Goal: Task Accomplishment & Management: Use online tool/utility

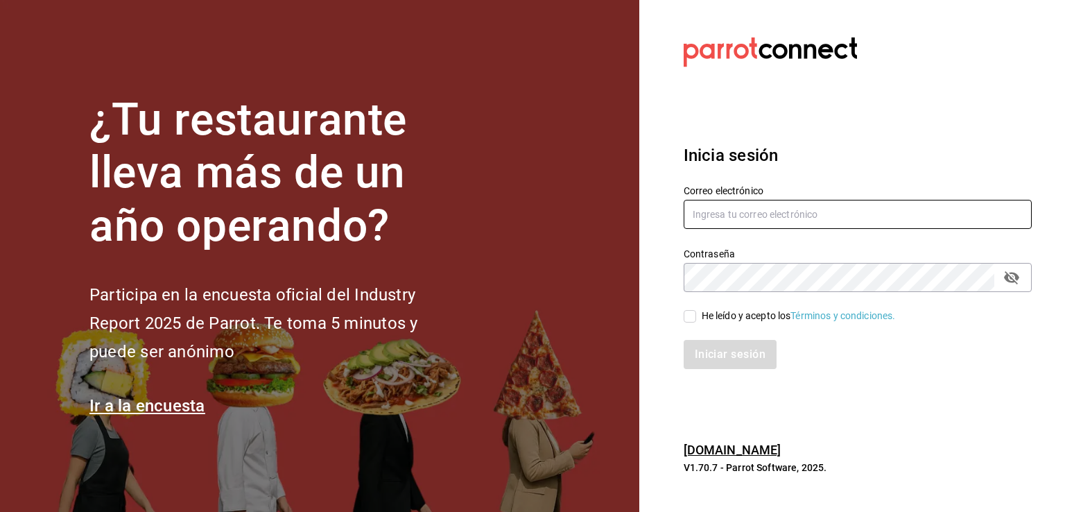
click at [730, 223] on input "text" at bounding box center [858, 214] width 348 height 29
paste input "[EMAIL_ADDRESS][PERSON_NAME][DOMAIN_NAME]"
type input "[EMAIL_ADDRESS][PERSON_NAME][DOMAIN_NAME]"
click at [687, 318] on input "He leído y acepto los Términos y condiciones." at bounding box center [690, 316] width 12 height 12
checkbox input "true"
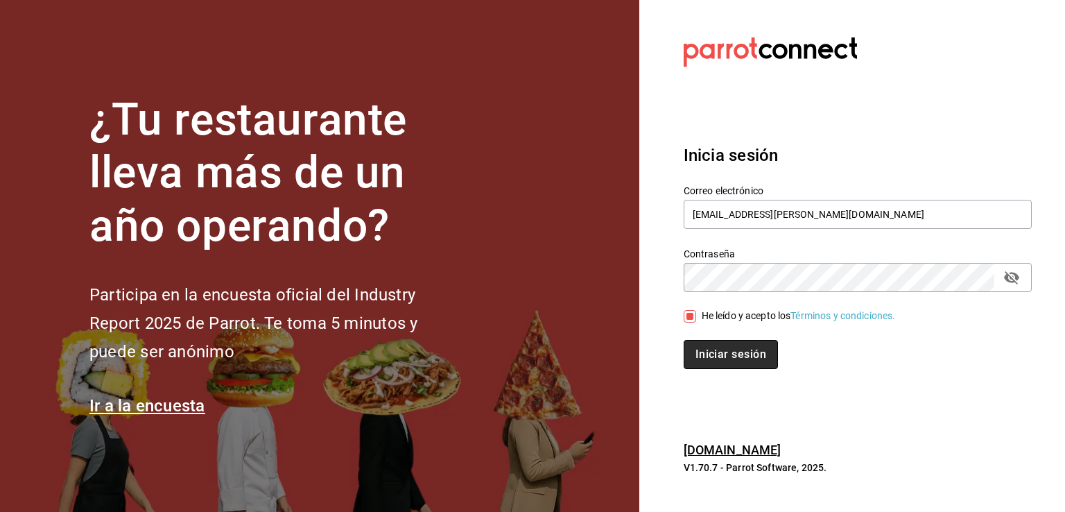
click at [707, 348] on button "Iniciar sesión" at bounding box center [731, 354] width 94 height 29
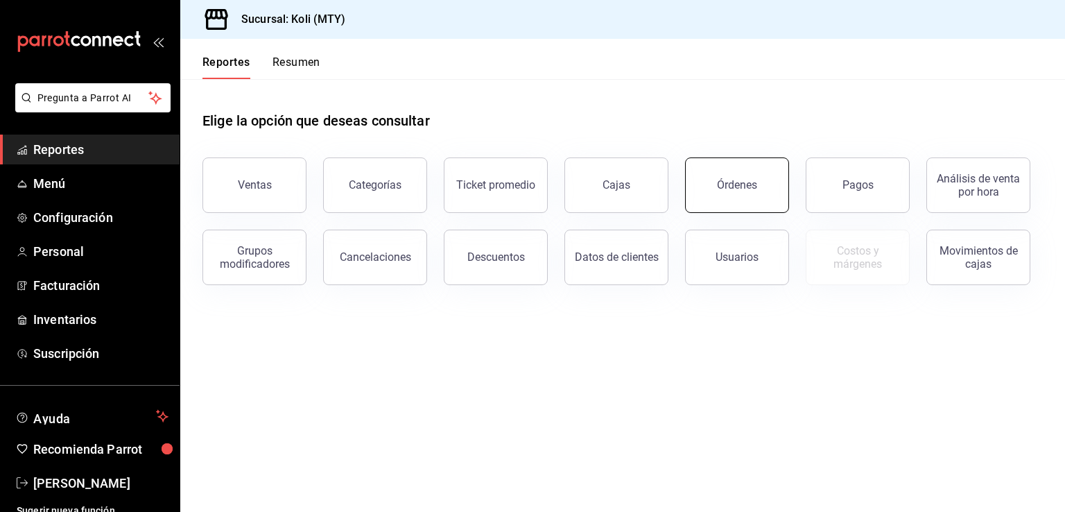
click at [736, 193] on button "Órdenes" at bounding box center [737, 184] width 104 height 55
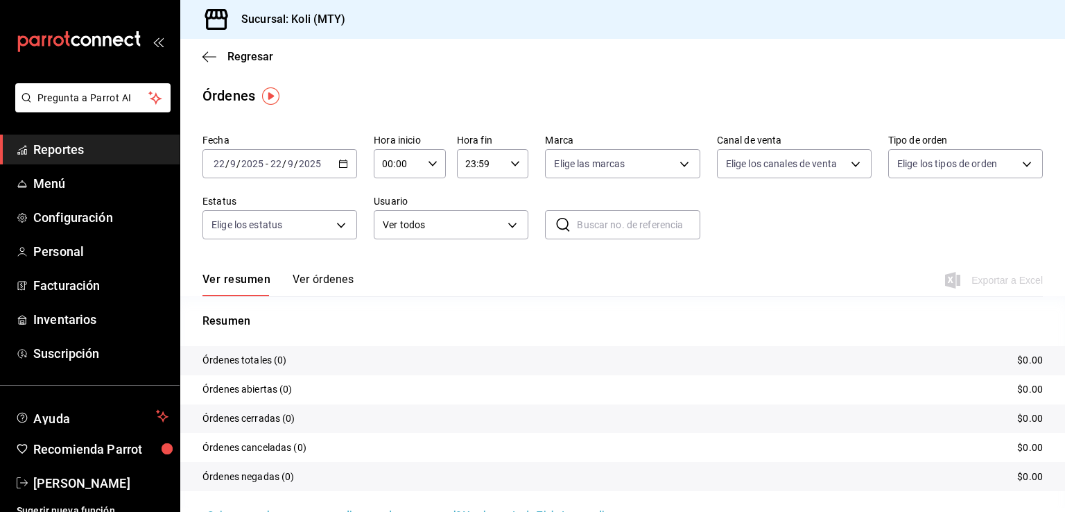
click at [338, 169] on div "[DATE] [DATE] - [DATE] [DATE]" at bounding box center [279, 163] width 155 height 29
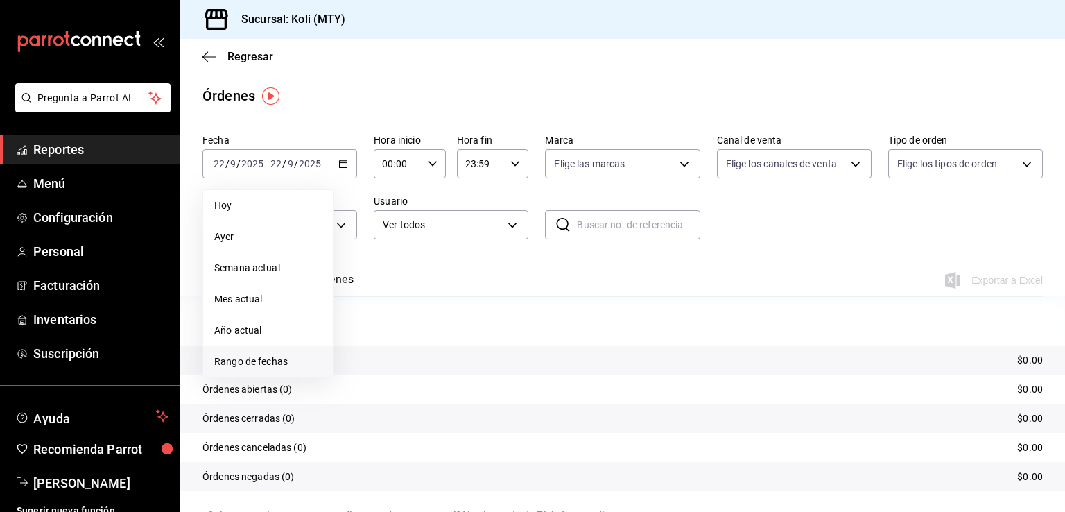
click at [288, 352] on li "Rango de fechas" at bounding box center [268, 361] width 130 height 31
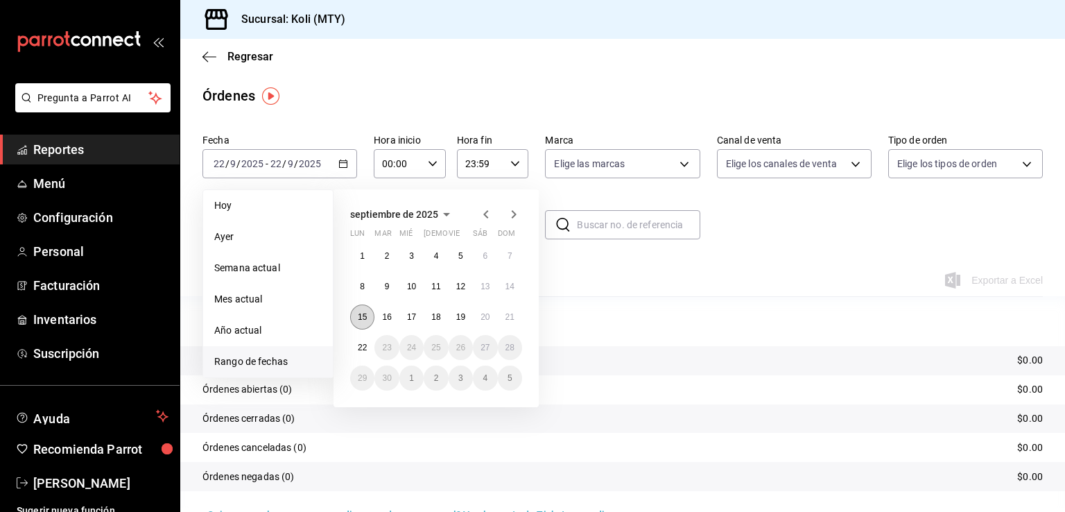
click at [358, 322] on button "15" at bounding box center [362, 316] width 24 height 25
click at [506, 315] on abbr "21" at bounding box center [510, 317] width 9 height 10
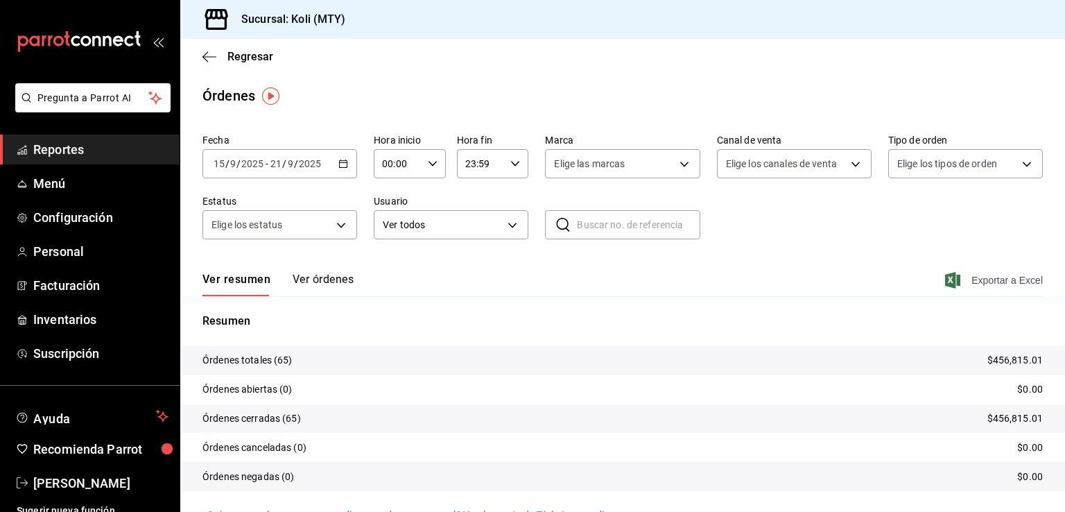
click at [972, 273] on span "Exportar a Excel" at bounding box center [995, 280] width 95 height 17
click at [326, 282] on button "Ver órdenes" at bounding box center [323, 285] width 61 height 24
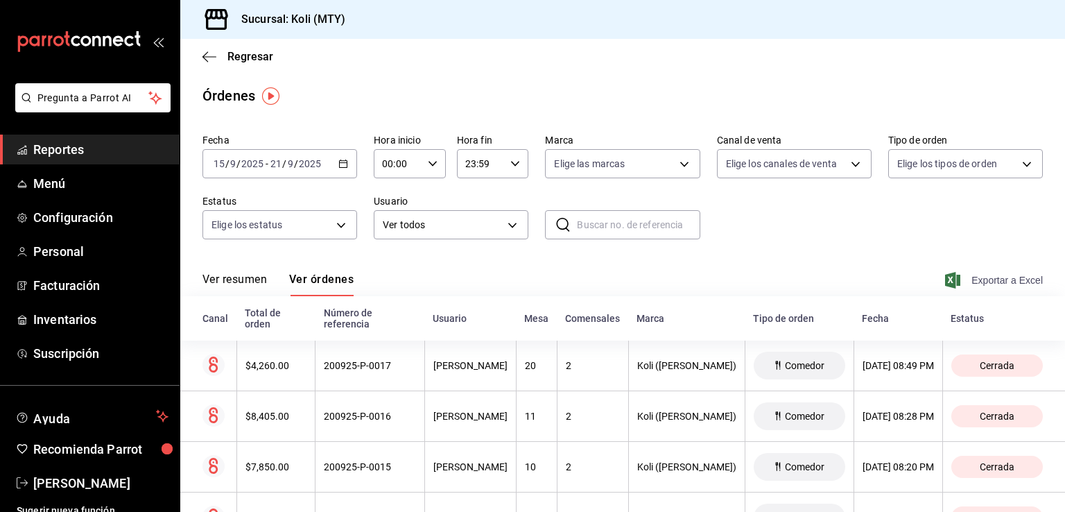
click at [957, 277] on span "Exportar a Excel" at bounding box center [995, 280] width 95 height 17
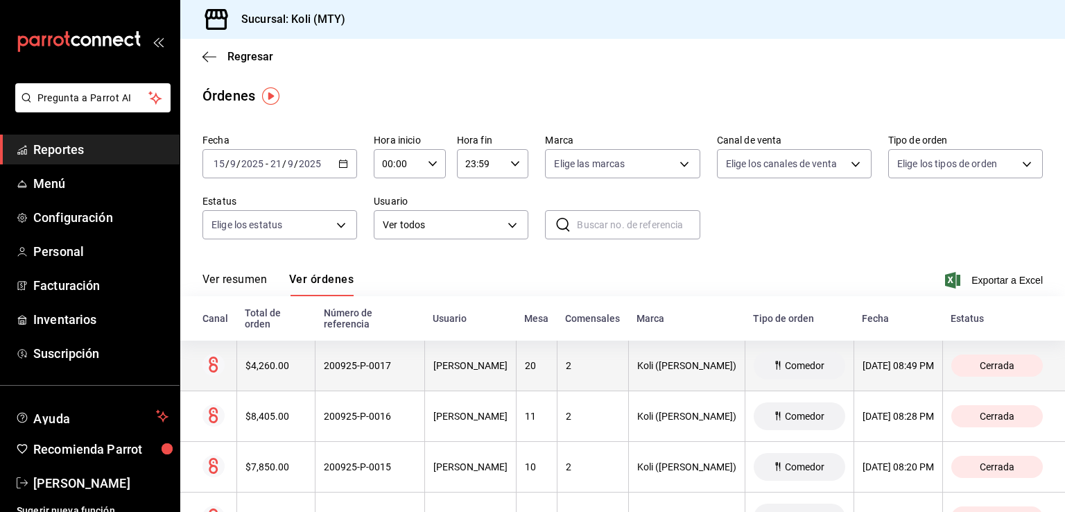
click at [290, 369] on div "$4,260.00" at bounding box center [276, 365] width 62 height 11
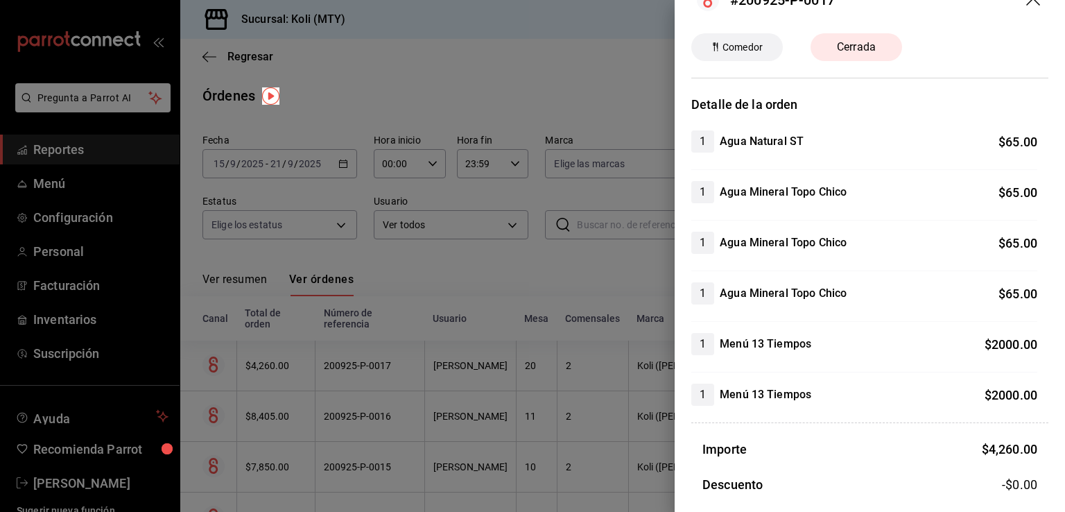
scroll to position [39, 0]
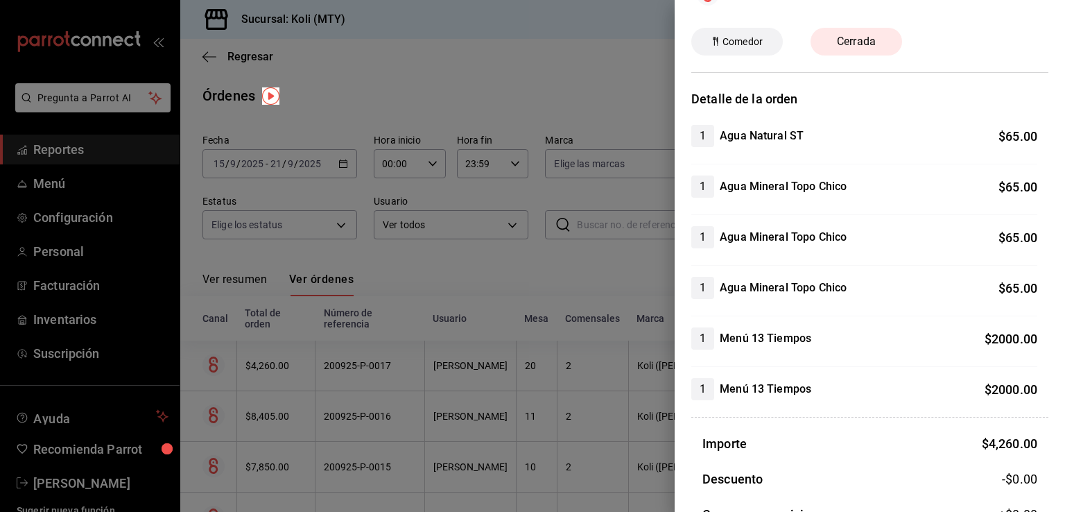
click at [358, 304] on div at bounding box center [532, 256] width 1065 height 512
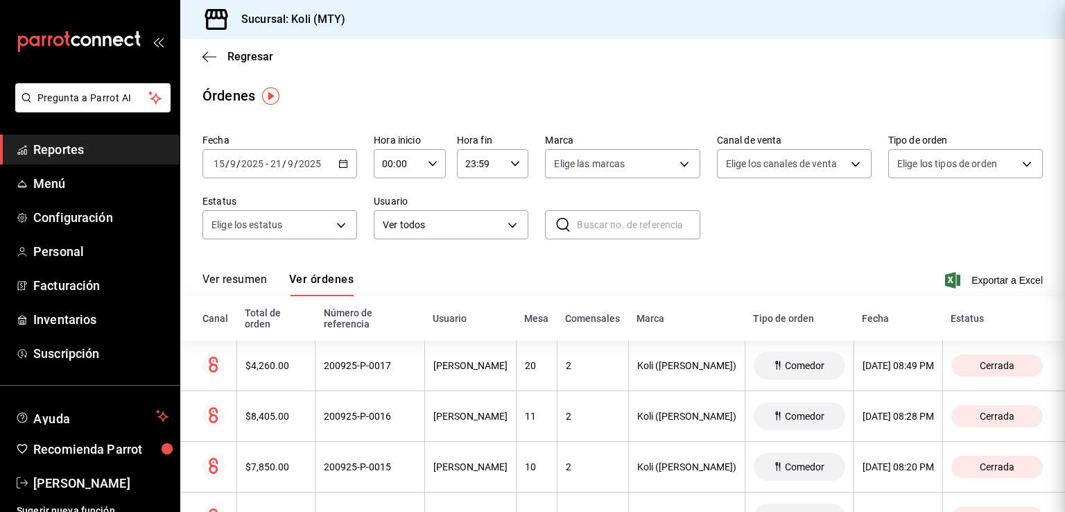
scroll to position [0, 0]
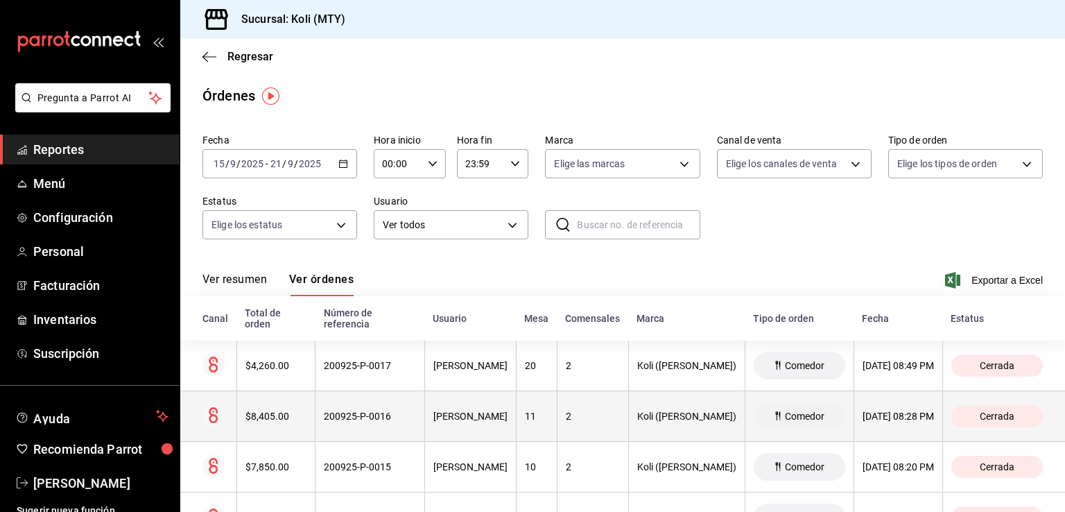
click at [261, 411] on th "$8,405.00" at bounding box center [275, 416] width 79 height 51
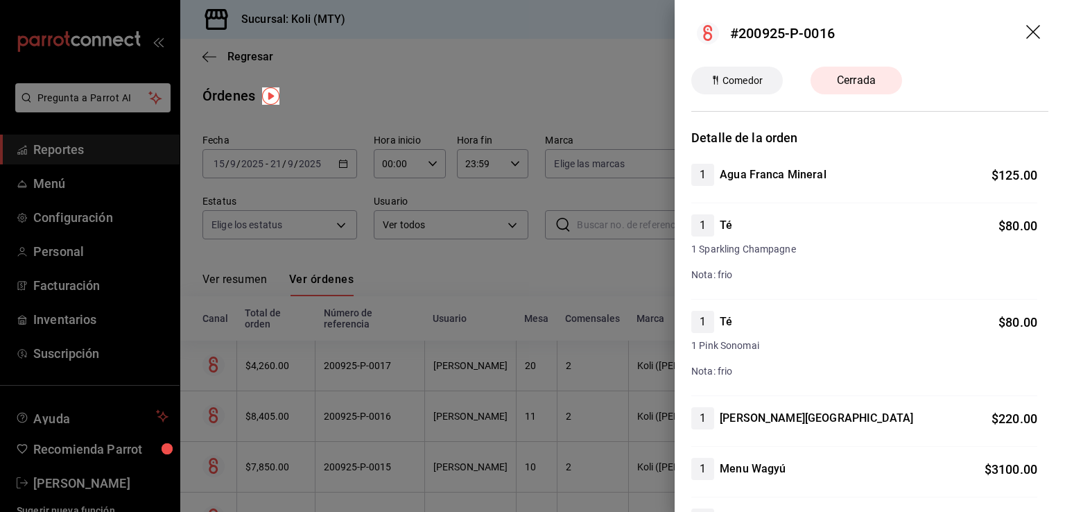
click at [298, 359] on div at bounding box center [532, 256] width 1065 height 512
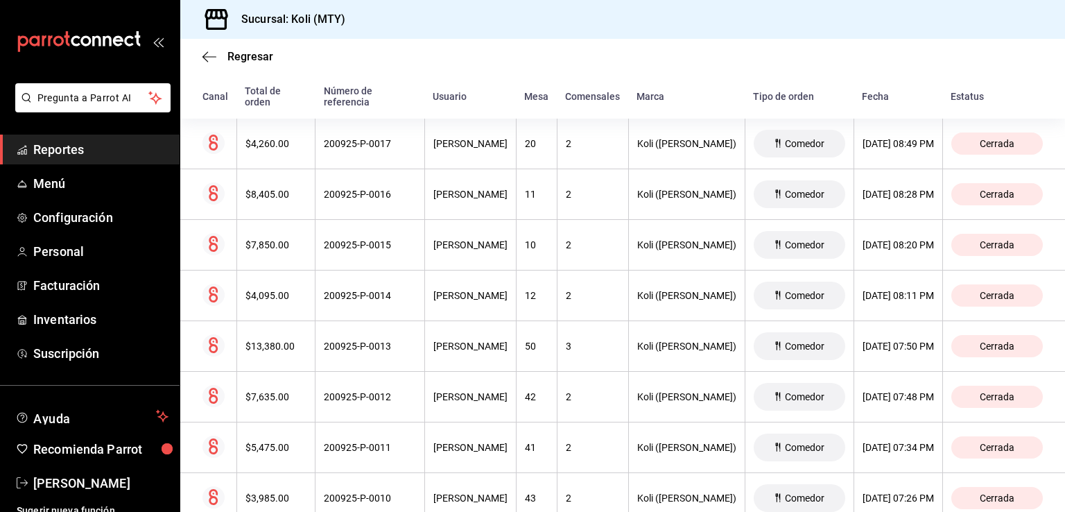
scroll to position [226, 0]
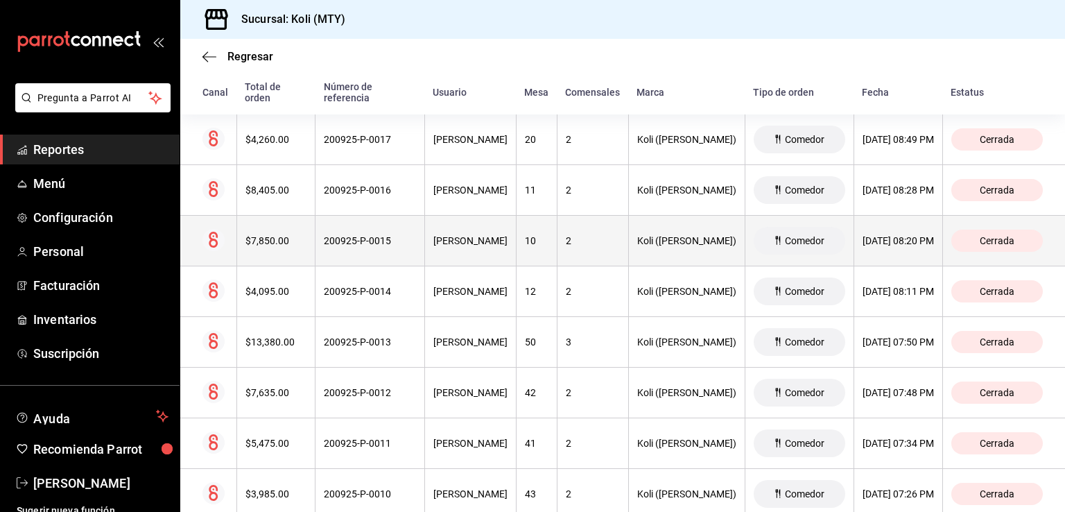
click at [269, 237] on div "$7,850.00" at bounding box center [276, 240] width 62 height 11
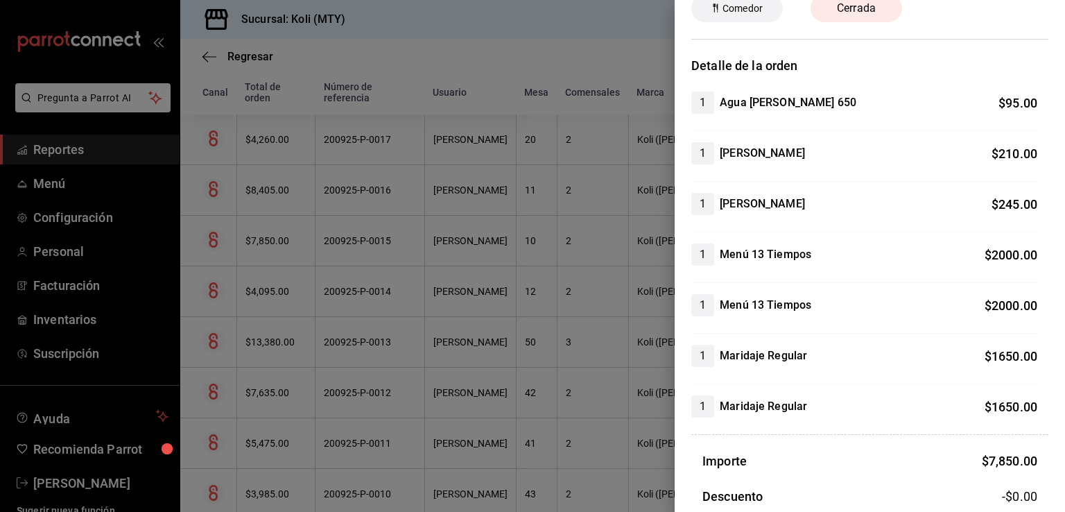
scroll to position [73, 0]
click at [336, 388] on div at bounding box center [532, 256] width 1065 height 512
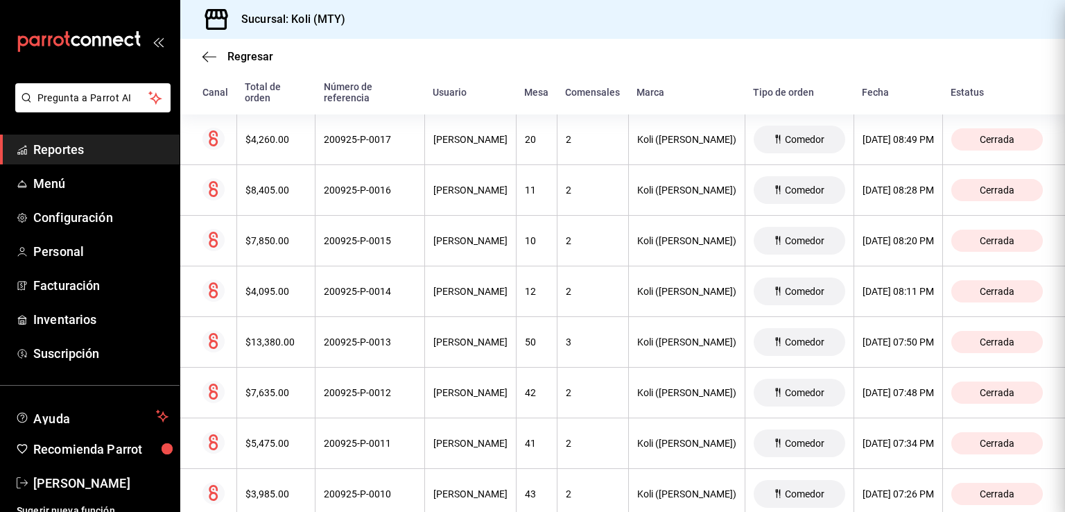
scroll to position [0, 0]
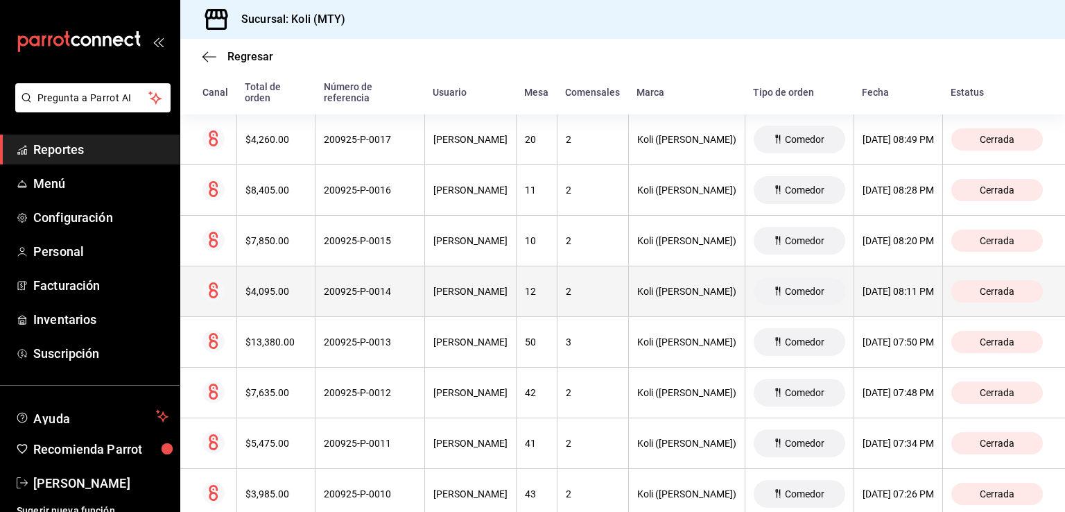
click at [261, 298] on th "$4,095.00" at bounding box center [275, 291] width 79 height 51
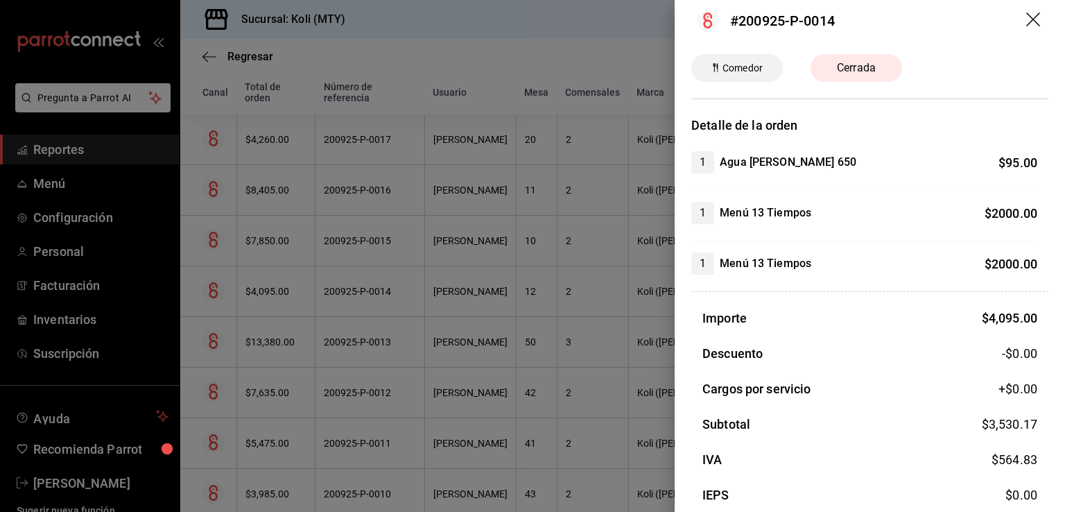
scroll to position [18, 0]
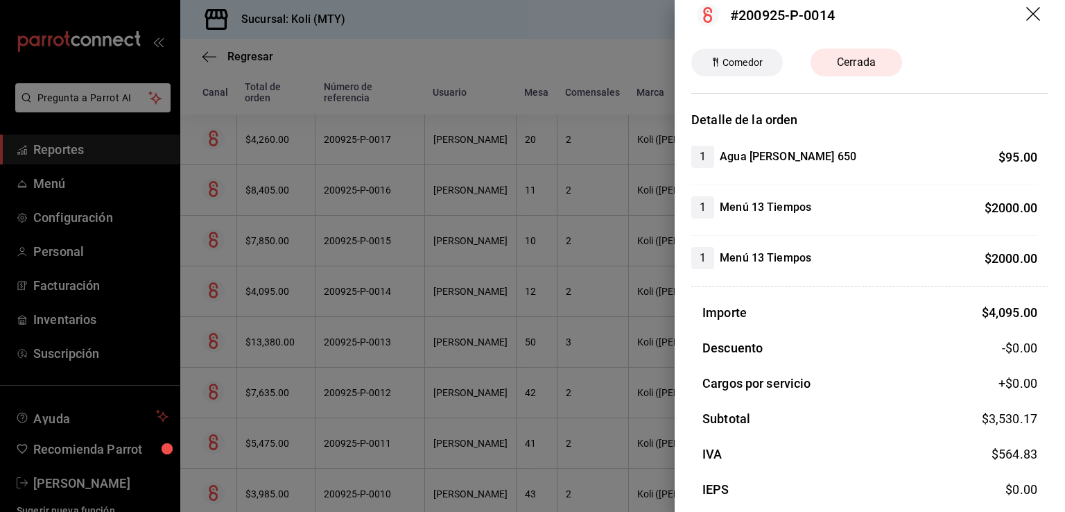
click at [388, 311] on div at bounding box center [532, 256] width 1065 height 512
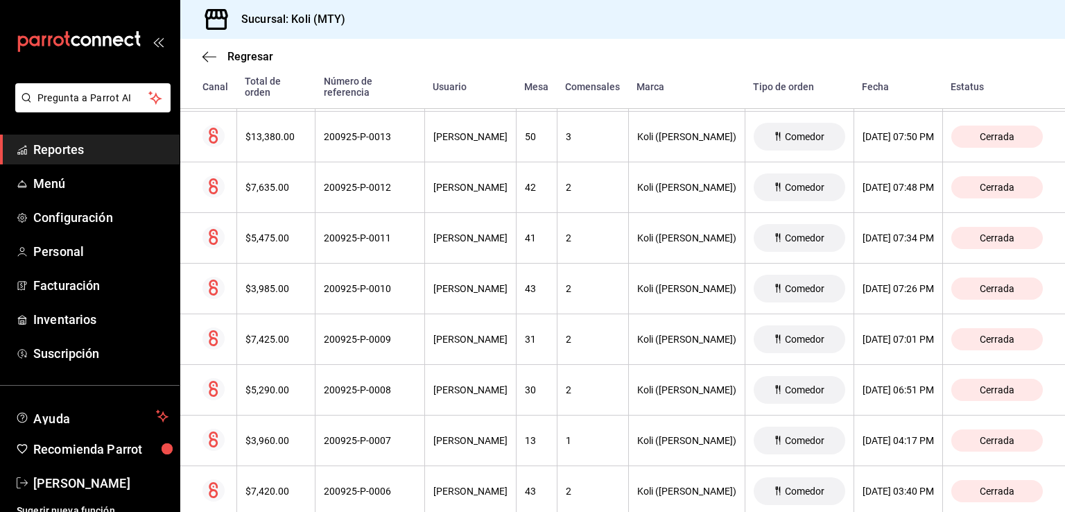
scroll to position [456, 0]
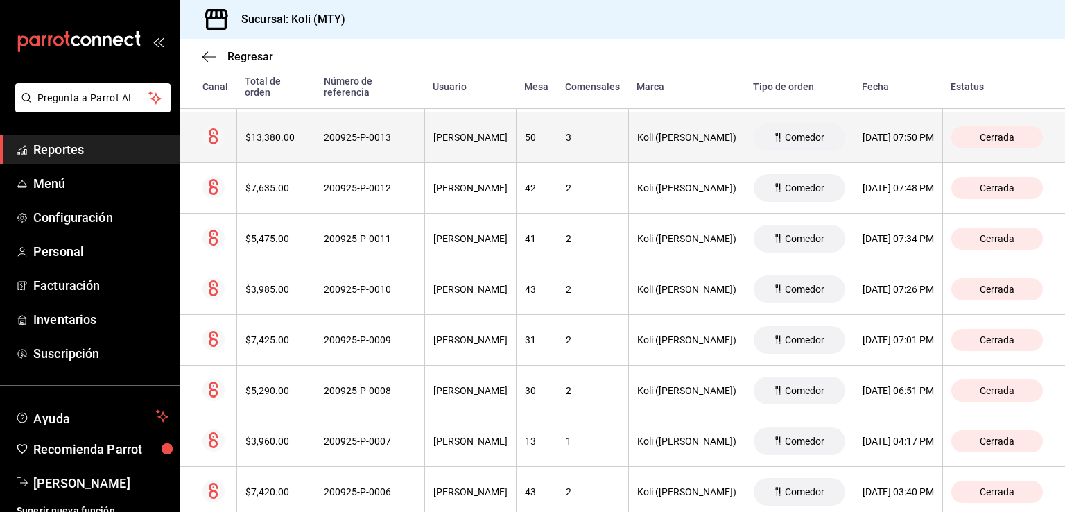
click at [269, 142] on div "$13,380.00" at bounding box center [276, 137] width 62 height 11
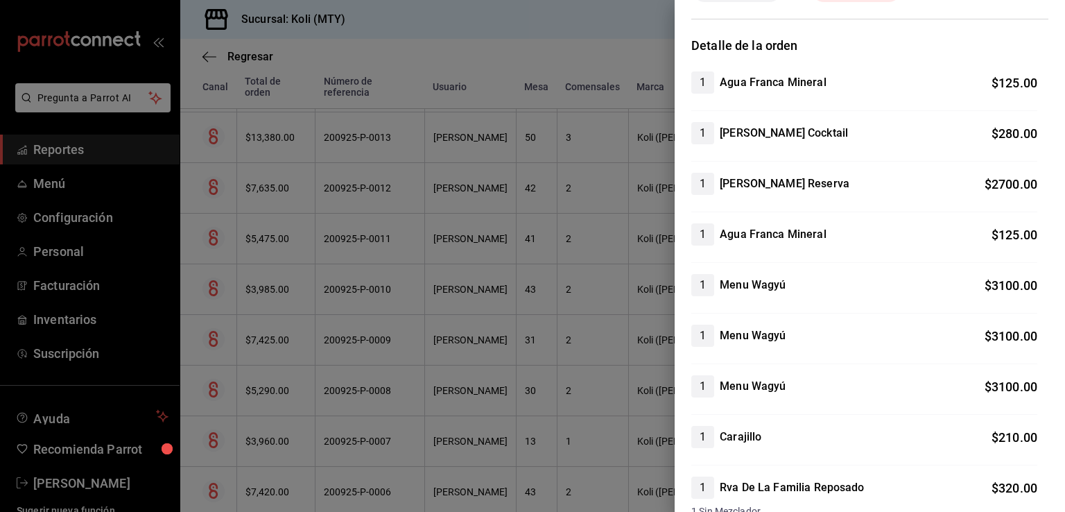
scroll to position [91, 0]
click at [297, 294] on div at bounding box center [532, 256] width 1065 height 512
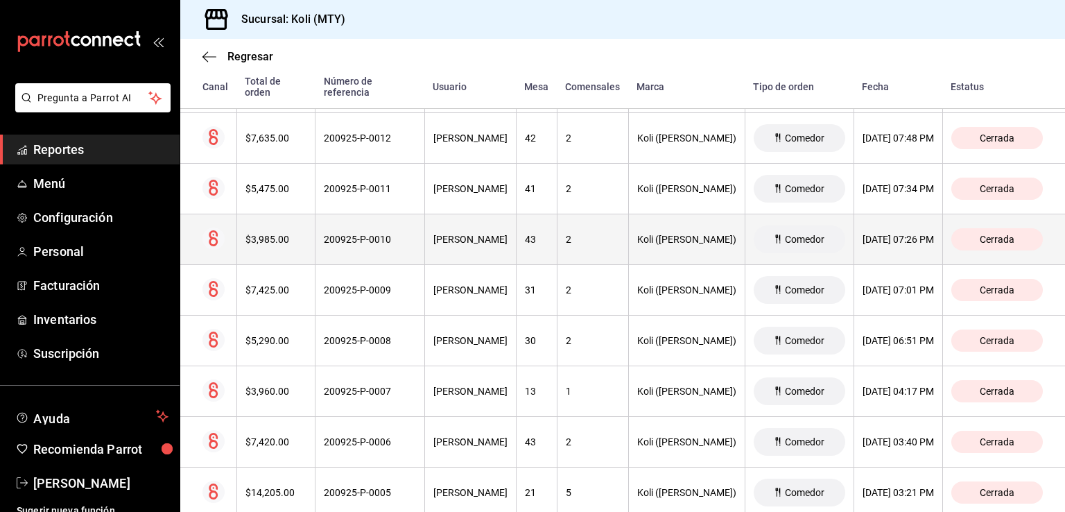
scroll to position [508, 0]
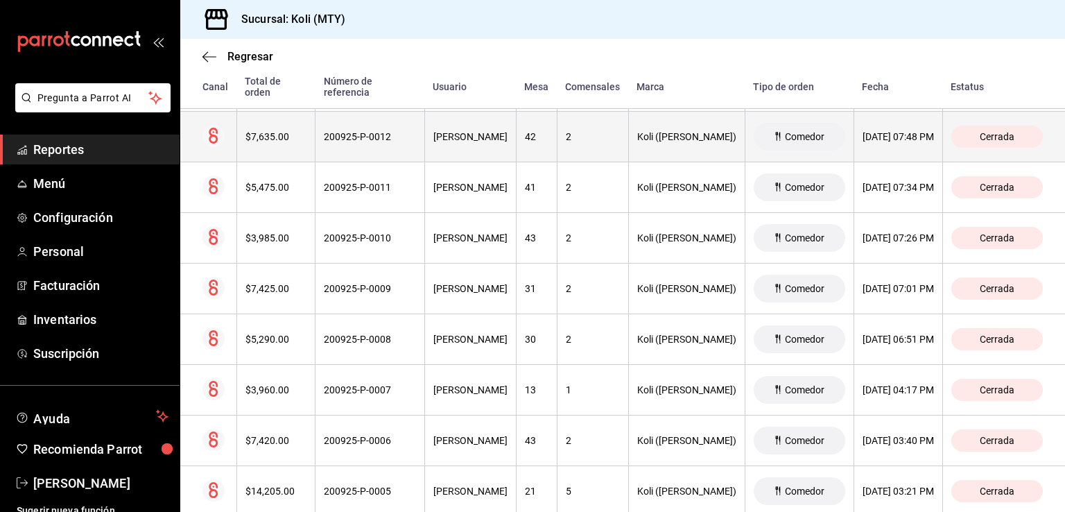
click at [283, 132] on div "$7,635.00" at bounding box center [276, 136] width 62 height 11
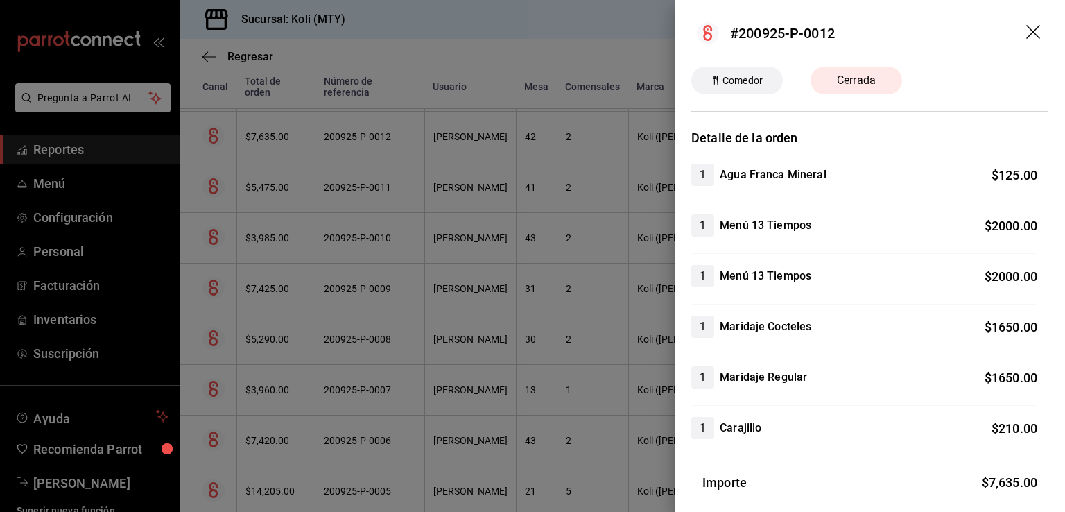
click at [269, 251] on div at bounding box center [532, 256] width 1065 height 512
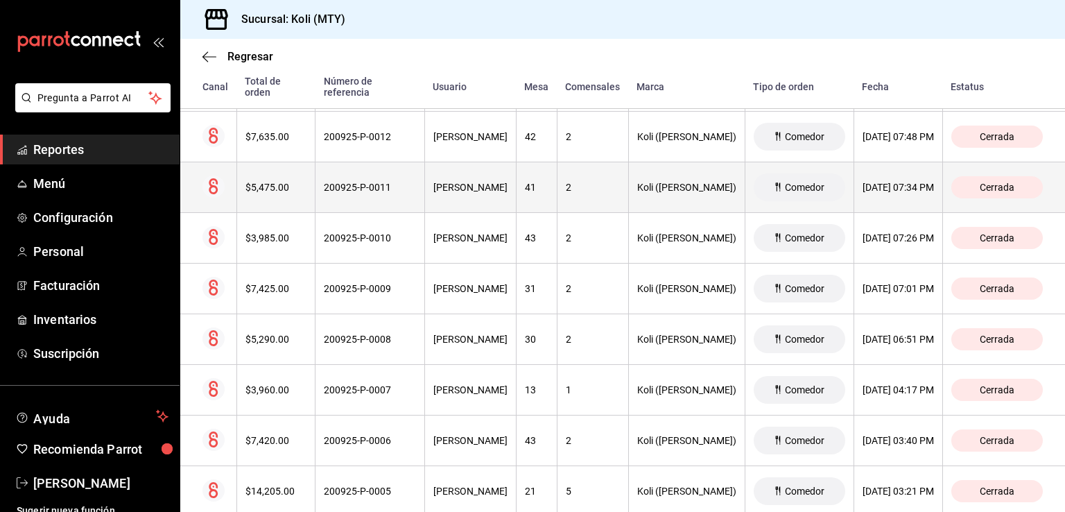
click at [268, 191] on div "$5,475.00" at bounding box center [276, 187] width 62 height 11
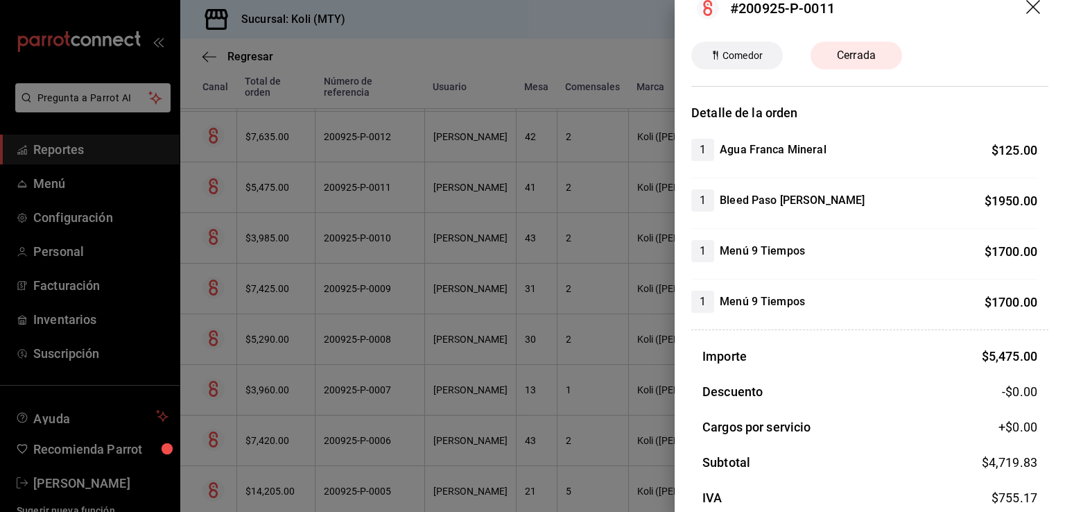
scroll to position [36, 0]
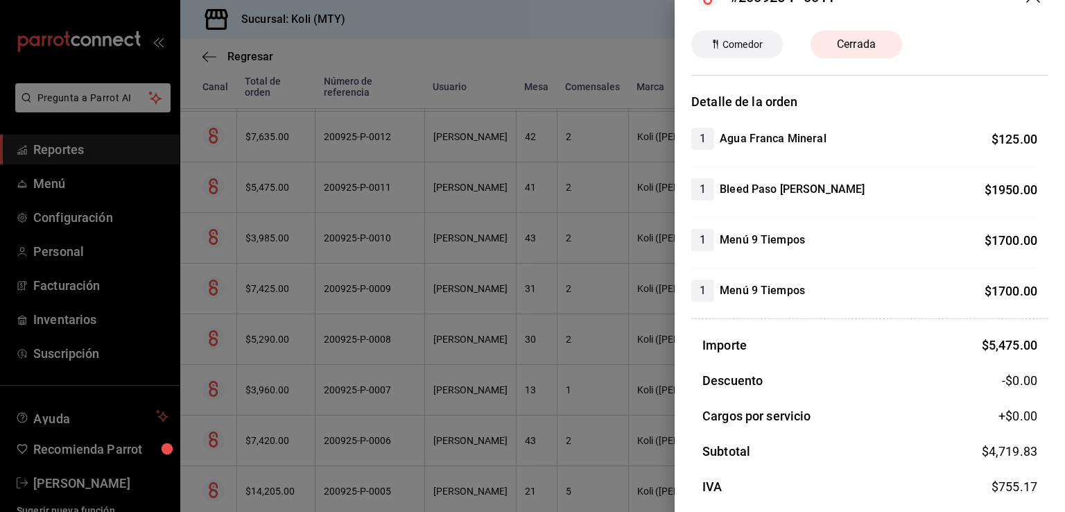
click at [323, 322] on div at bounding box center [532, 256] width 1065 height 512
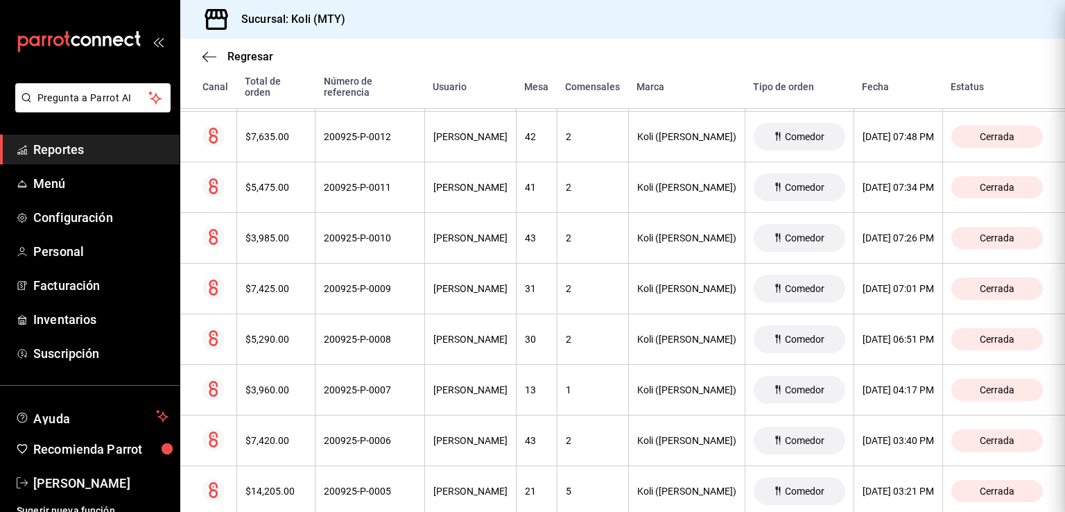
scroll to position [0, 0]
click at [272, 230] on th "$3,985.00" at bounding box center [275, 238] width 79 height 51
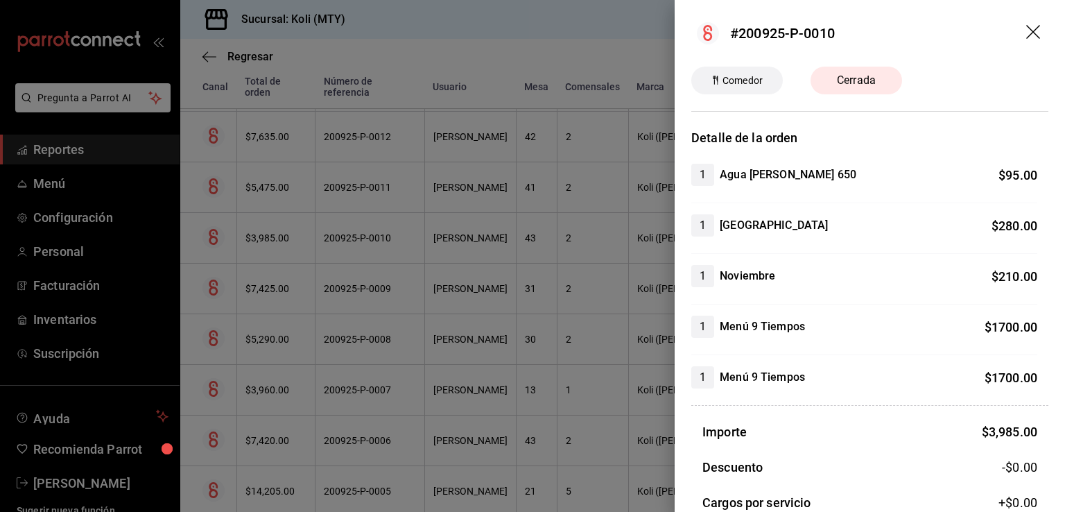
click at [391, 363] on div at bounding box center [532, 256] width 1065 height 512
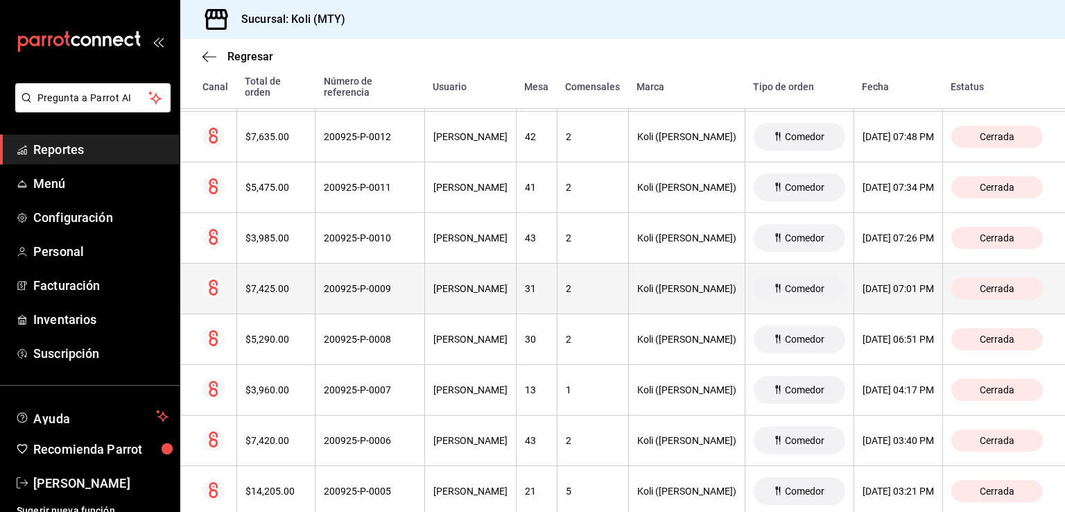
click at [284, 295] on th "$7,425.00" at bounding box center [275, 289] width 79 height 51
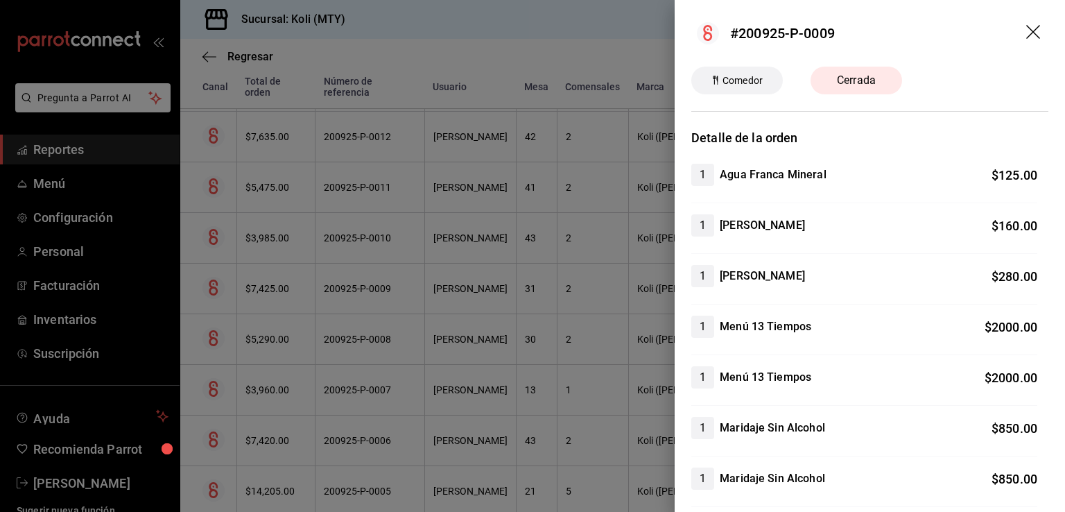
click at [277, 320] on div at bounding box center [532, 256] width 1065 height 512
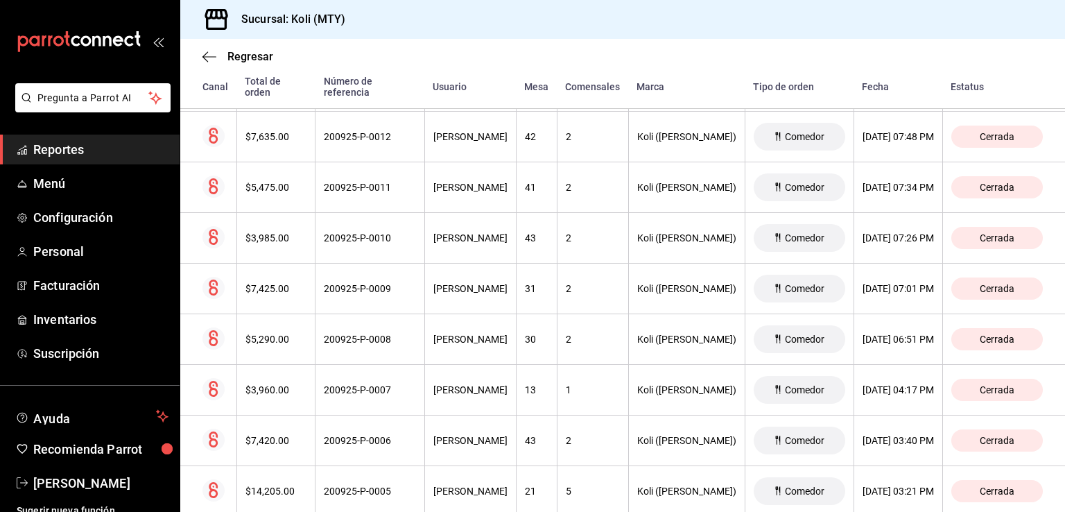
click at [258, 345] on th "$5,290.00" at bounding box center [275, 339] width 79 height 51
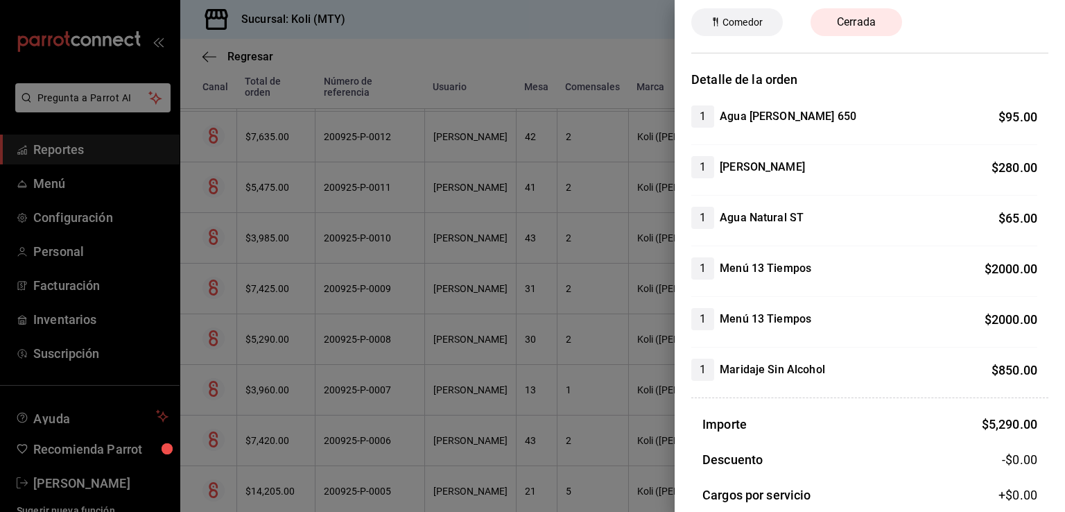
scroll to position [60, 0]
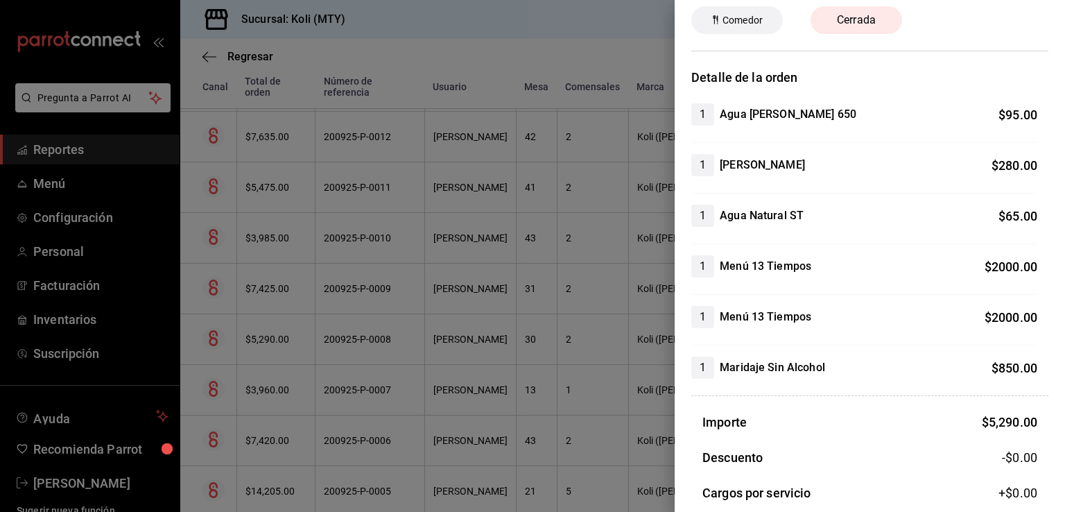
click at [304, 334] on div at bounding box center [532, 256] width 1065 height 512
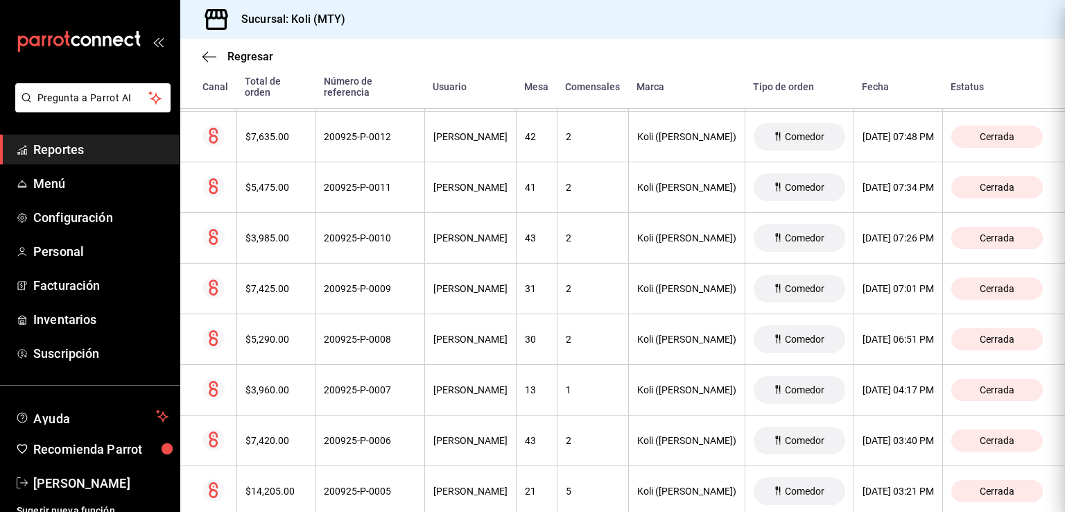
scroll to position [0, 0]
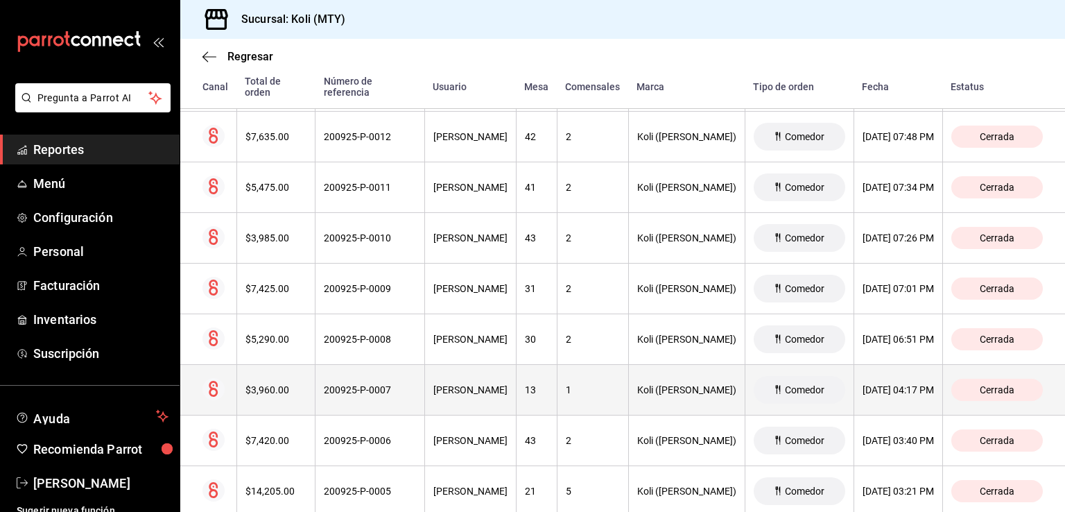
click at [266, 406] on th "$3,960.00" at bounding box center [275, 390] width 79 height 51
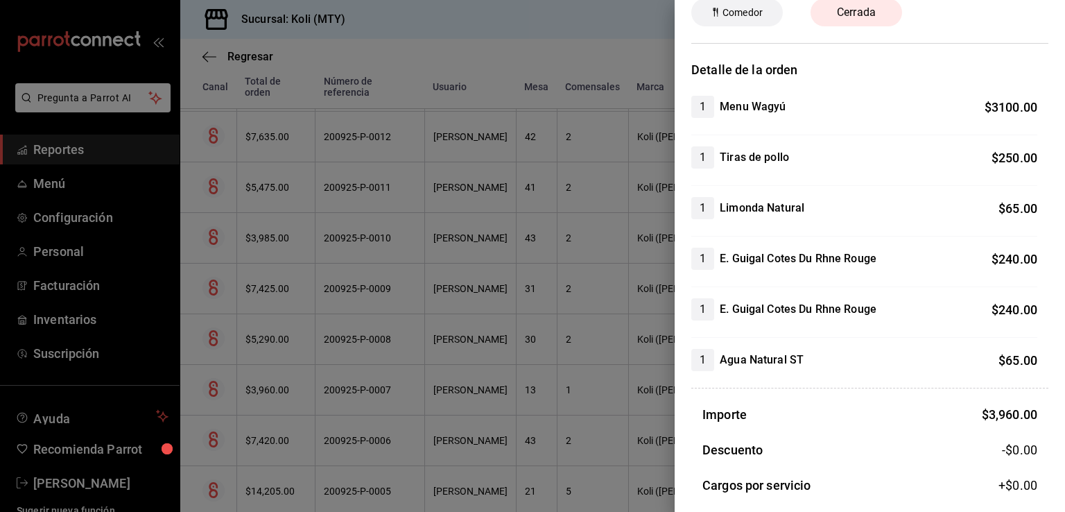
scroll to position [67, 0]
click at [304, 318] on div at bounding box center [532, 256] width 1065 height 512
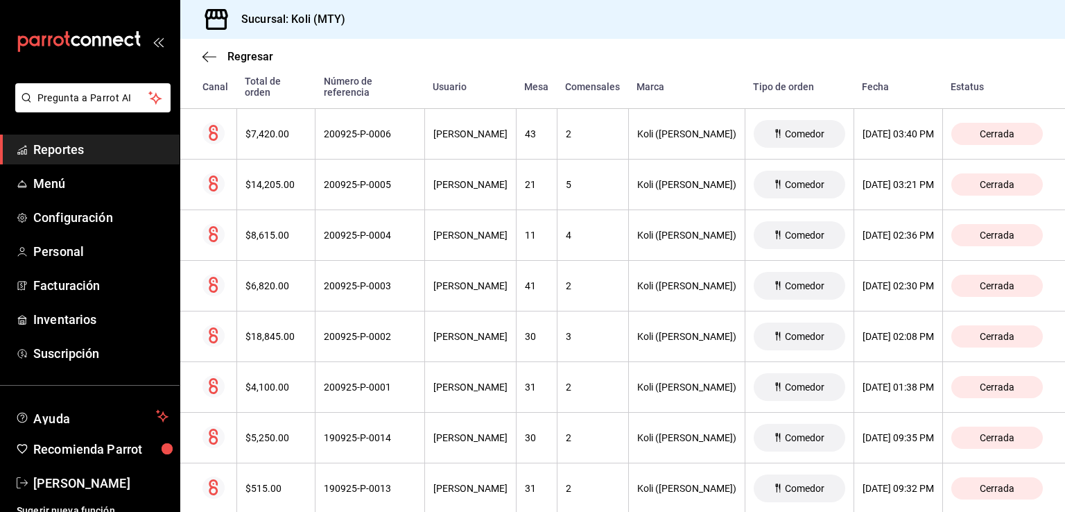
scroll to position [815, 0]
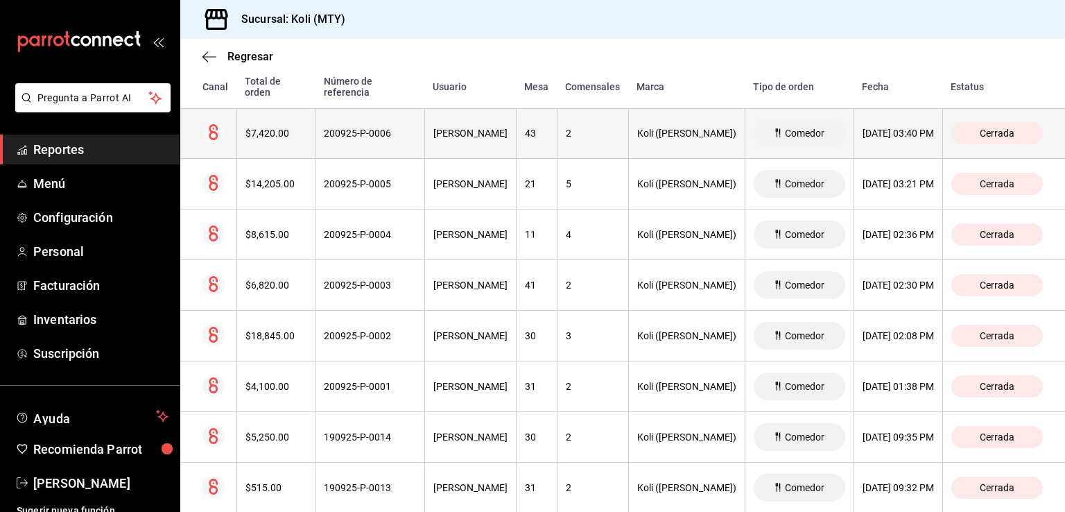
click at [263, 130] on div "$7,420.00" at bounding box center [276, 133] width 62 height 11
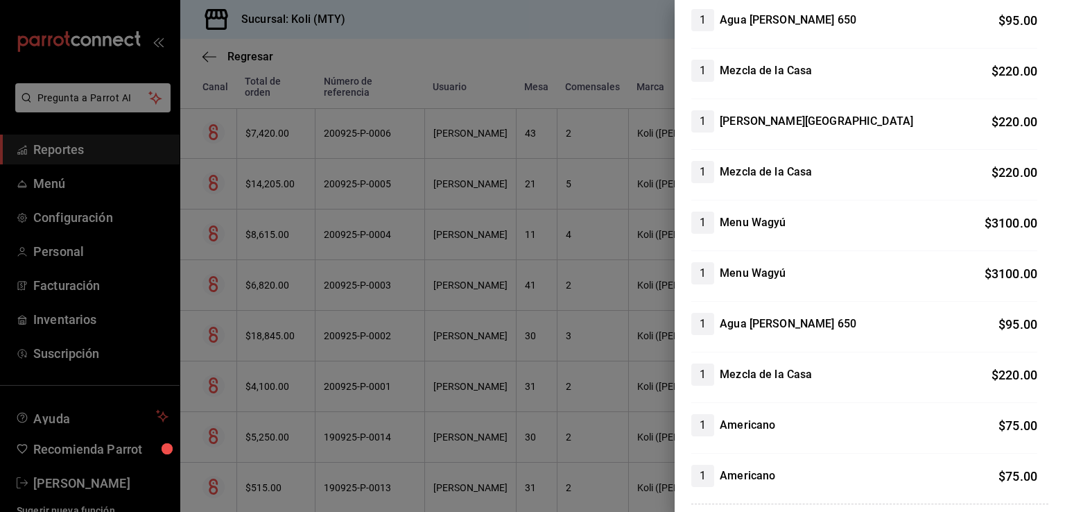
scroll to position [154, 0]
click at [206, 298] on div at bounding box center [532, 256] width 1065 height 512
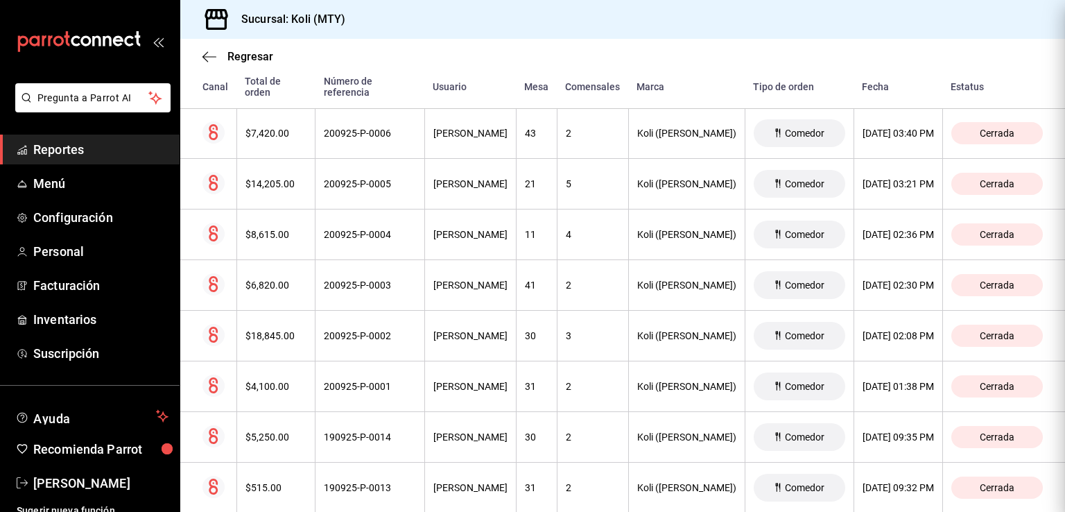
scroll to position [0, 0]
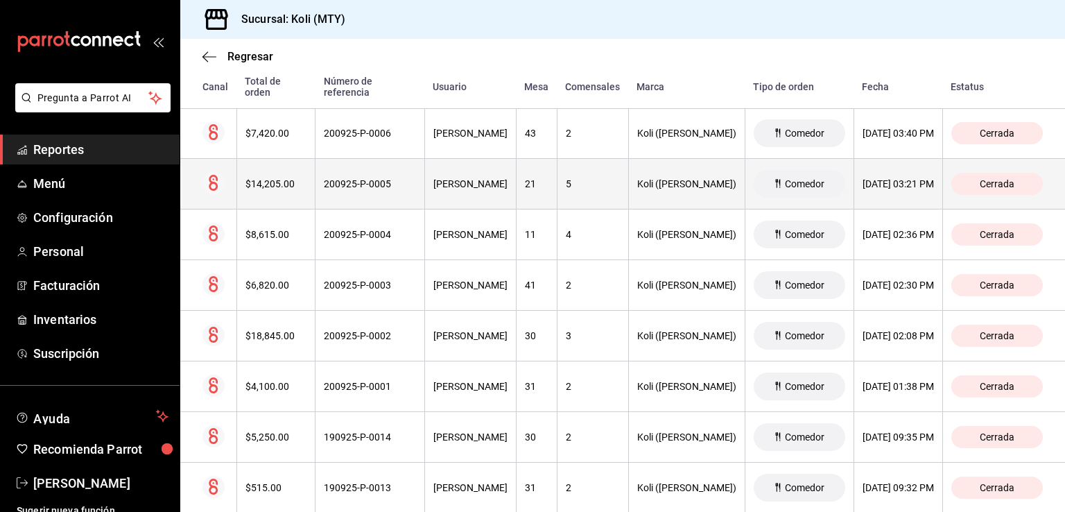
click at [260, 189] on div "$14,205.00" at bounding box center [276, 183] width 62 height 11
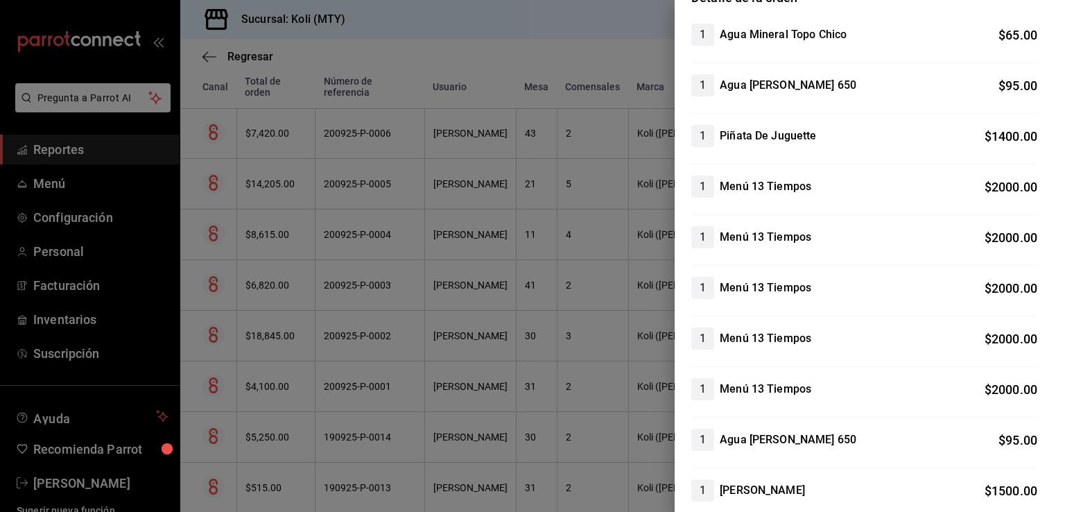
scroll to position [201, 0]
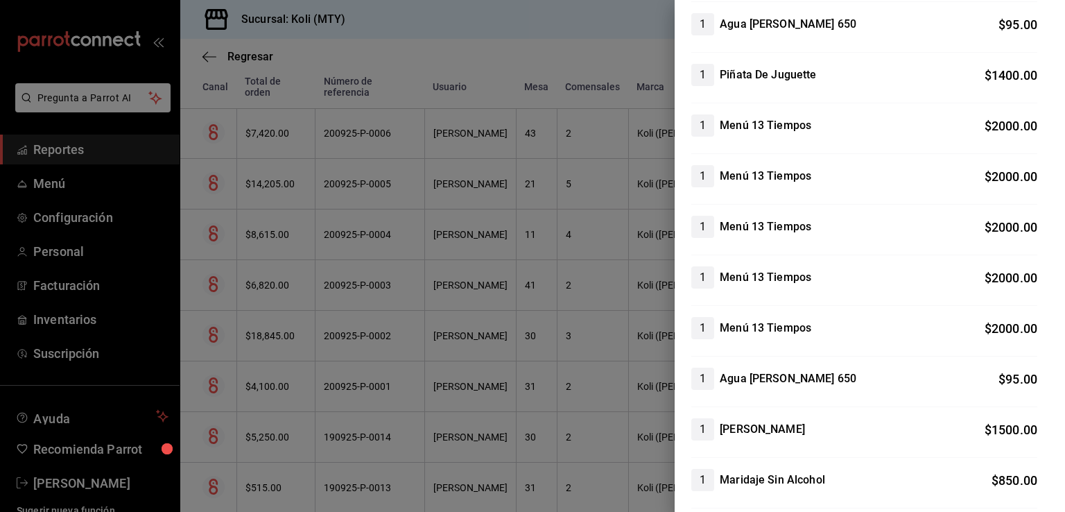
click at [284, 301] on div at bounding box center [532, 256] width 1065 height 512
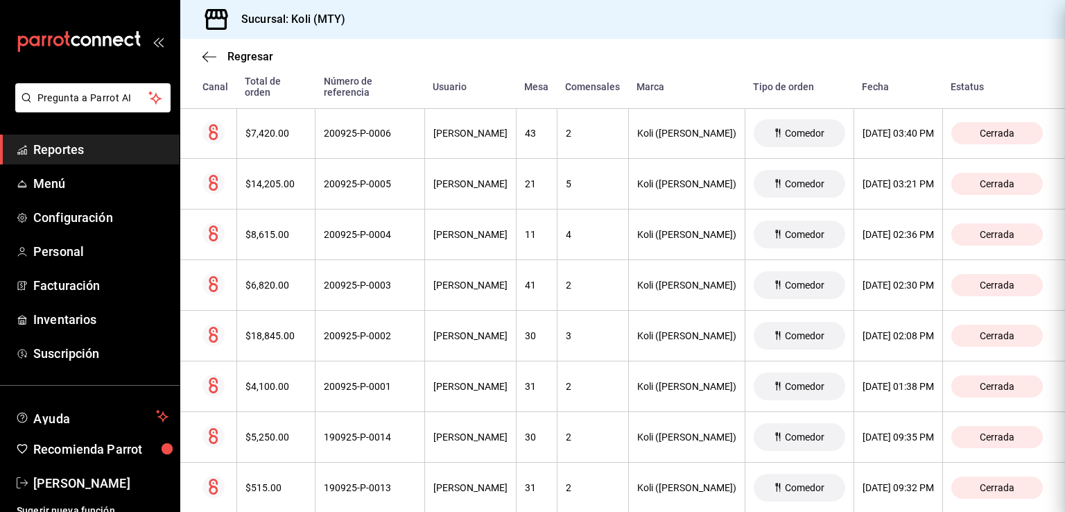
scroll to position [0, 0]
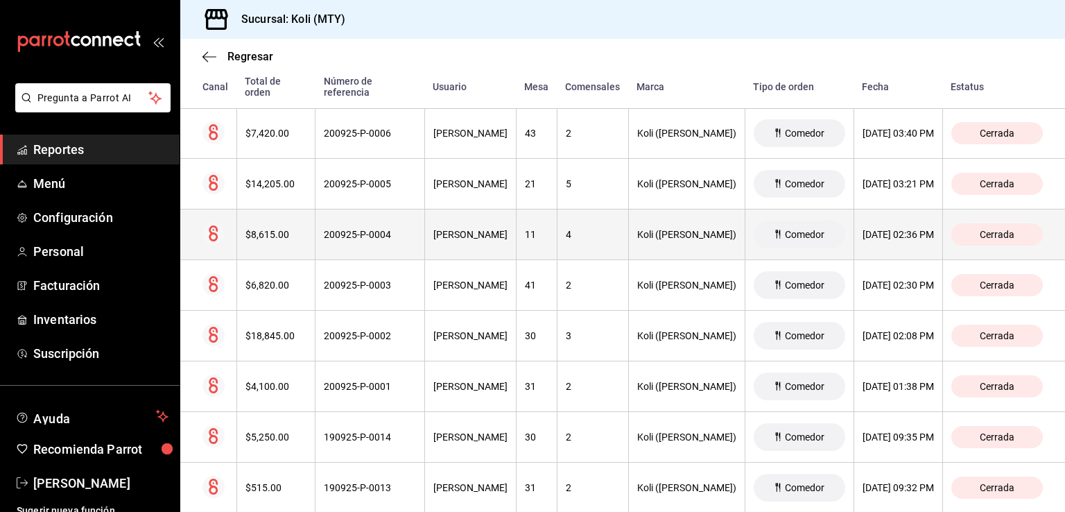
click at [262, 232] on div "$8,615.00" at bounding box center [276, 234] width 62 height 11
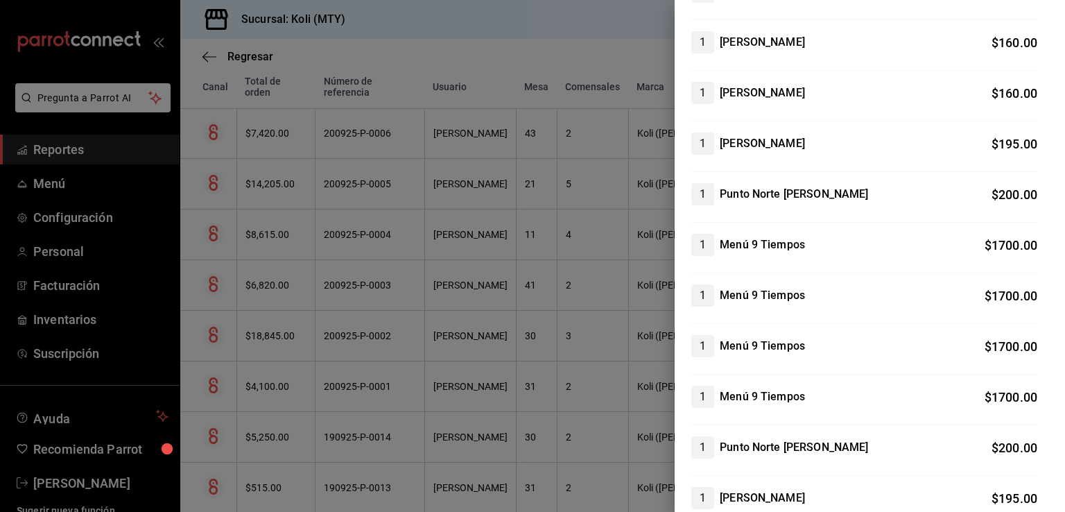
scroll to position [214, 0]
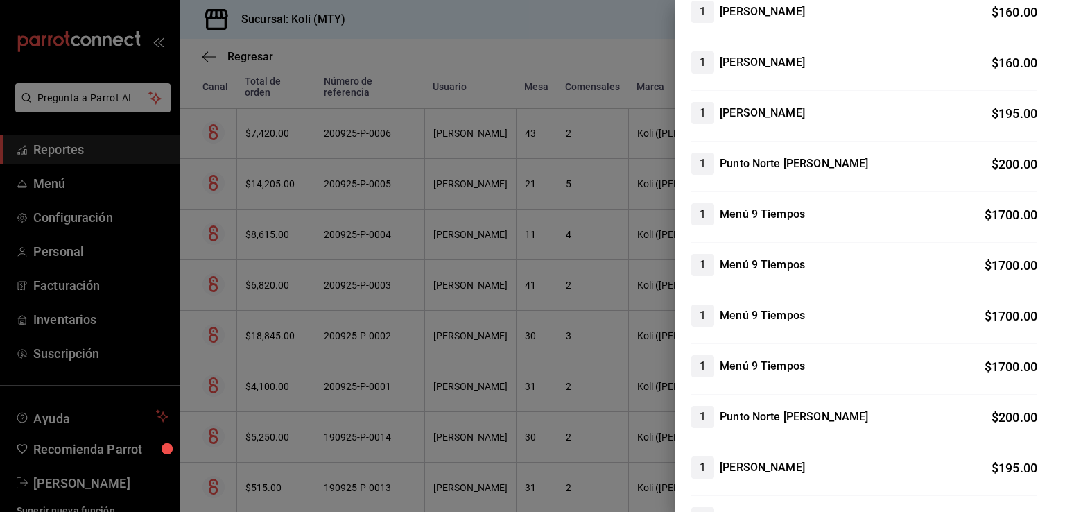
click at [311, 383] on div at bounding box center [532, 256] width 1065 height 512
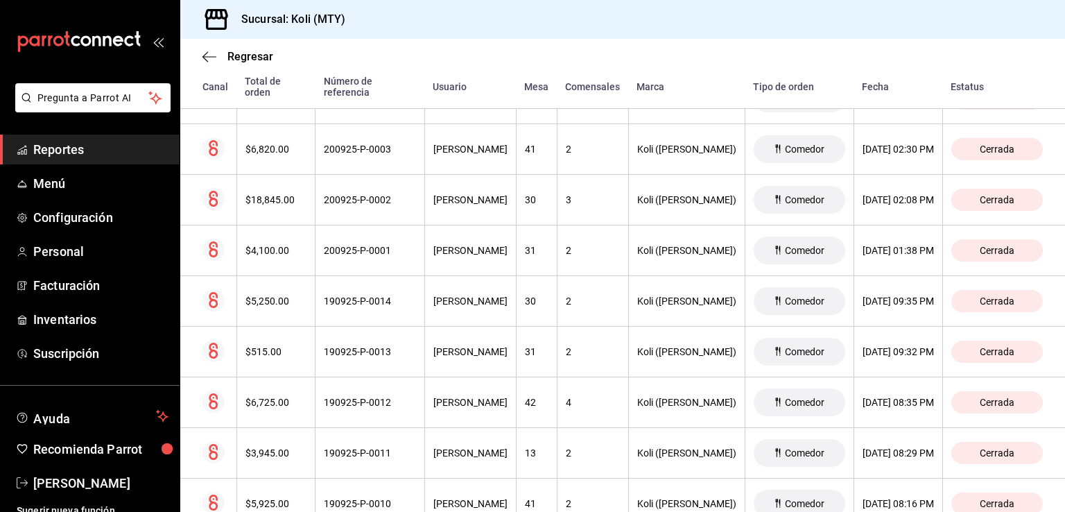
scroll to position [951, 0]
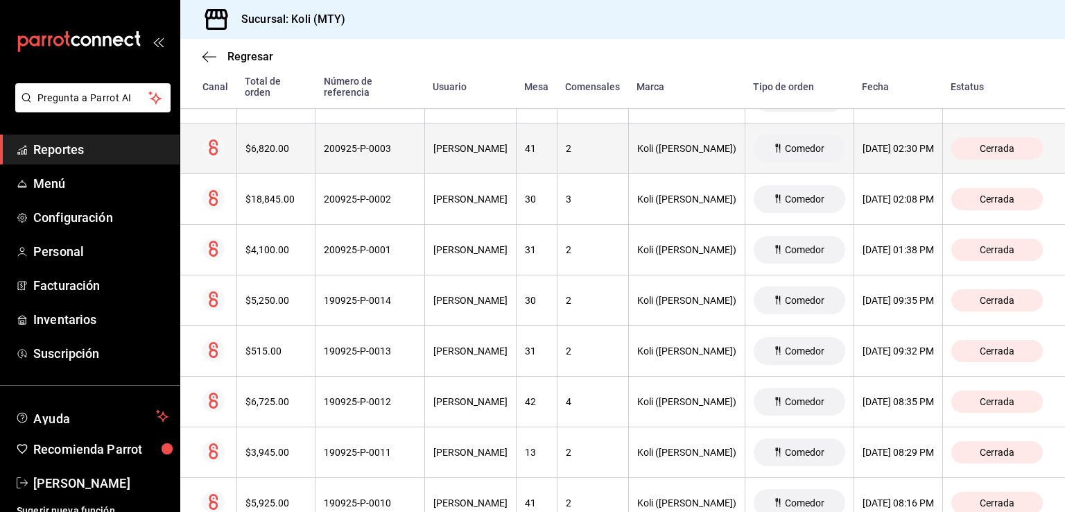
click at [266, 153] on div "$6,820.00" at bounding box center [276, 148] width 62 height 11
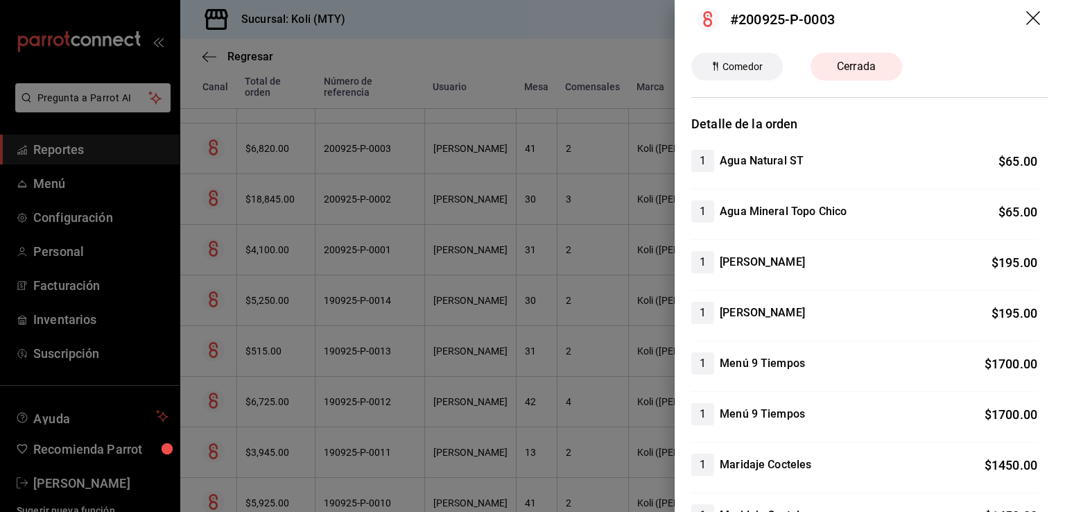
scroll to position [0, 0]
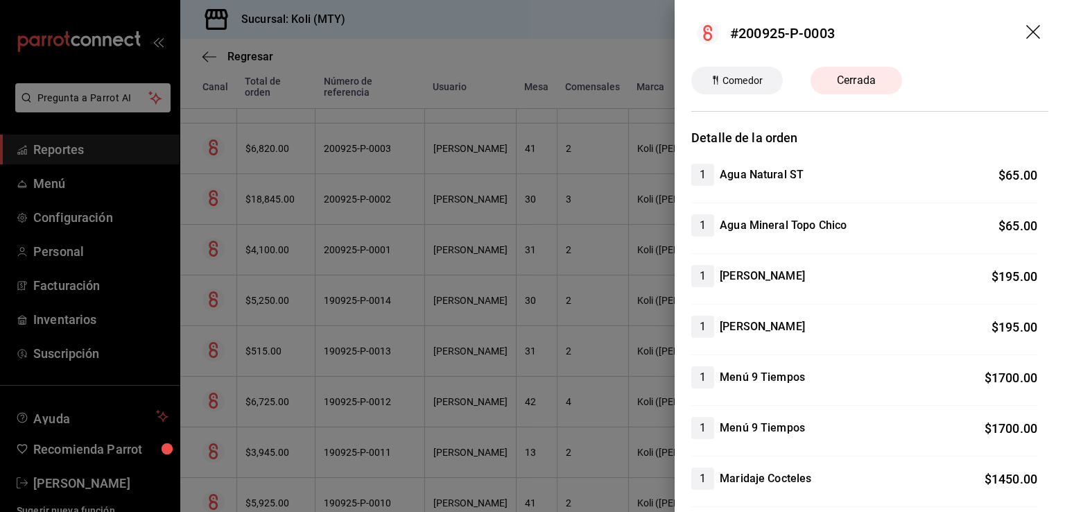
click at [268, 320] on div at bounding box center [532, 256] width 1065 height 512
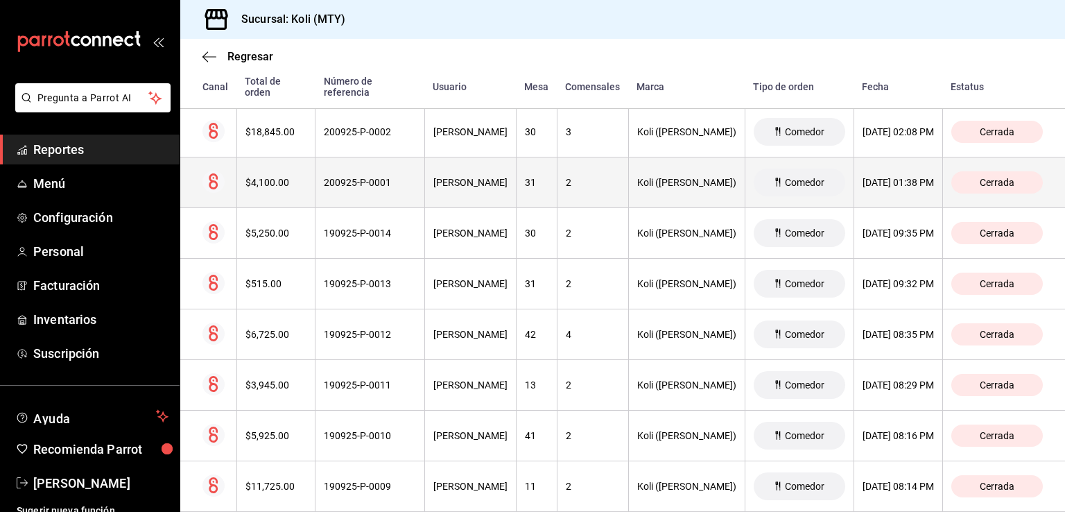
scroll to position [1020, 0]
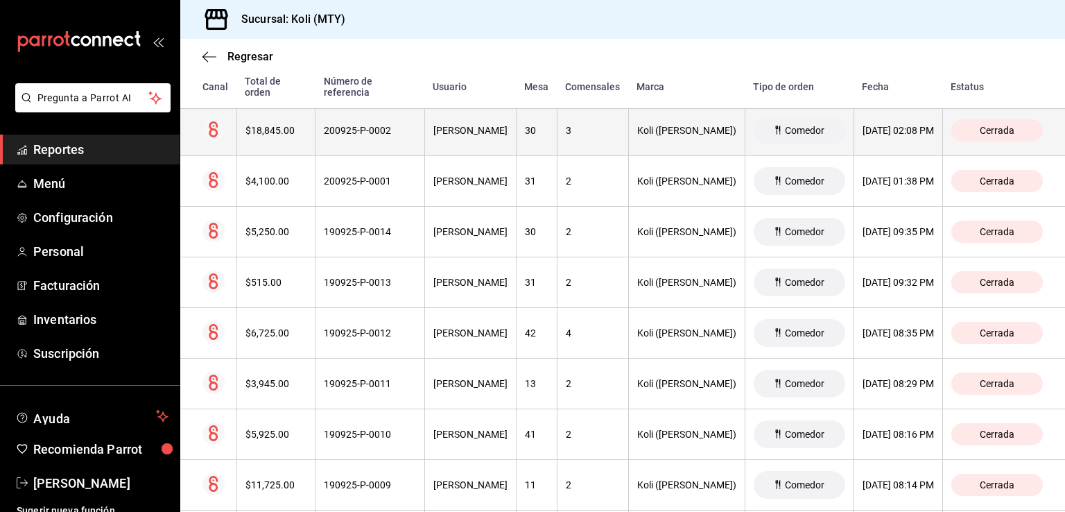
click at [302, 137] on th "$18,845.00" at bounding box center [275, 130] width 79 height 51
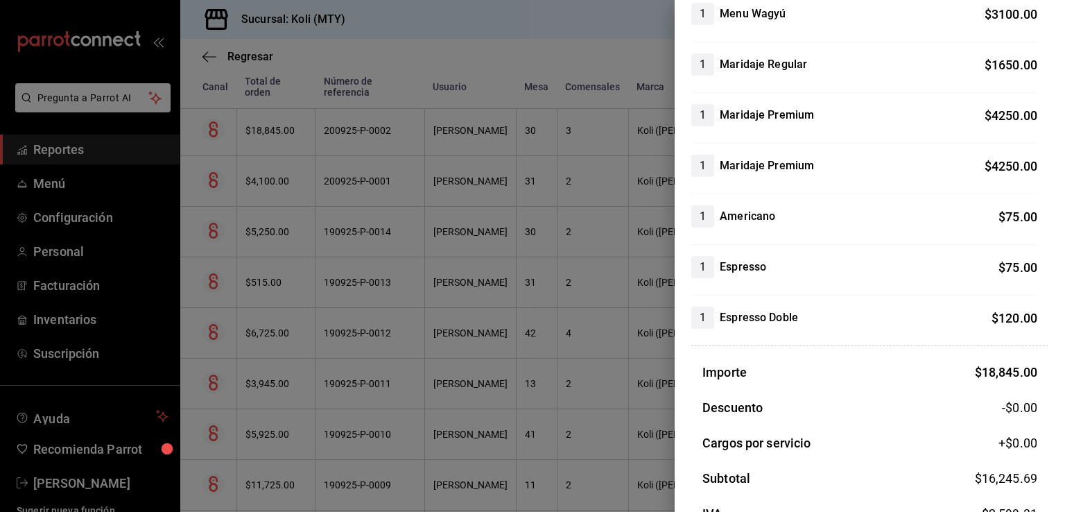
scroll to position [902, 0]
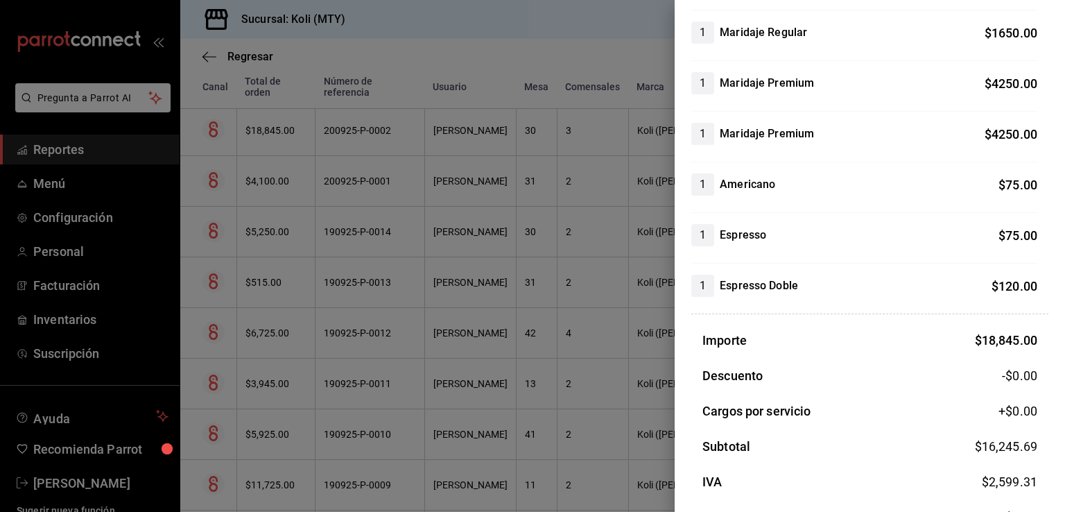
click at [275, 184] on div at bounding box center [532, 256] width 1065 height 512
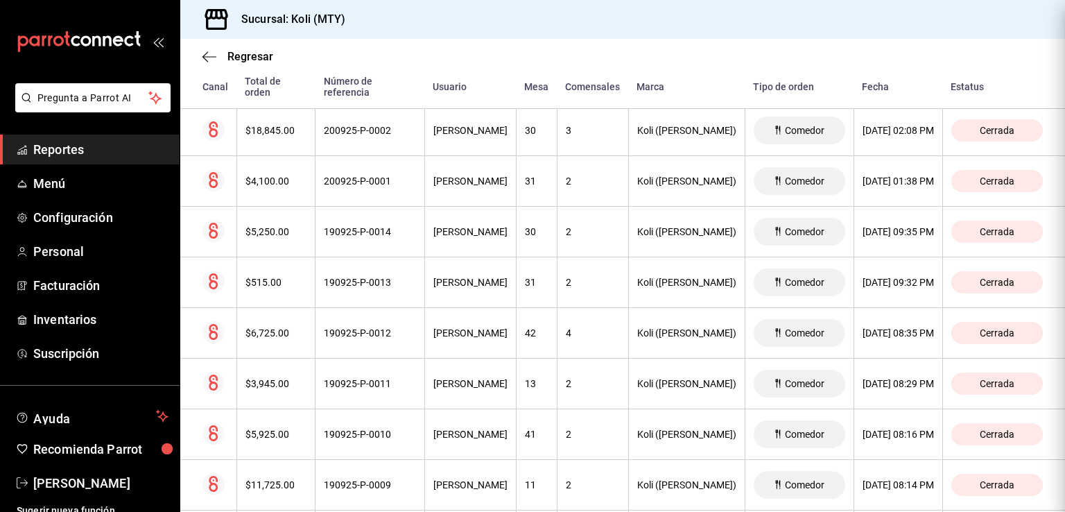
scroll to position [0, 0]
click at [252, 175] on div "$4,100.00" at bounding box center [276, 180] width 62 height 11
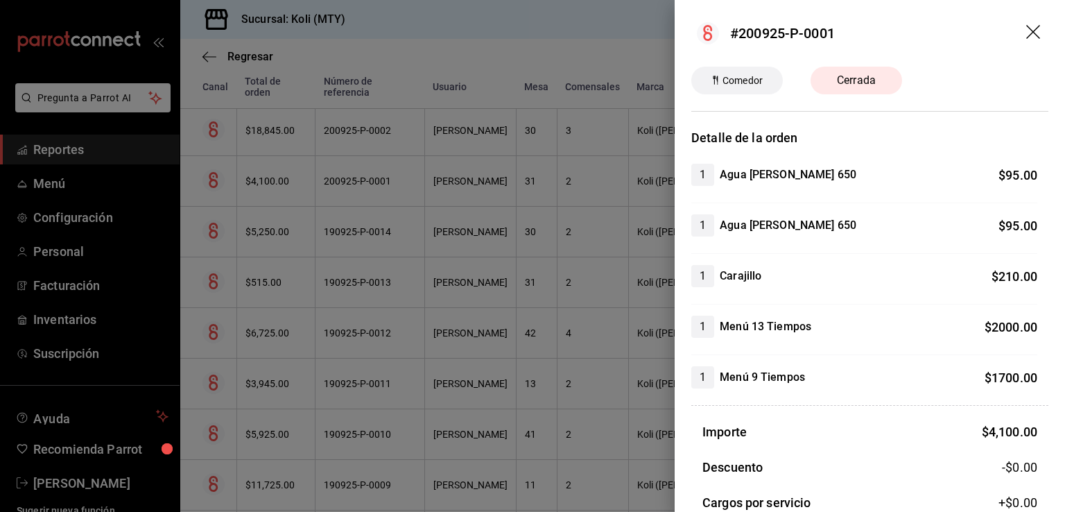
click at [331, 298] on div at bounding box center [532, 256] width 1065 height 512
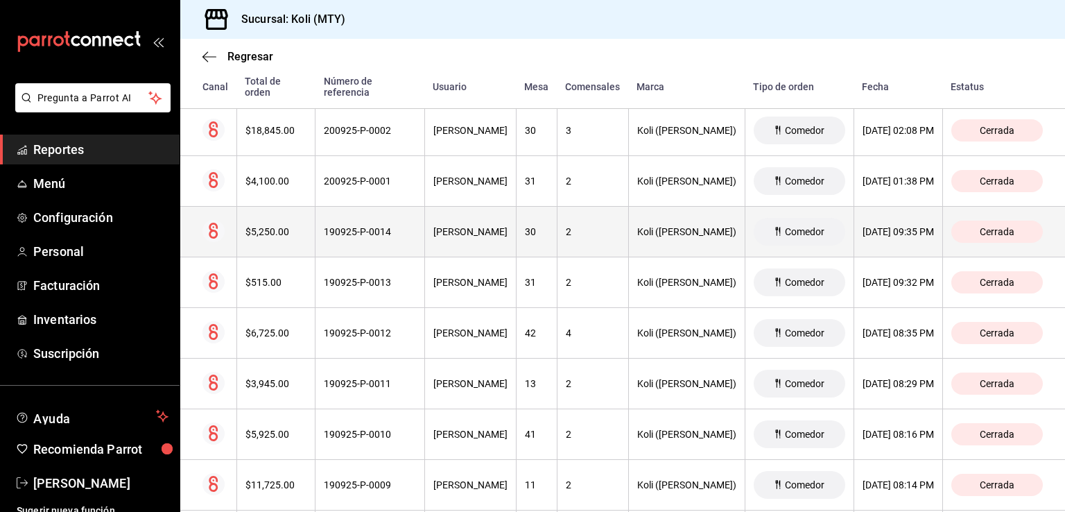
click at [279, 226] on div "$5,250.00" at bounding box center [276, 231] width 62 height 11
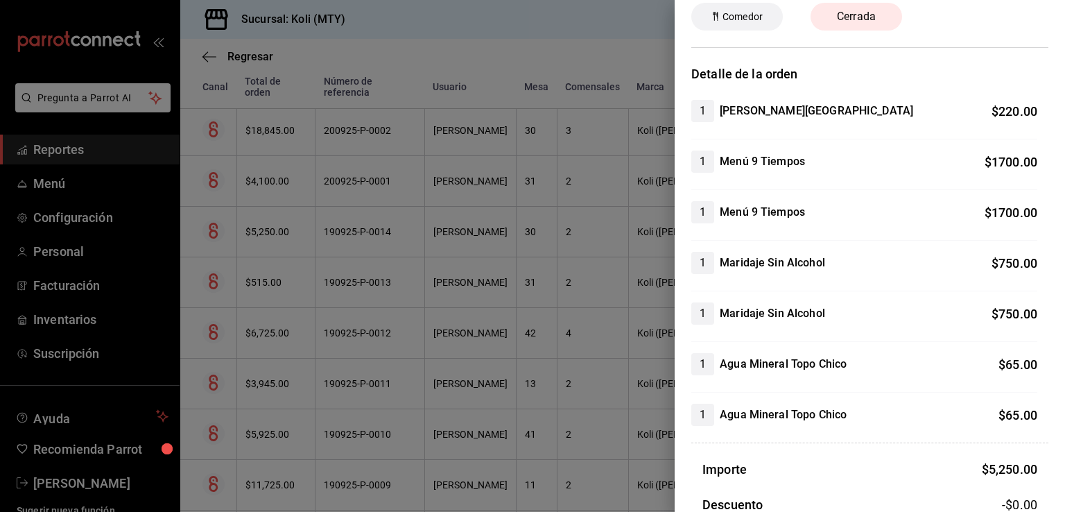
scroll to position [106, 0]
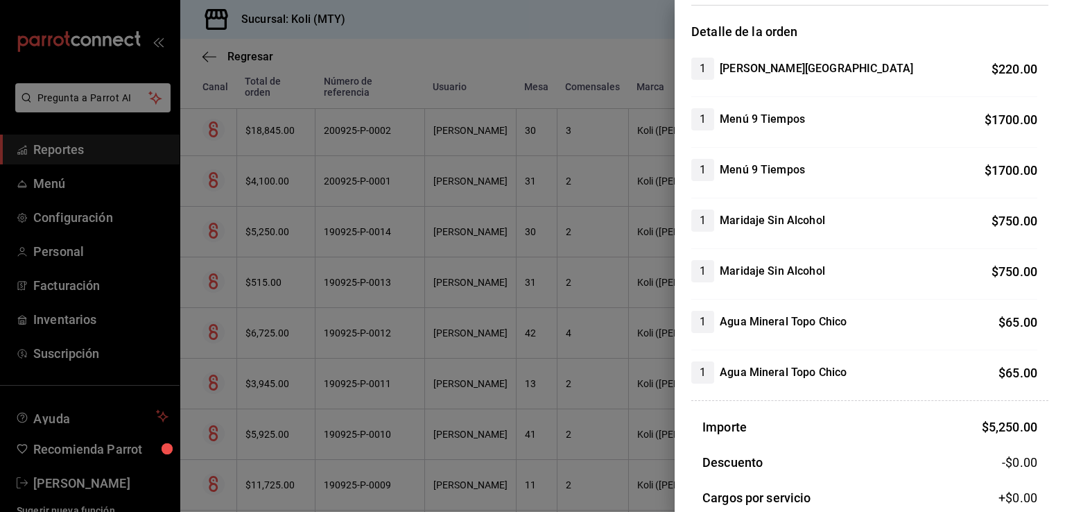
click at [402, 379] on div at bounding box center [532, 256] width 1065 height 512
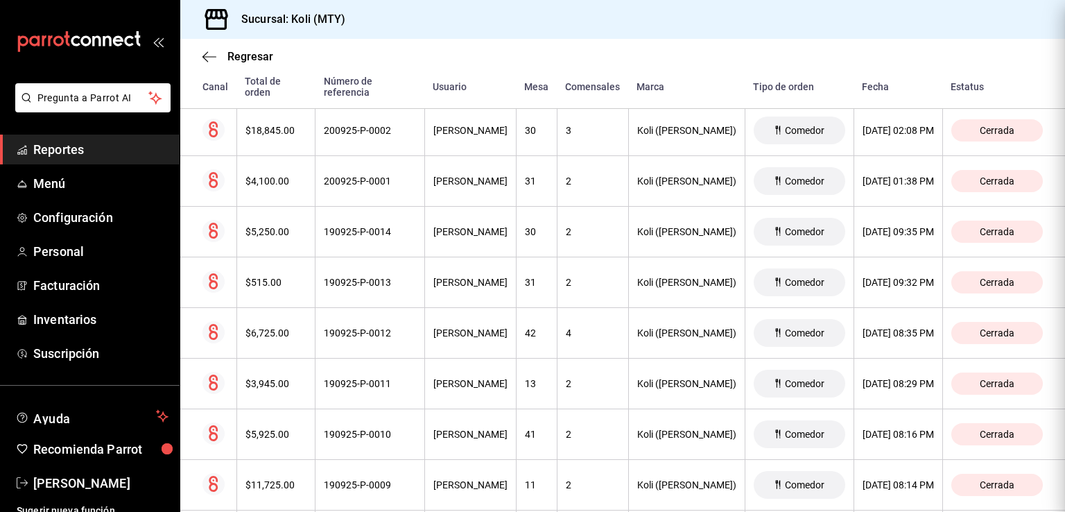
scroll to position [0, 0]
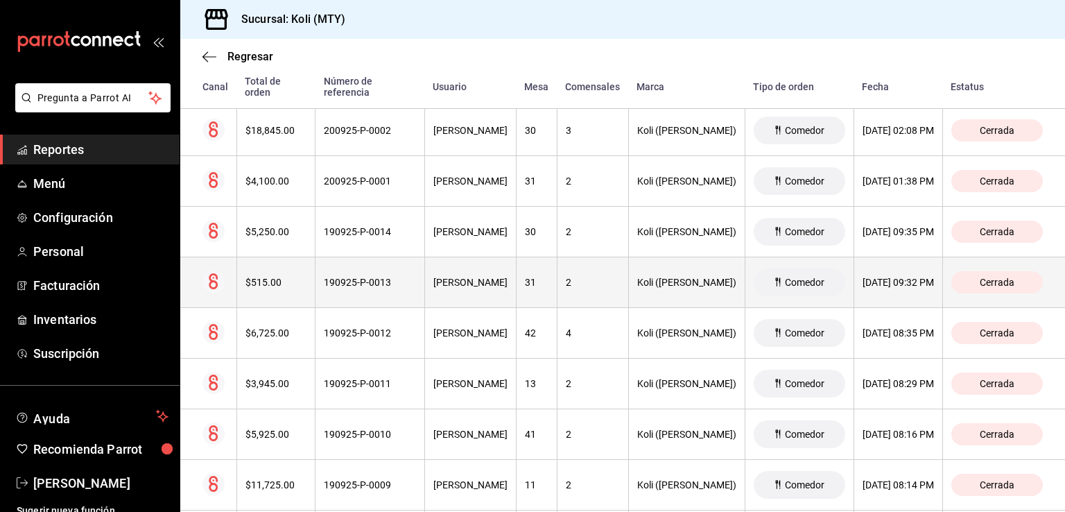
click at [277, 284] on div "$515.00" at bounding box center [276, 282] width 62 height 11
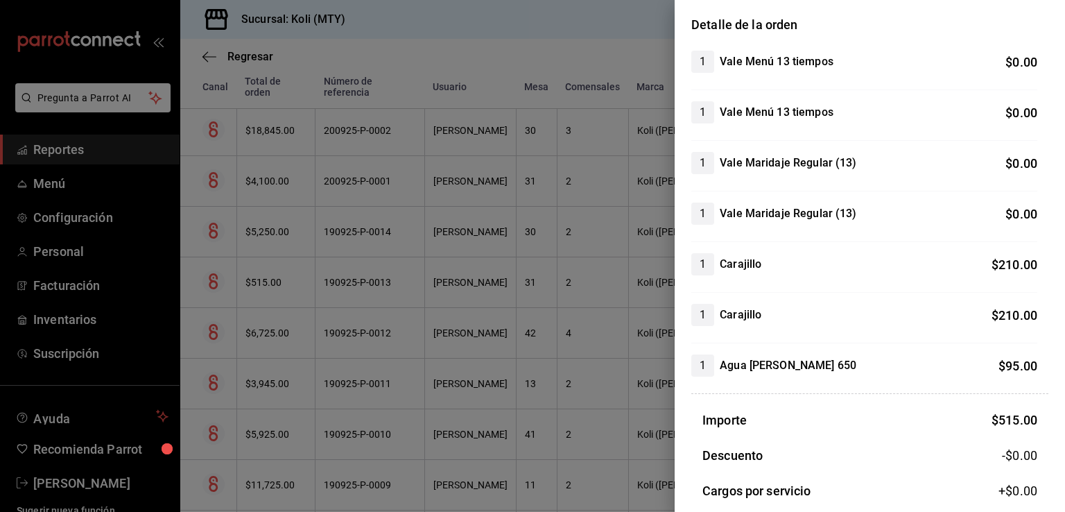
scroll to position [114, 0]
click at [277, 300] on div at bounding box center [532, 256] width 1065 height 512
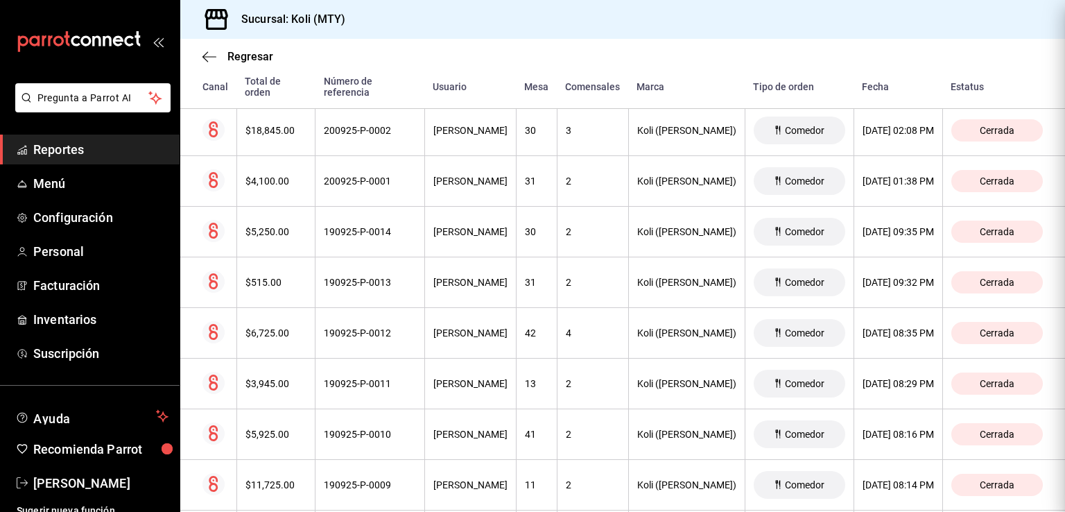
scroll to position [0, 0]
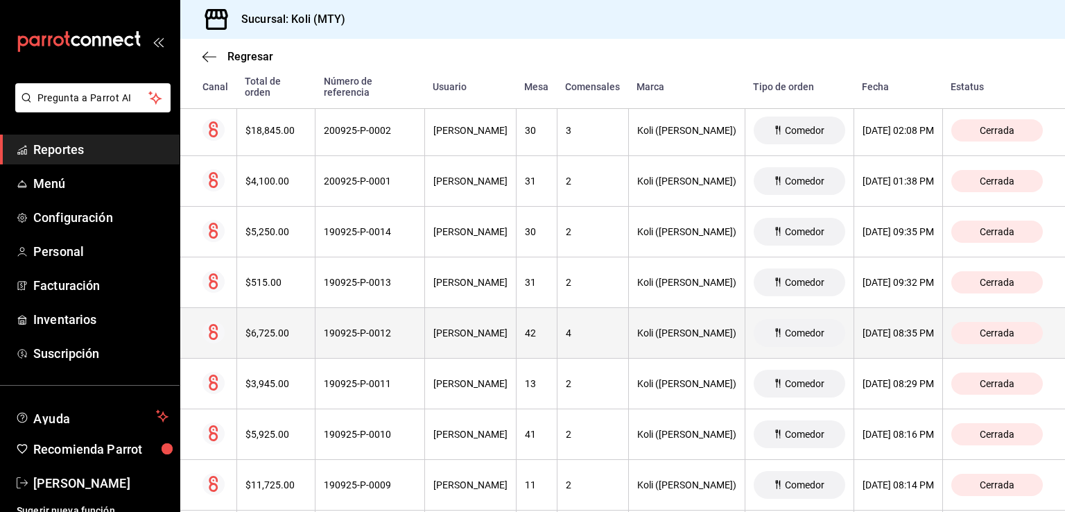
click at [280, 331] on div "$6,725.00" at bounding box center [276, 332] width 62 height 11
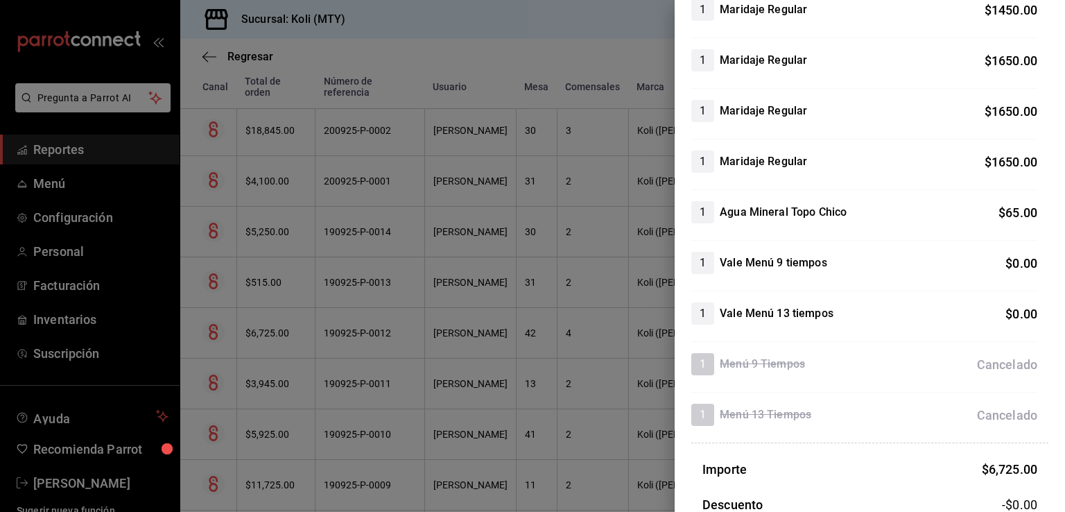
scroll to position [470, 0]
click at [416, 252] on div at bounding box center [532, 256] width 1065 height 512
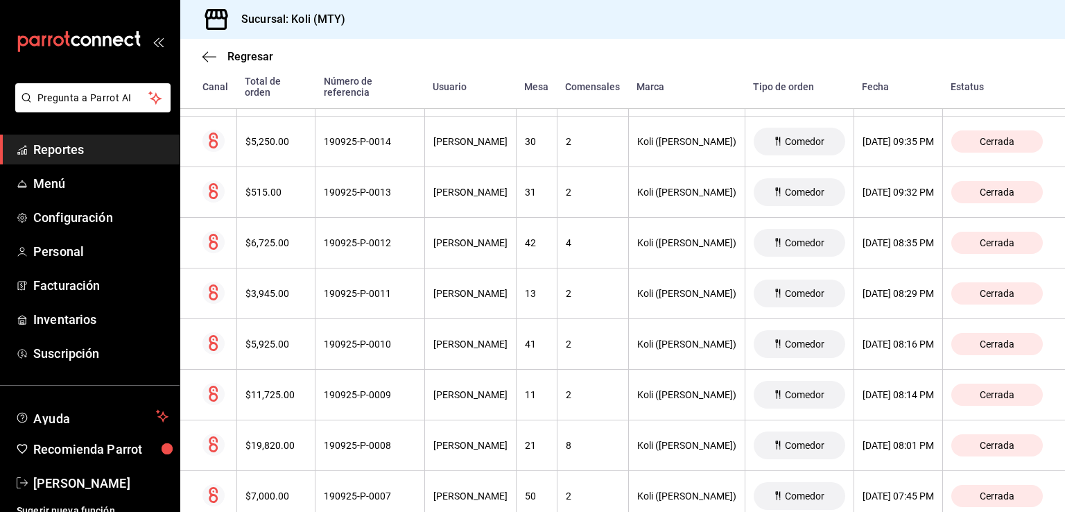
scroll to position [1114, 0]
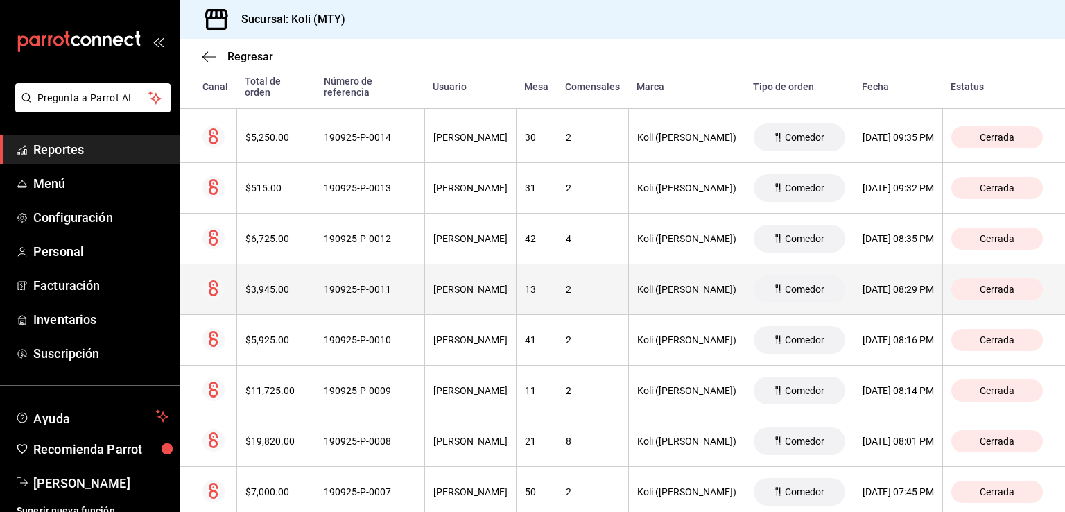
click at [286, 288] on div "$3,945.00" at bounding box center [276, 289] width 62 height 11
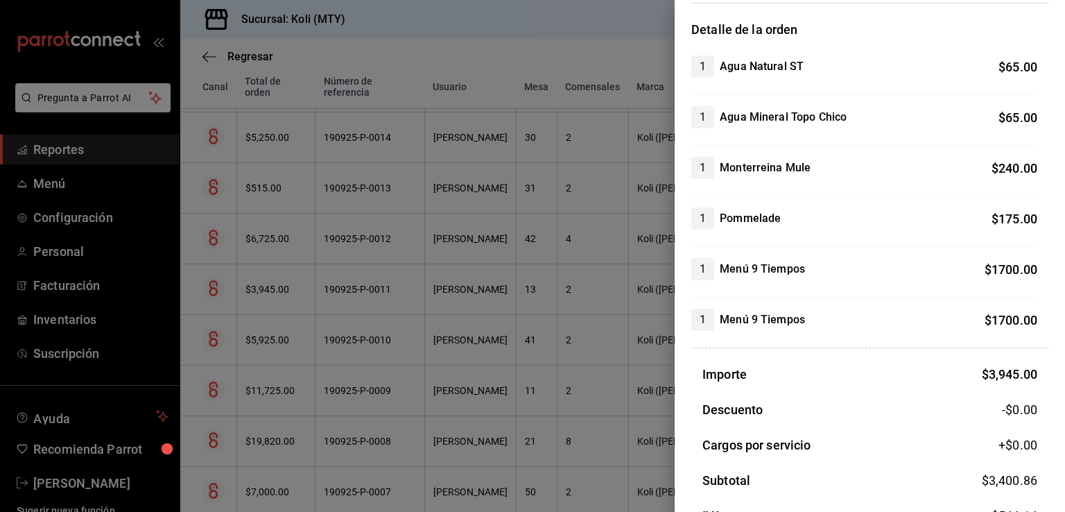
scroll to position [110, 0]
click at [328, 403] on div at bounding box center [532, 256] width 1065 height 512
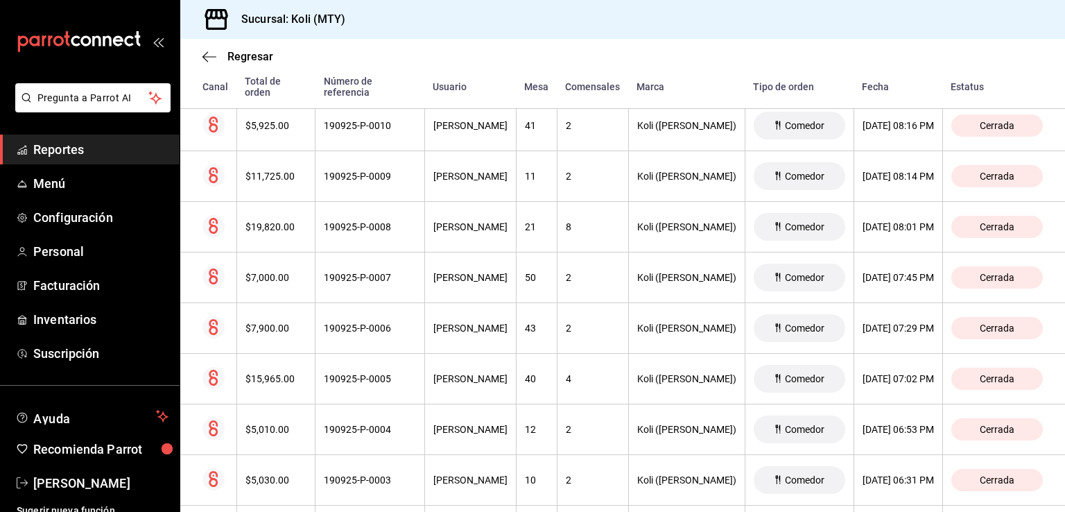
scroll to position [1329, 0]
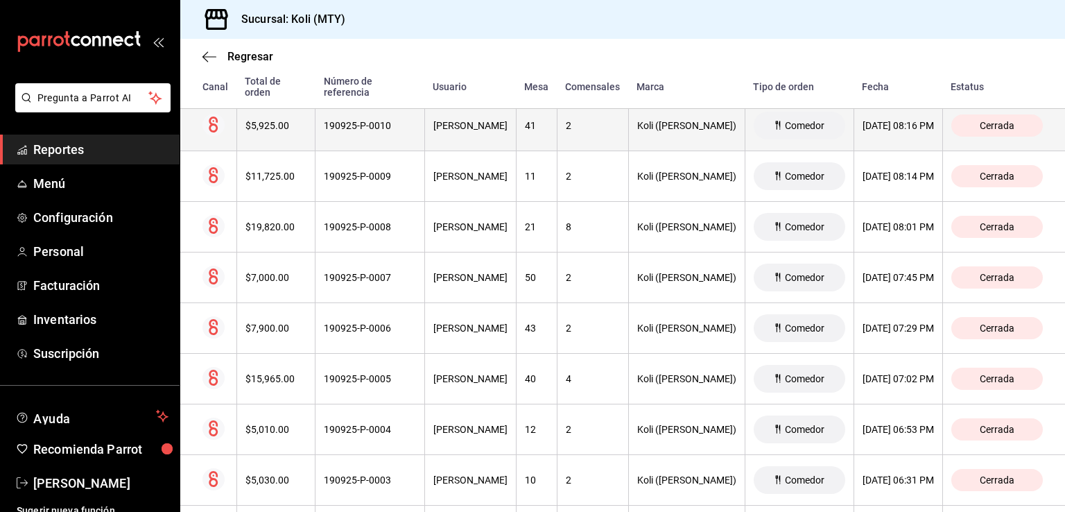
click at [275, 135] on th "$5,925.00" at bounding box center [275, 126] width 79 height 51
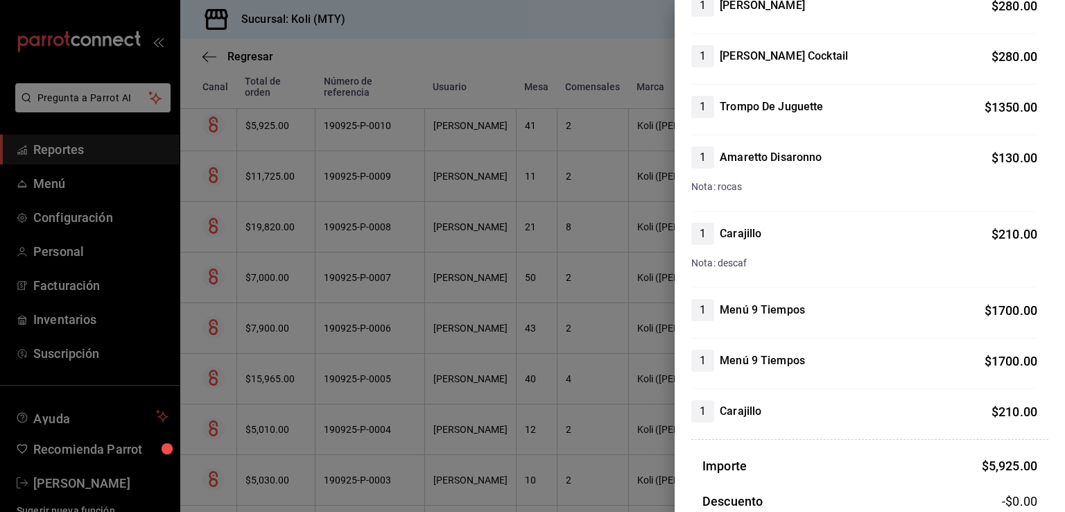
scroll to position [256, 0]
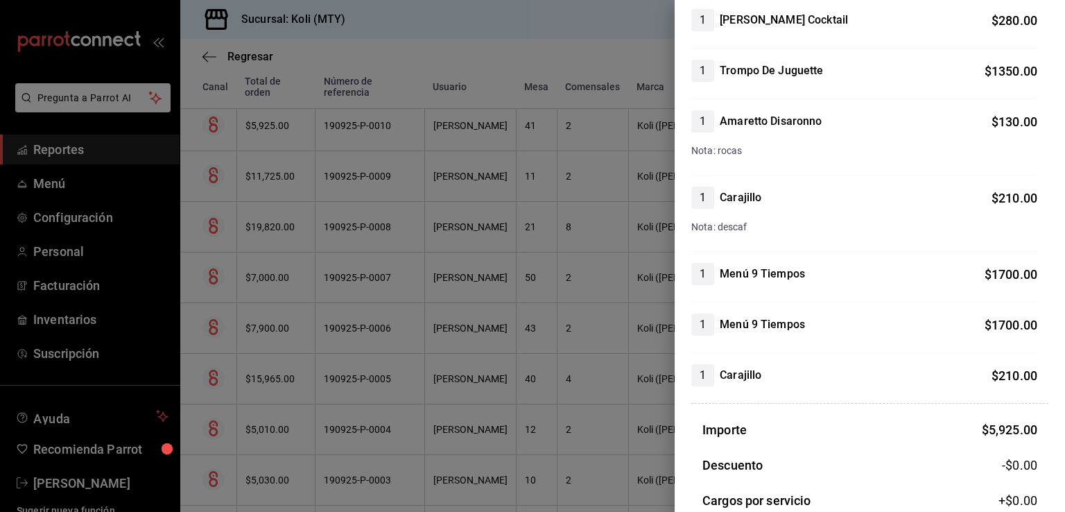
click at [245, 402] on div at bounding box center [532, 256] width 1065 height 512
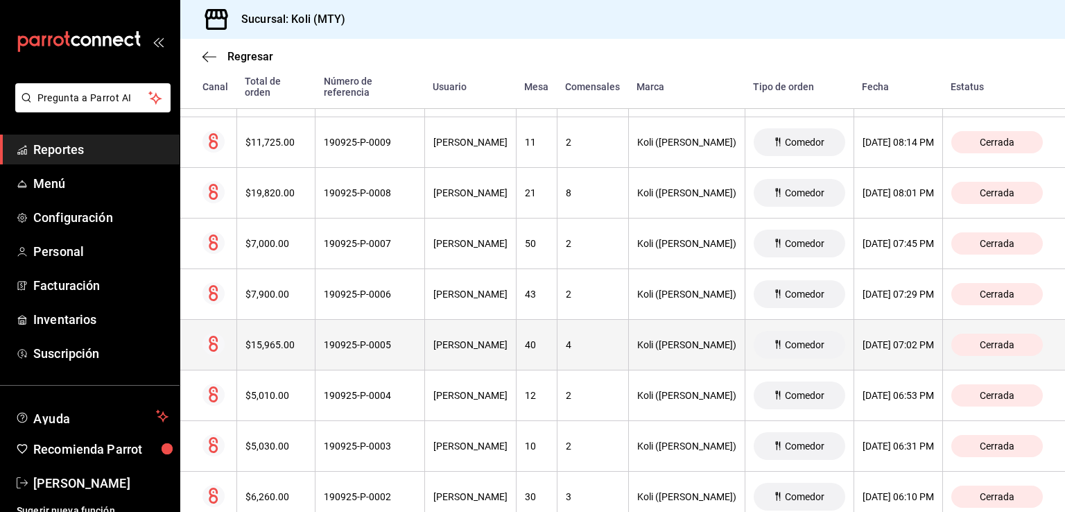
scroll to position [1374, 0]
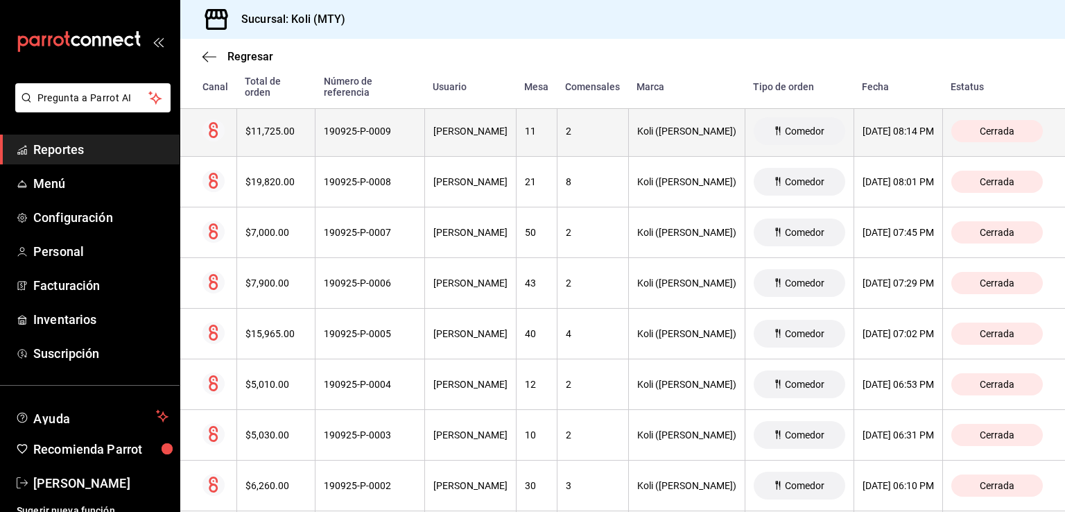
click at [268, 133] on div "$11,725.00" at bounding box center [276, 131] width 62 height 11
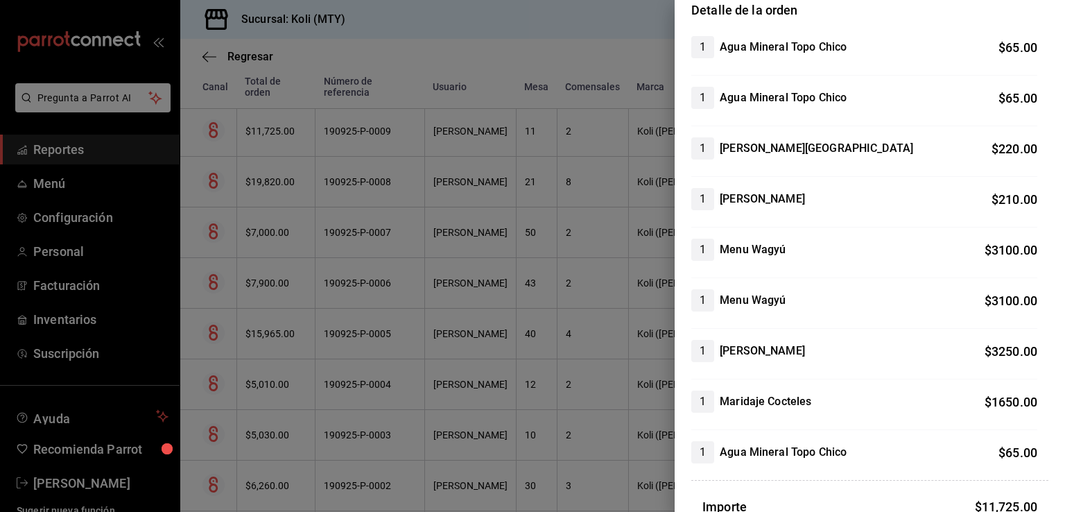
scroll to position [129, 0]
click at [288, 328] on div at bounding box center [532, 256] width 1065 height 512
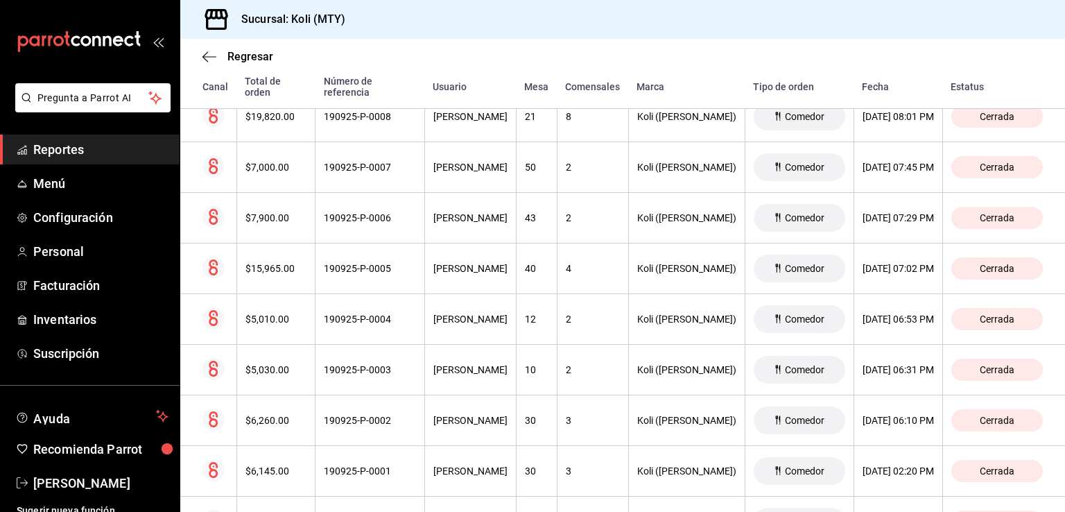
scroll to position [1440, 0]
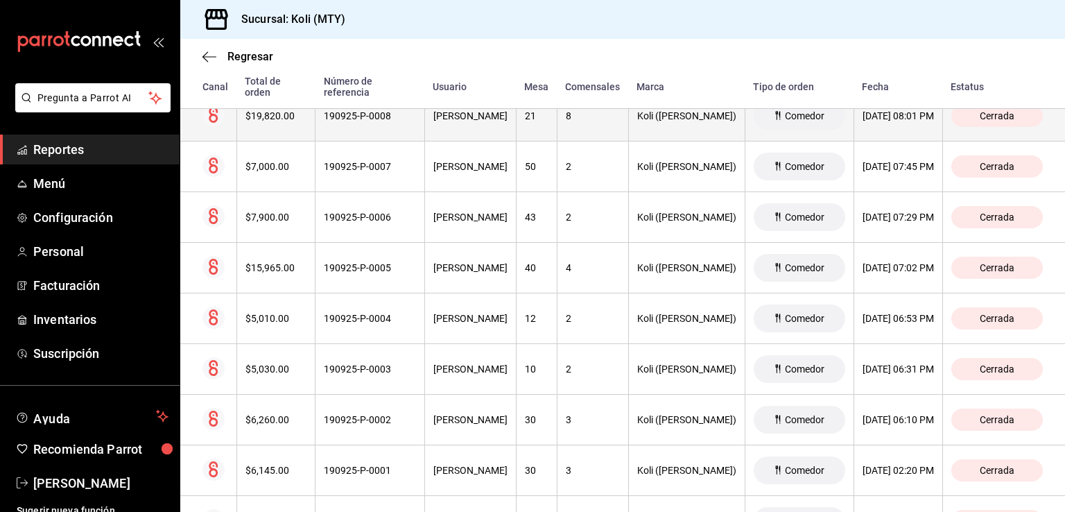
click at [275, 117] on div "$19,820.00" at bounding box center [276, 115] width 62 height 11
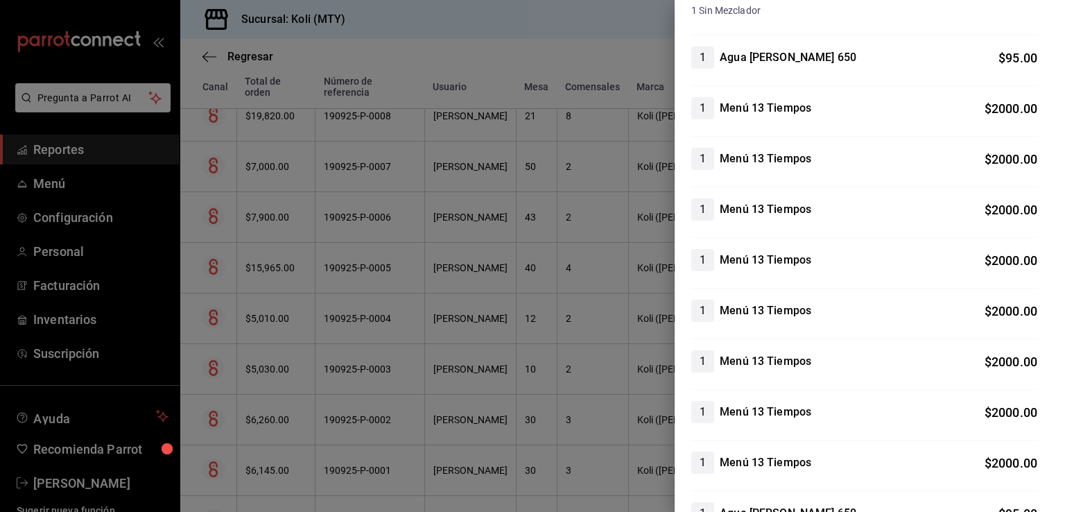
scroll to position [642, 0]
click at [354, 259] on div at bounding box center [532, 256] width 1065 height 512
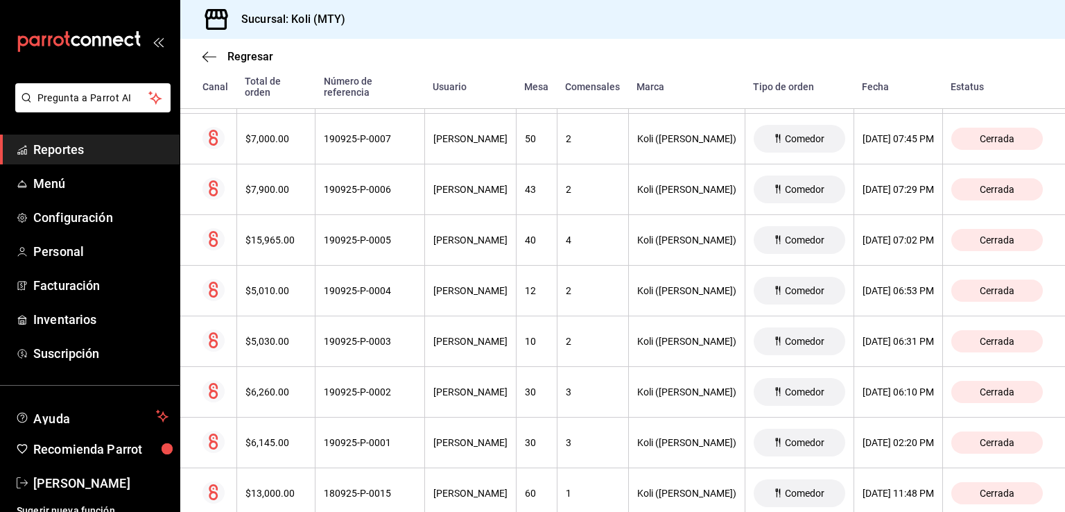
scroll to position [1472, 0]
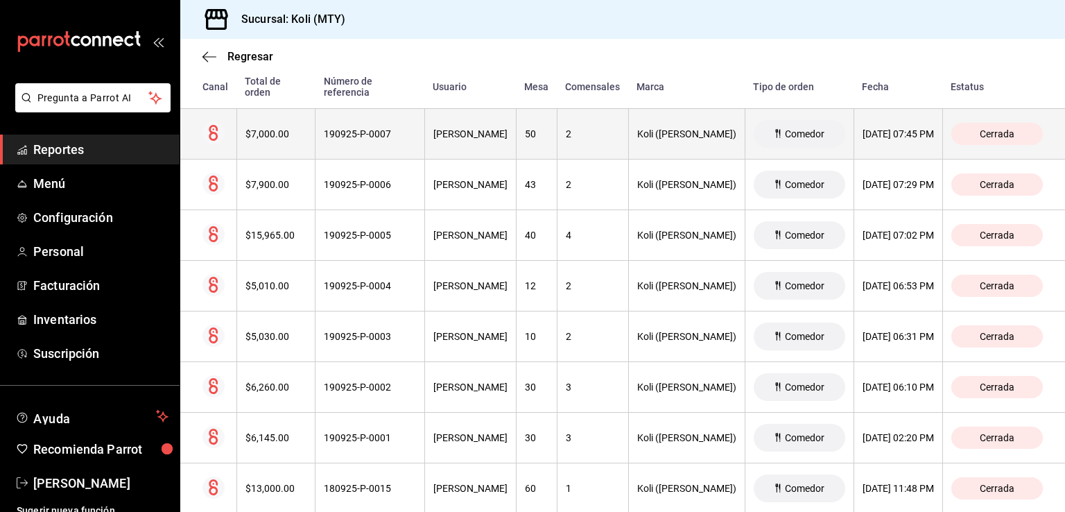
click at [273, 128] on div "$7,000.00" at bounding box center [276, 133] width 62 height 11
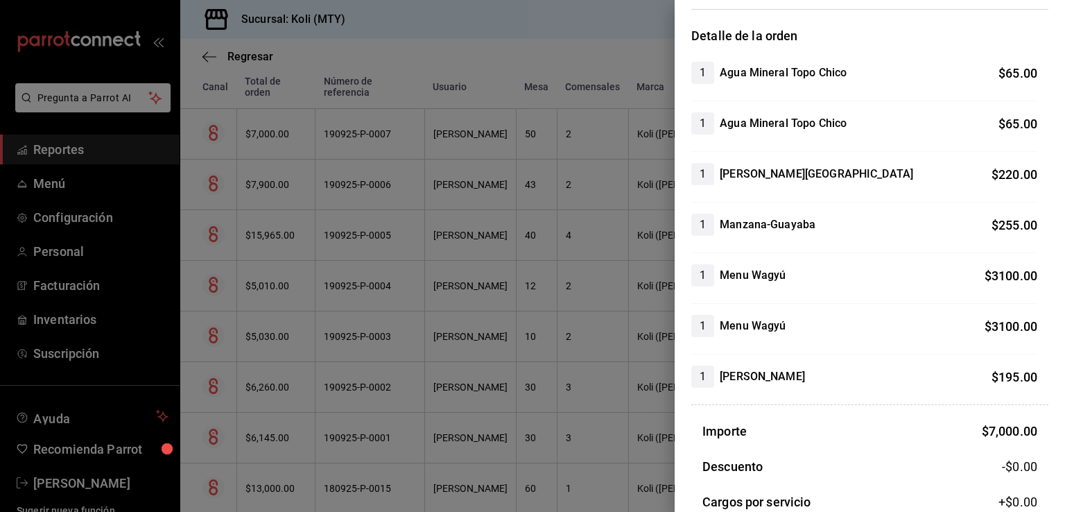
scroll to position [103, 0]
click at [446, 344] on div at bounding box center [532, 256] width 1065 height 512
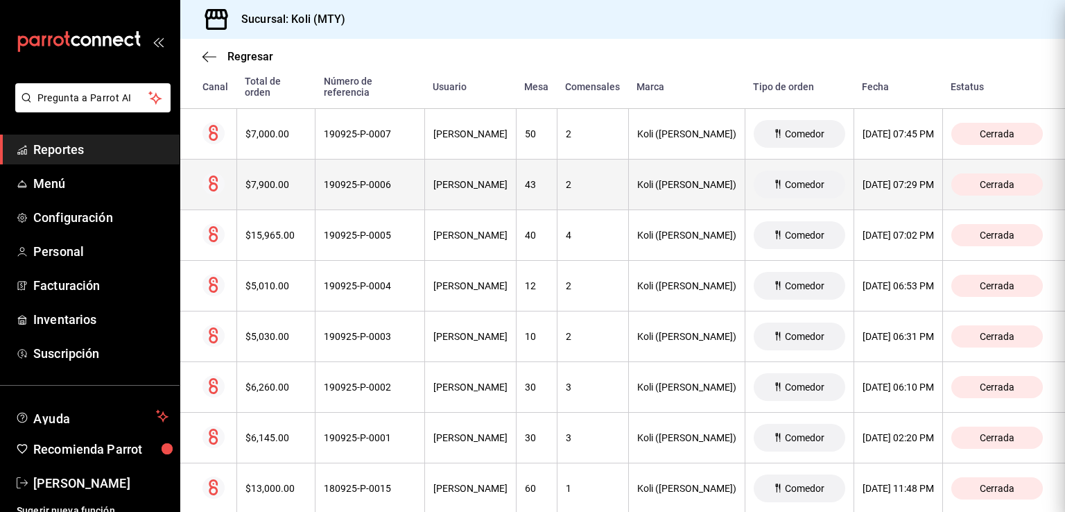
scroll to position [0, 0]
click at [273, 185] on div "$7,900.00" at bounding box center [276, 184] width 62 height 11
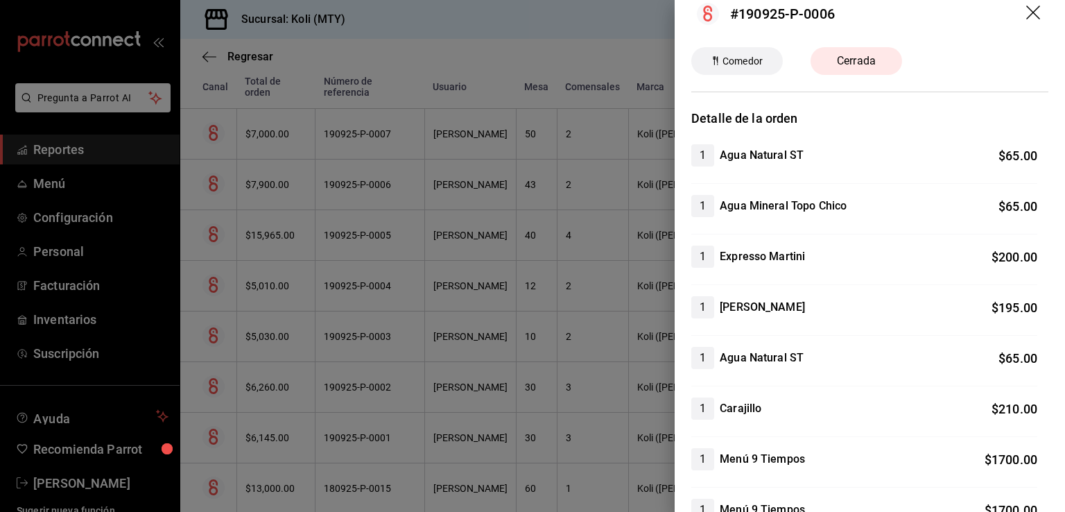
scroll to position [19, 0]
click at [277, 342] on div at bounding box center [532, 256] width 1065 height 512
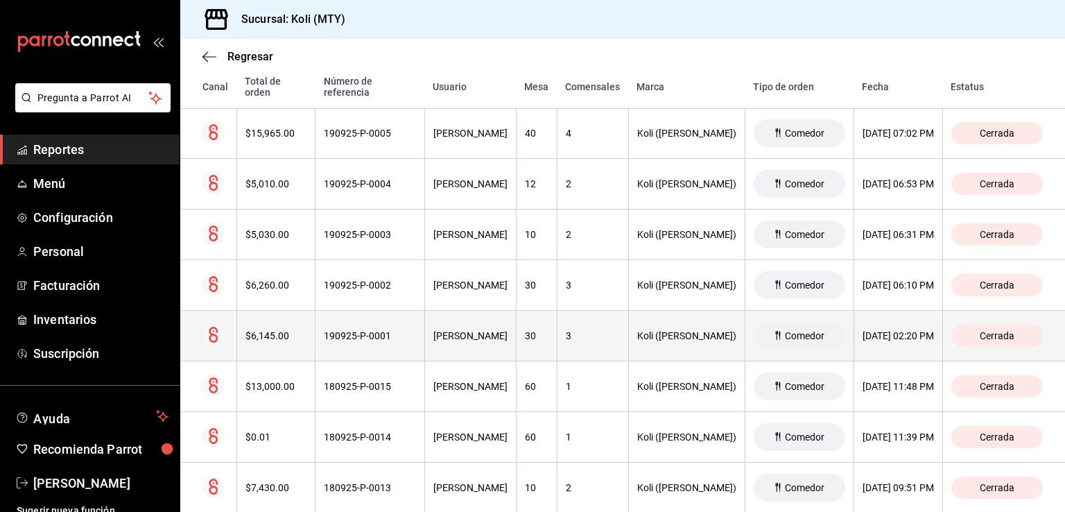
scroll to position [1576, 0]
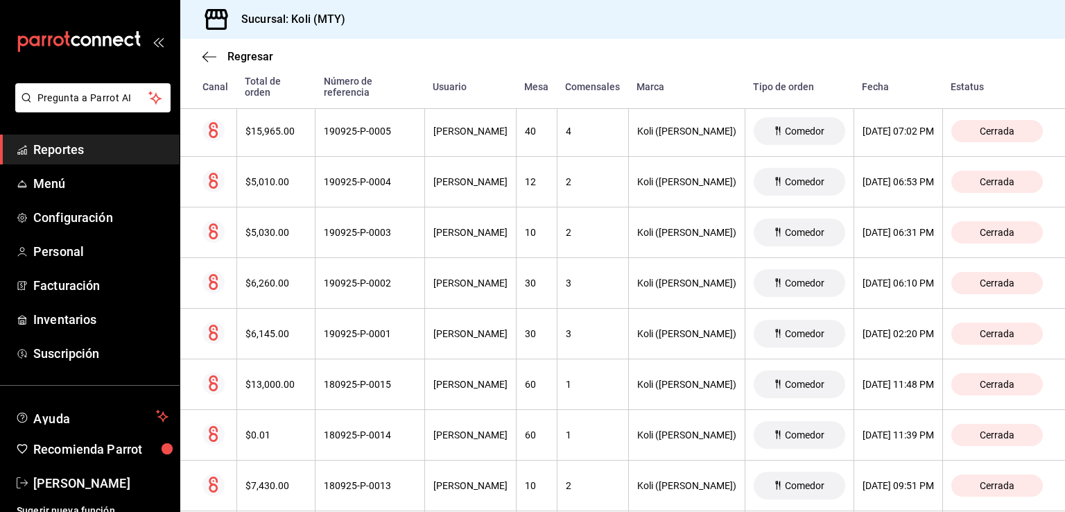
click at [269, 109] on th "Total de orden" at bounding box center [275, 74] width 79 height 70
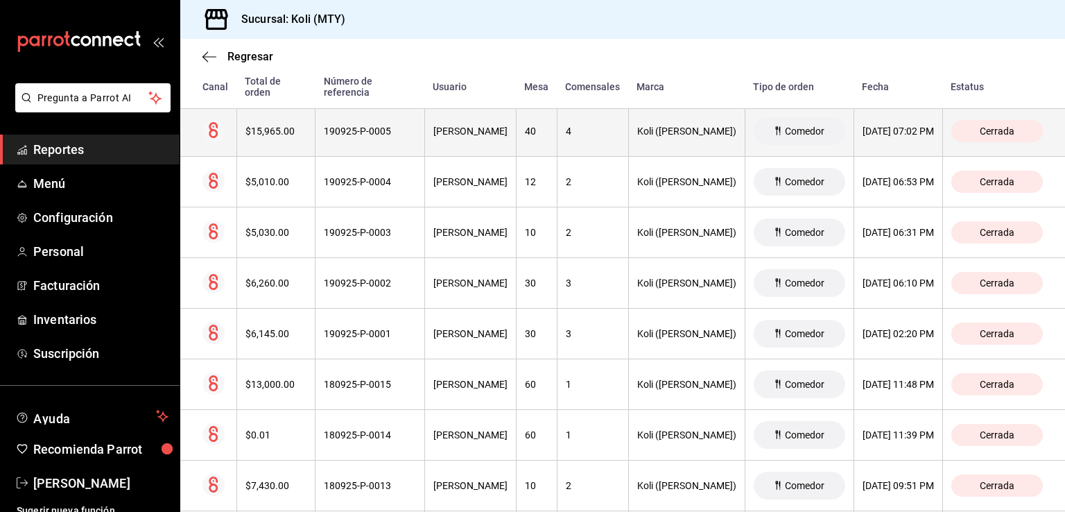
click at [271, 126] on div "$15,965.00" at bounding box center [276, 131] width 62 height 11
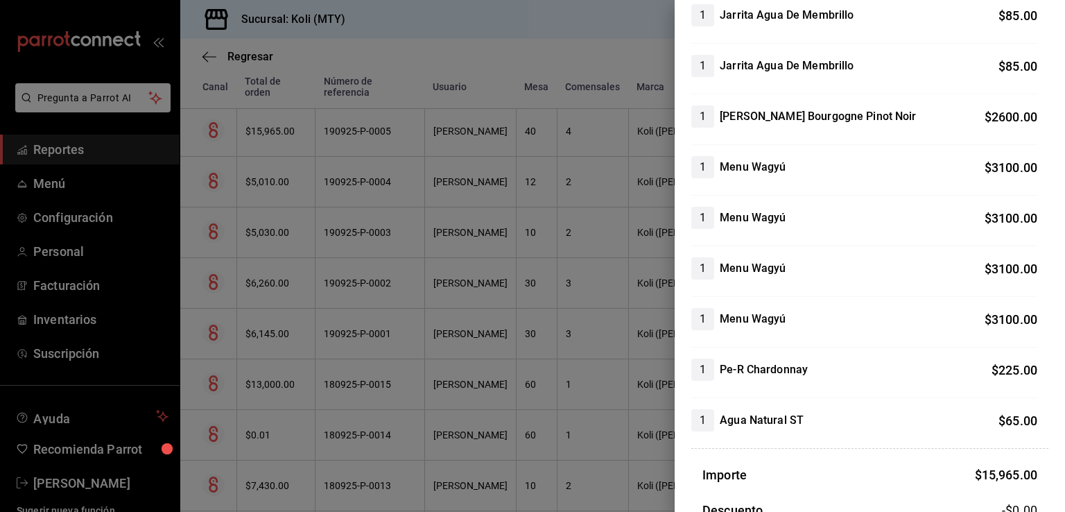
scroll to position [463, 0]
click at [506, 289] on div at bounding box center [532, 256] width 1065 height 512
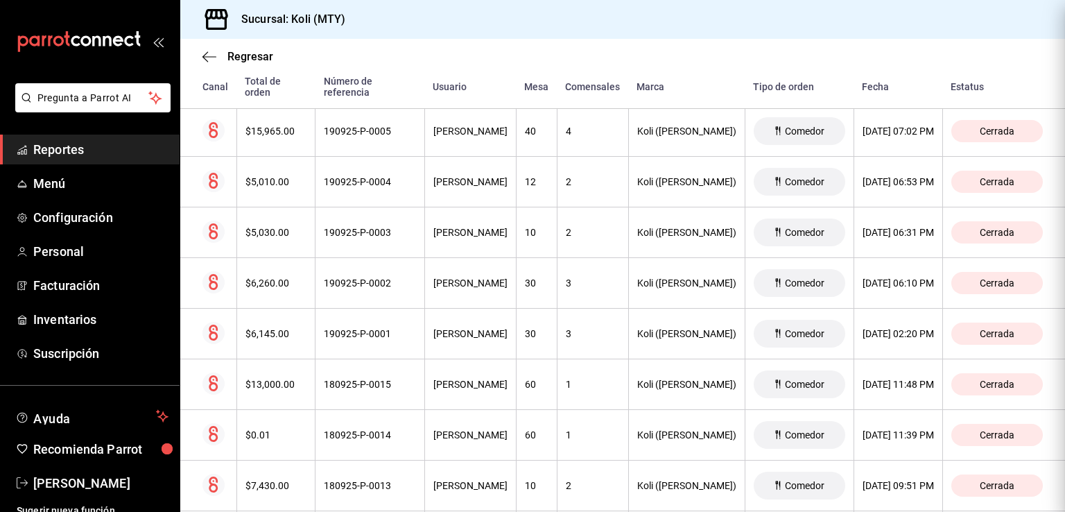
scroll to position [0, 0]
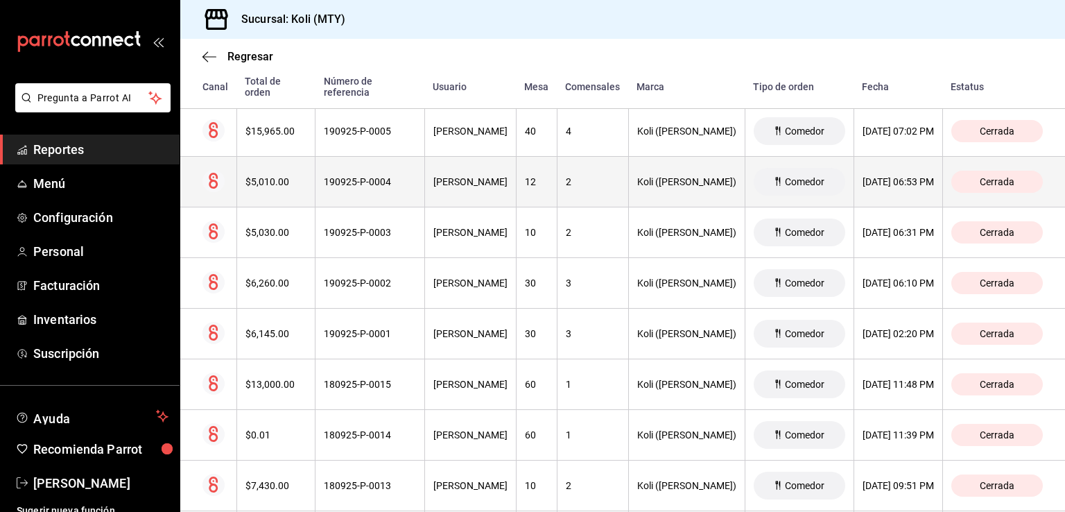
click at [316, 187] on th "190925-P-0004" at bounding box center [371, 182] width 110 height 51
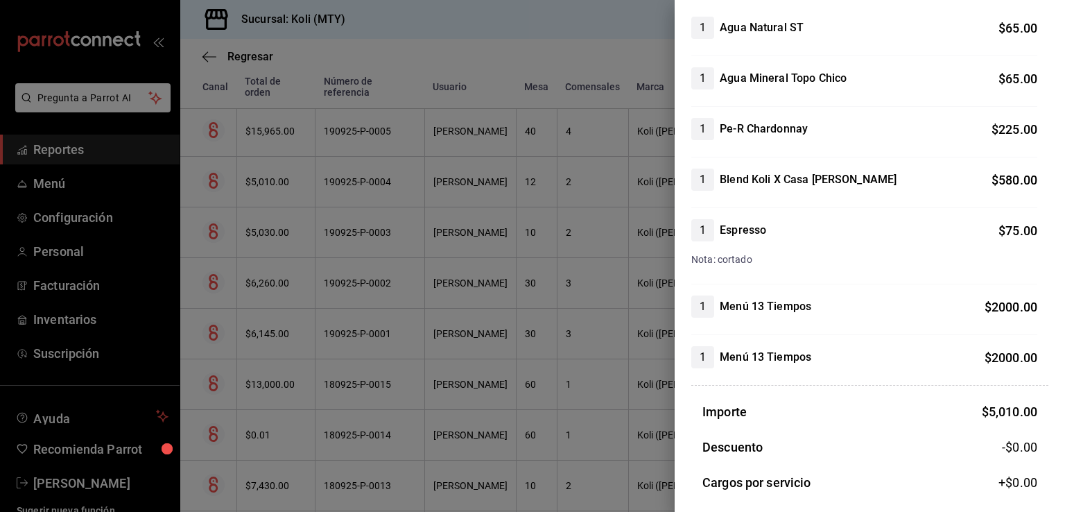
scroll to position [148, 0]
click at [377, 292] on div at bounding box center [532, 256] width 1065 height 512
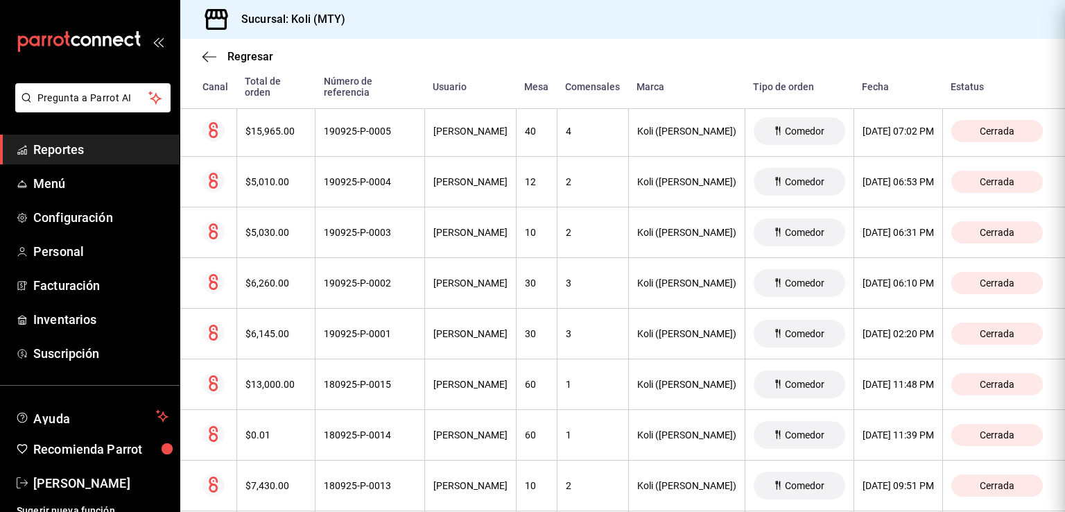
scroll to position [0, 0]
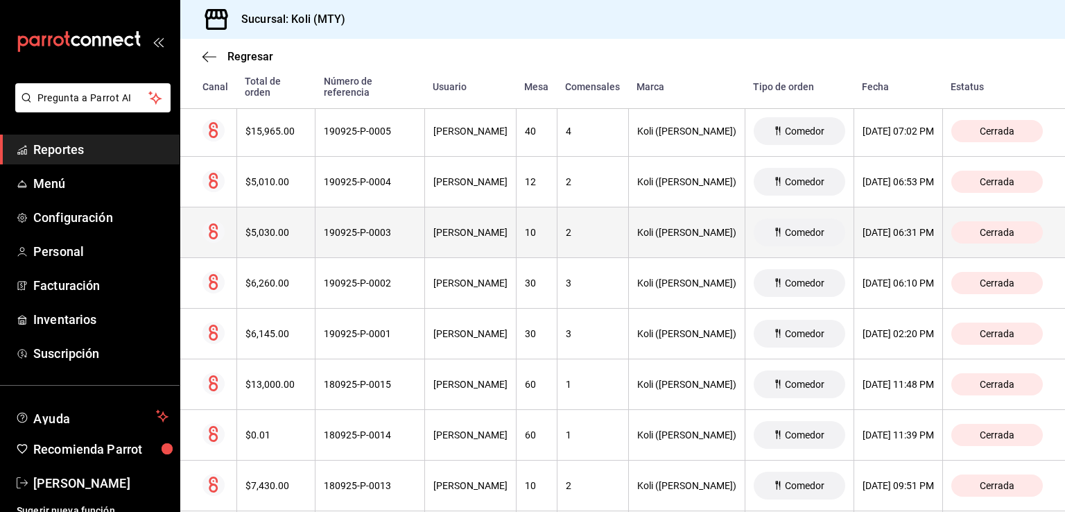
click at [295, 242] on th "$5,030.00" at bounding box center [275, 232] width 79 height 51
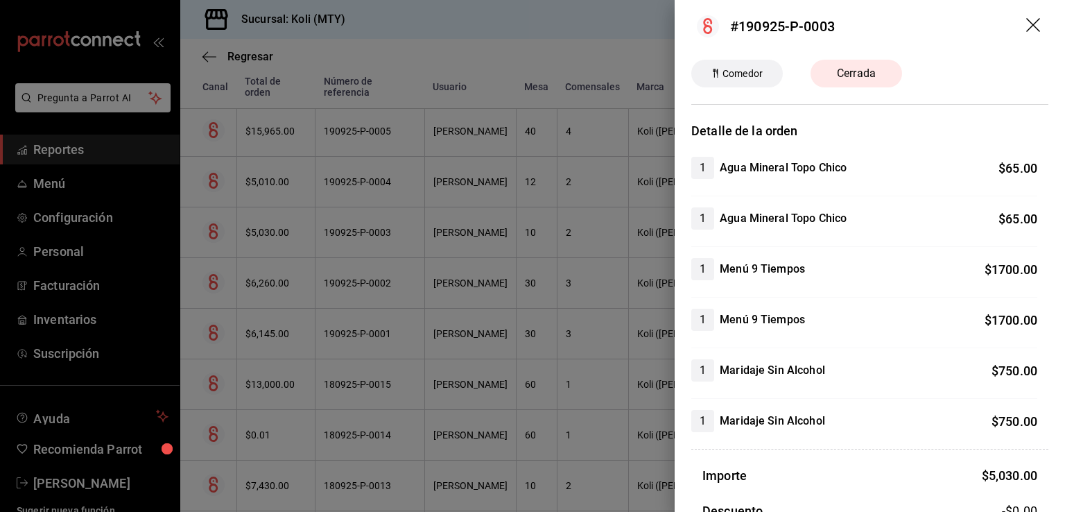
scroll to position [8, 0]
click at [336, 292] on div at bounding box center [532, 256] width 1065 height 512
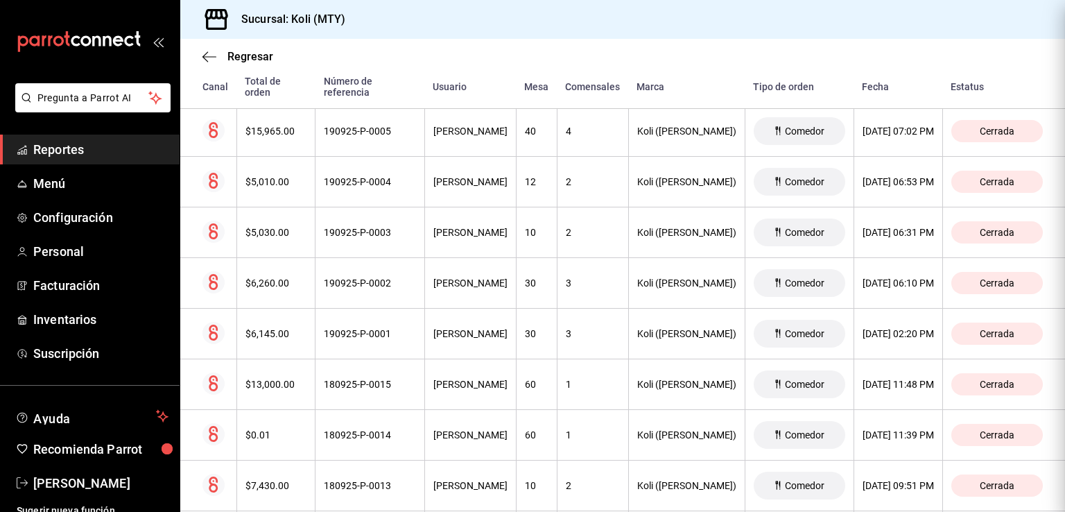
scroll to position [0, 0]
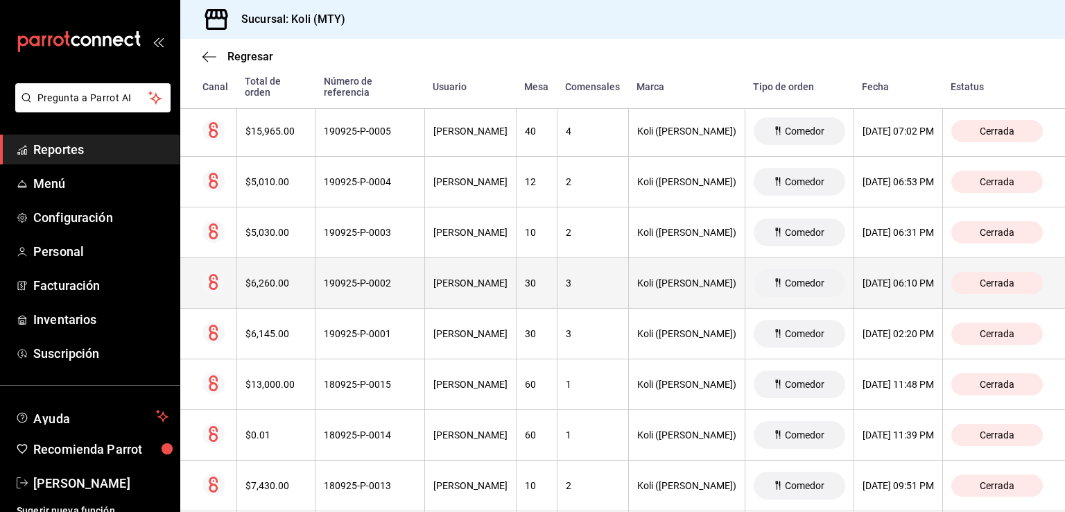
click at [264, 288] on th "$6,260.00" at bounding box center [275, 283] width 79 height 51
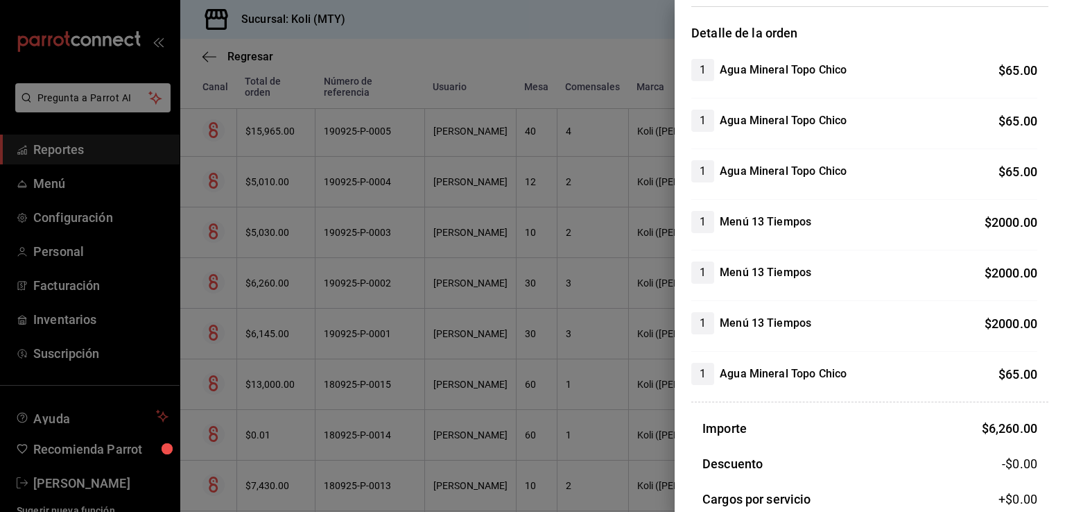
scroll to position [105, 0]
click at [325, 241] on div at bounding box center [532, 256] width 1065 height 512
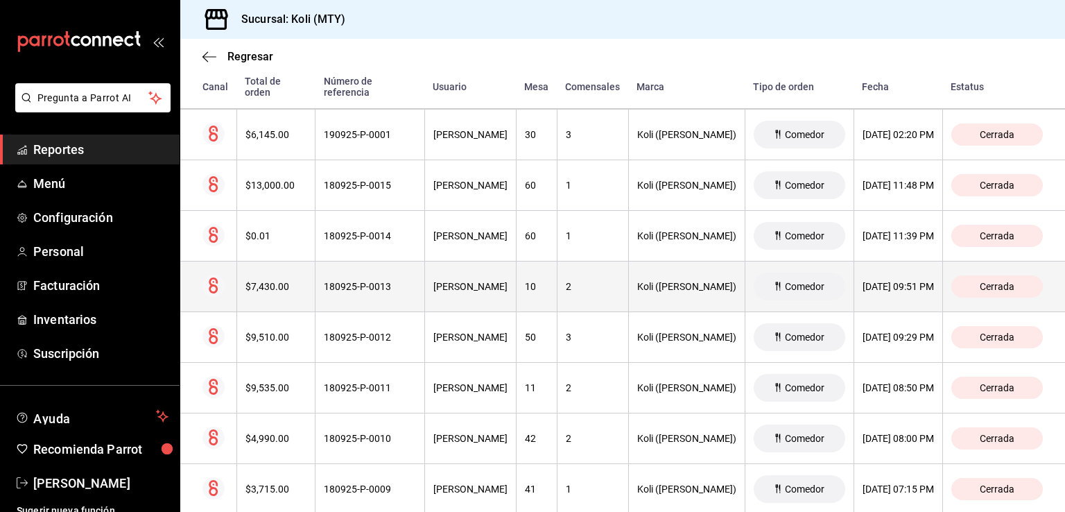
scroll to position [1784, 0]
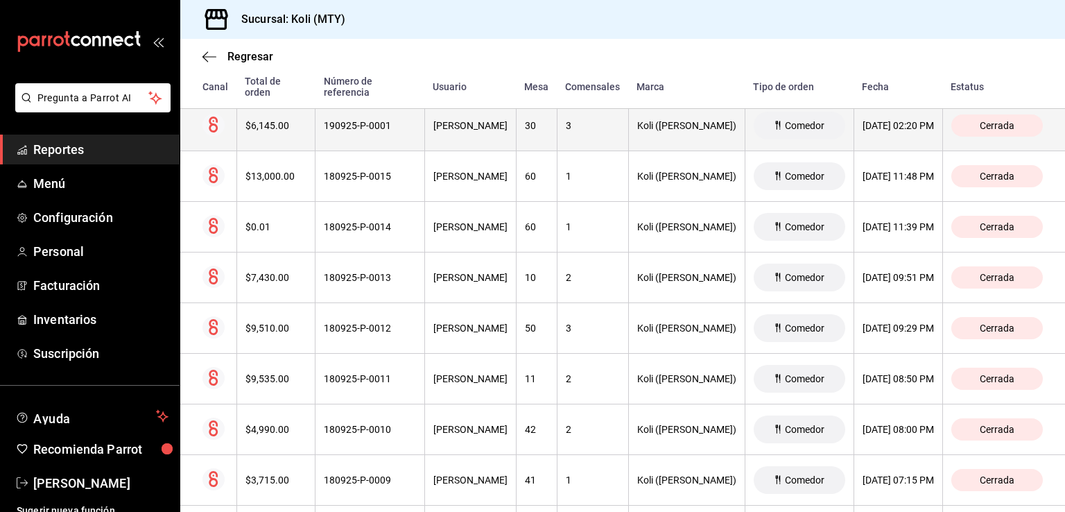
click at [266, 128] on th "$6,145.00" at bounding box center [275, 126] width 79 height 51
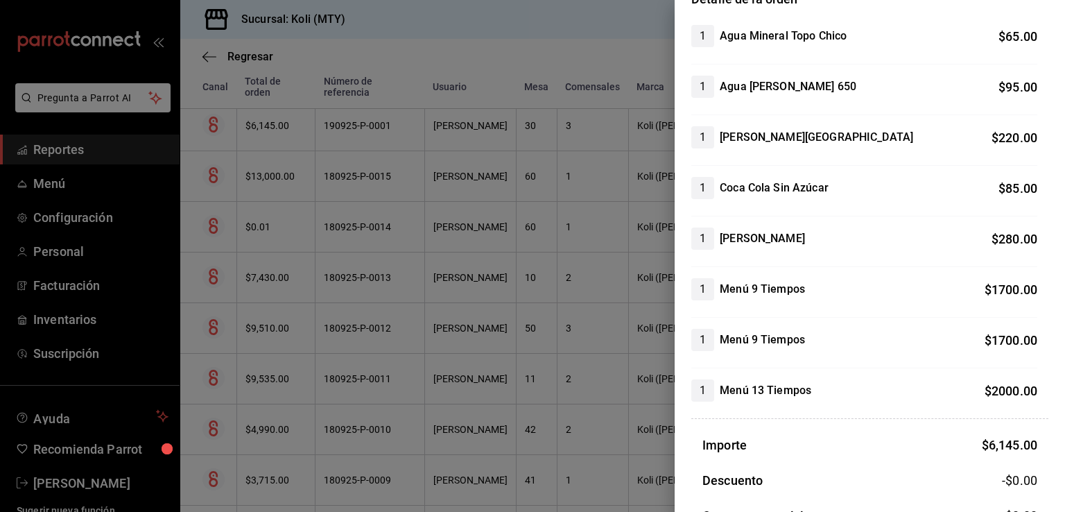
scroll to position [130, 0]
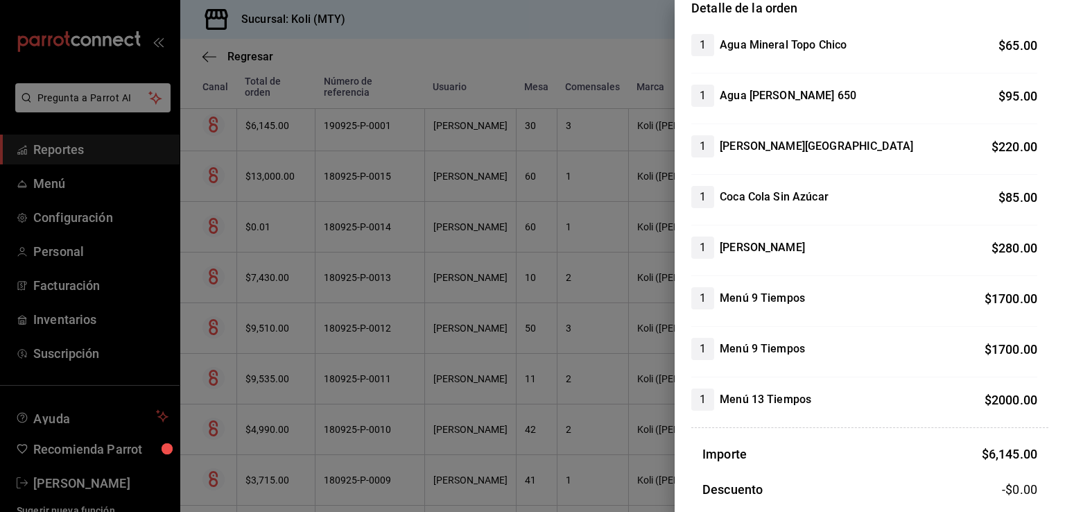
click at [334, 238] on div at bounding box center [532, 256] width 1065 height 512
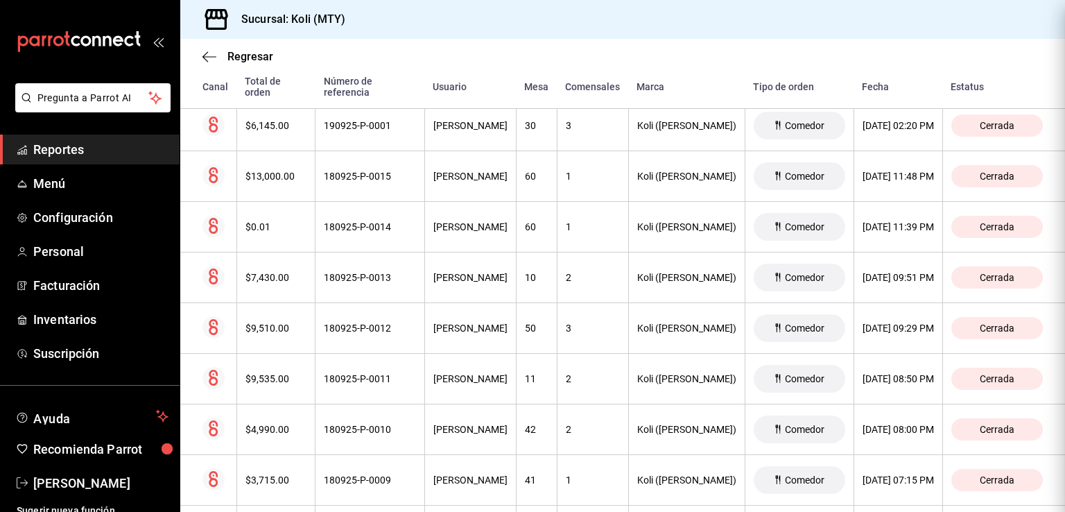
scroll to position [0, 0]
click at [261, 174] on div "$13,000.00" at bounding box center [276, 176] width 62 height 11
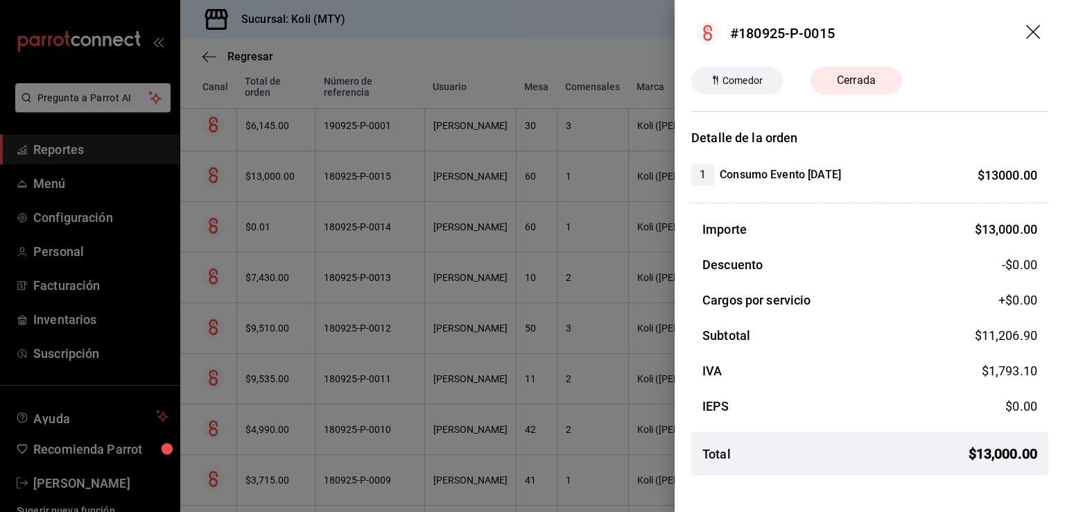
drag, startPoint x: 719, startPoint y: 170, endPoint x: 852, endPoint y: 184, distance: 133.9
click at [852, 184] on div "1 Consumo Evento [DATE] $ 13000.00" at bounding box center [864, 175] width 346 height 22
copy h4 "Consumo Evento [DATE]"
click at [287, 279] on div at bounding box center [532, 256] width 1065 height 512
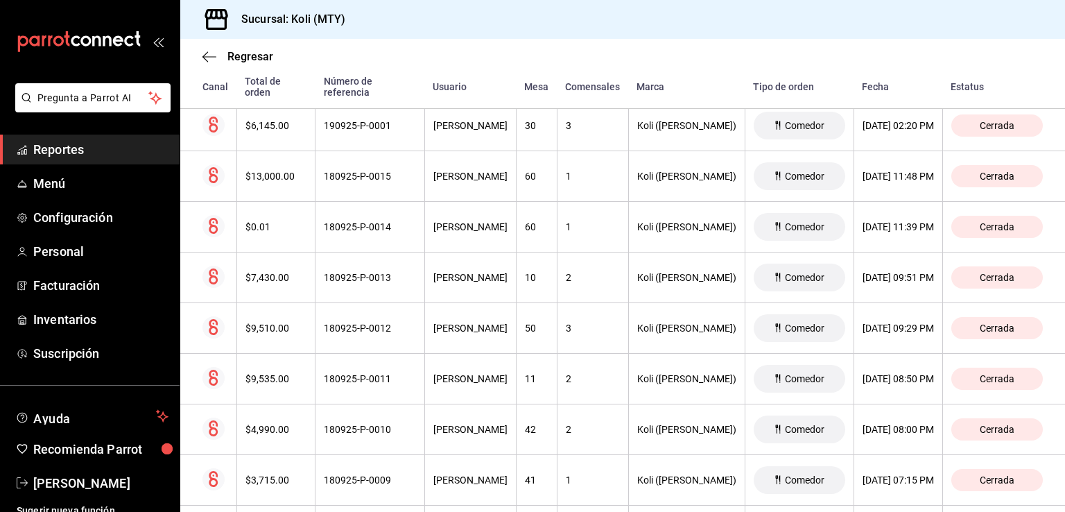
click at [255, 223] on div "$0.01" at bounding box center [276, 226] width 62 height 11
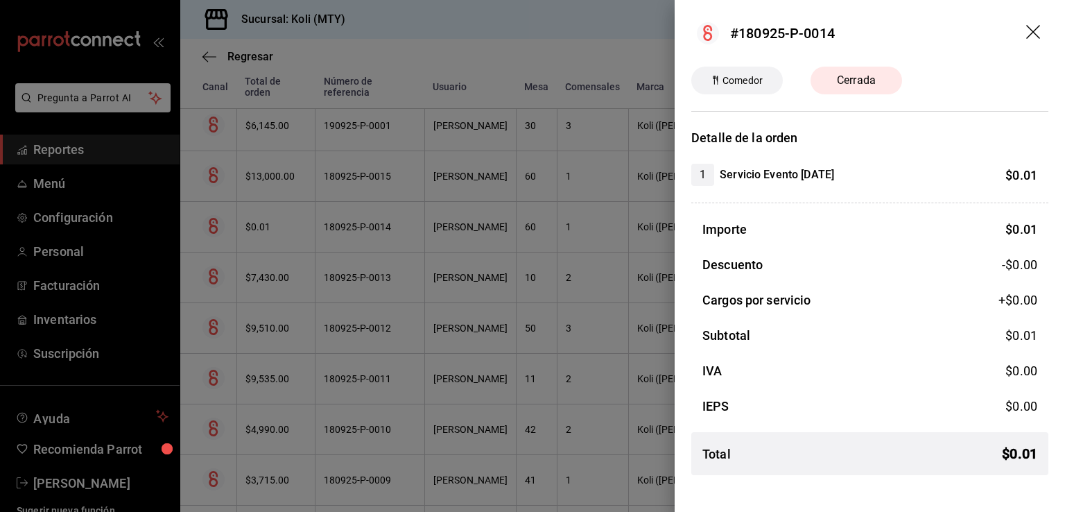
drag, startPoint x: 723, startPoint y: 169, endPoint x: 850, endPoint y: 170, distance: 127.6
click at [850, 170] on div "1 Servicio Evento [DATE] $ 0.01" at bounding box center [864, 175] width 346 height 22
copy h4 "Servicio Evento [DATE]"
click at [268, 320] on div at bounding box center [532, 256] width 1065 height 512
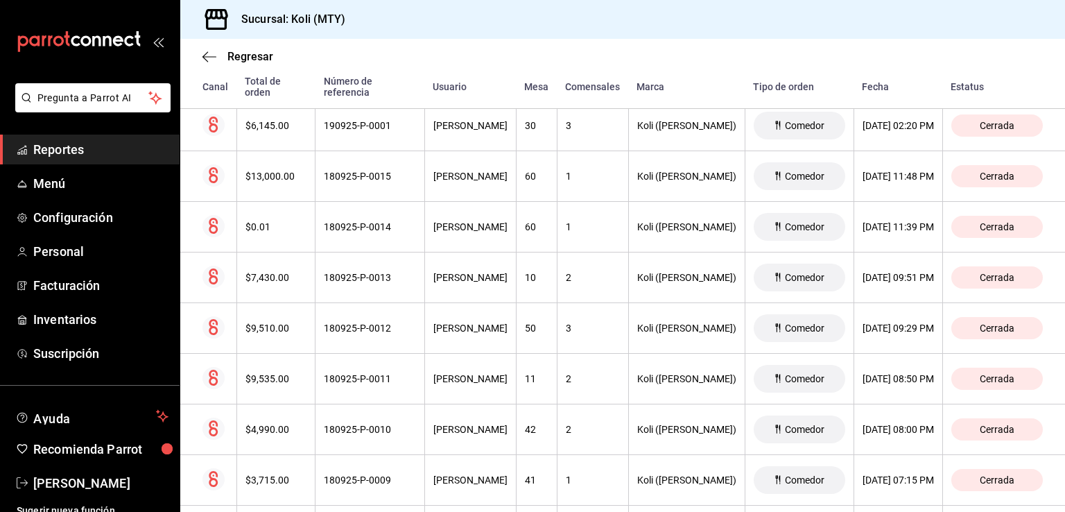
click at [259, 272] on div "$7,430.00" at bounding box center [276, 277] width 62 height 11
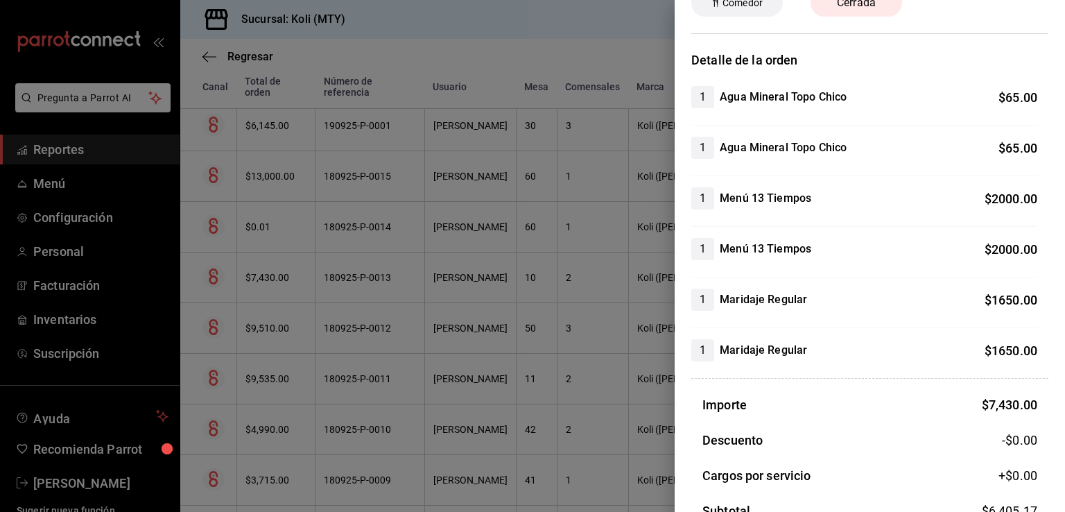
scroll to position [80, 0]
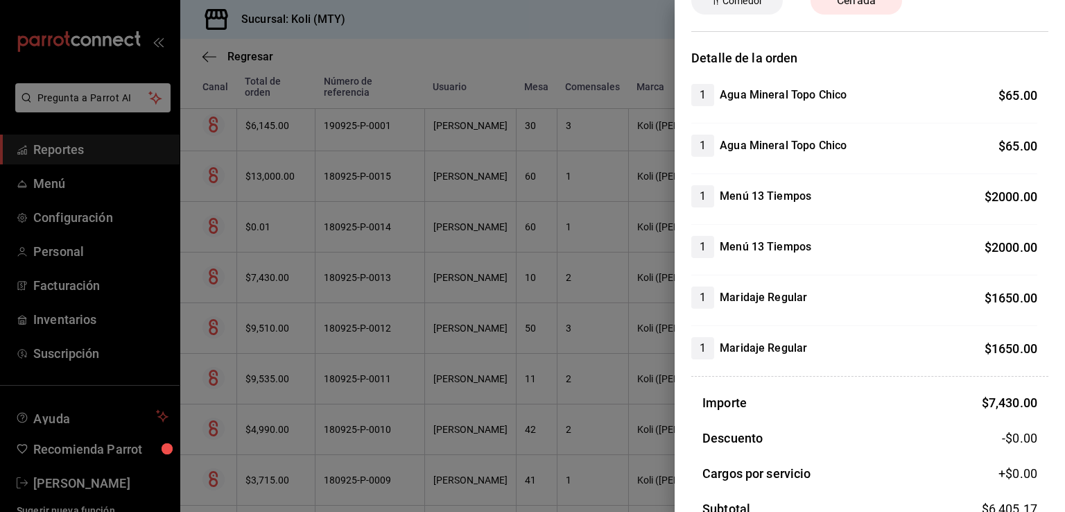
click at [269, 334] on div at bounding box center [532, 256] width 1065 height 512
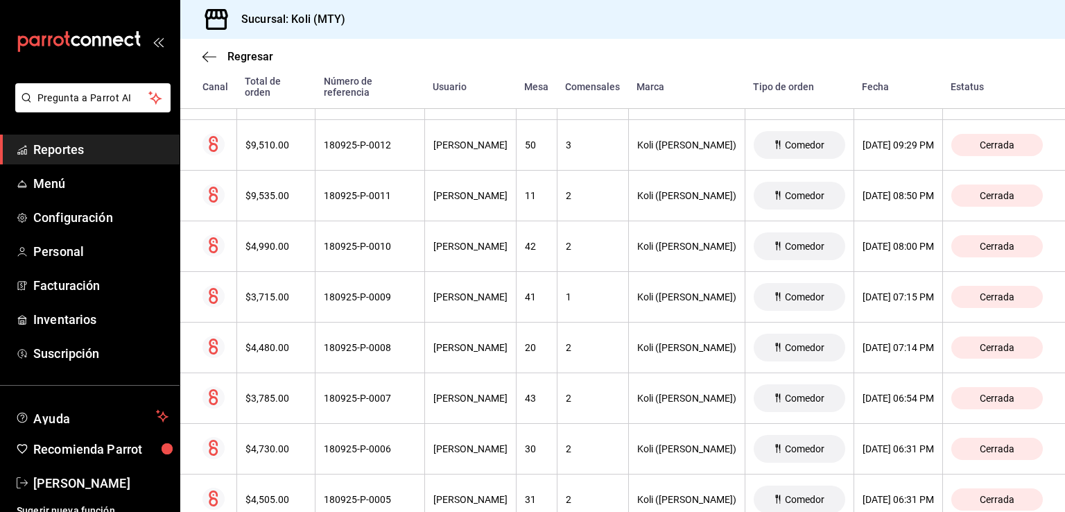
scroll to position [1969, 0]
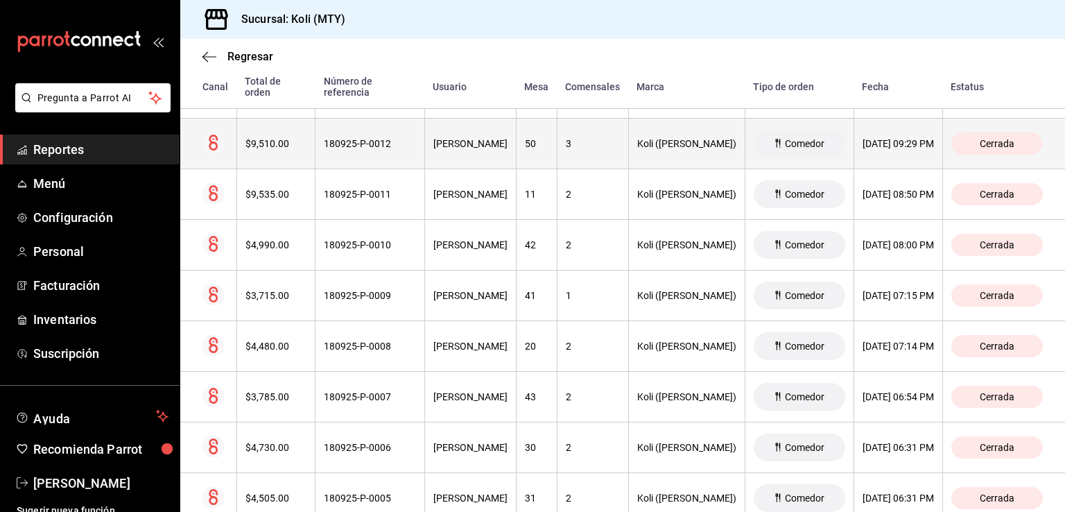
click at [275, 147] on th "$9,510.00" at bounding box center [275, 144] width 79 height 51
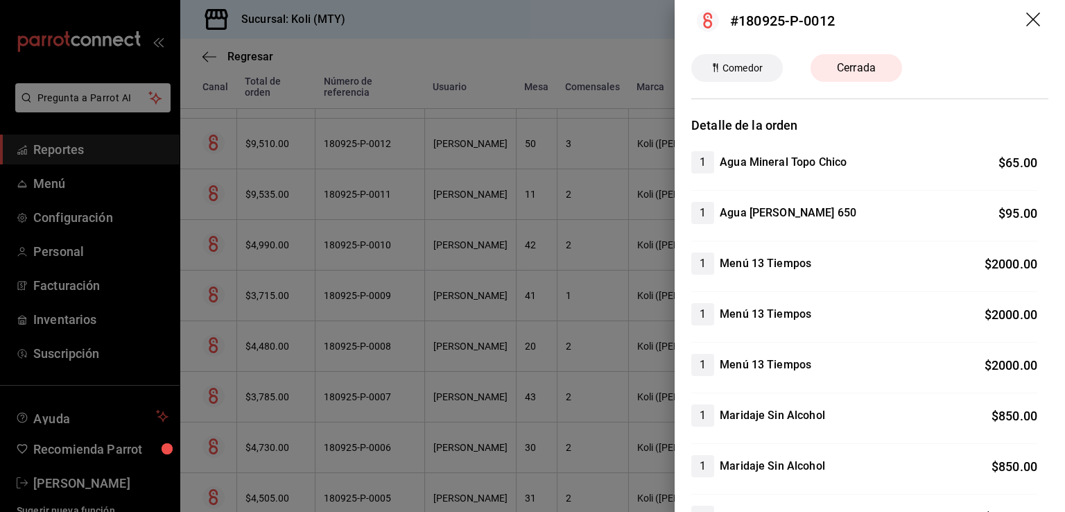
scroll to position [11, 0]
click at [397, 334] on div at bounding box center [532, 256] width 1065 height 512
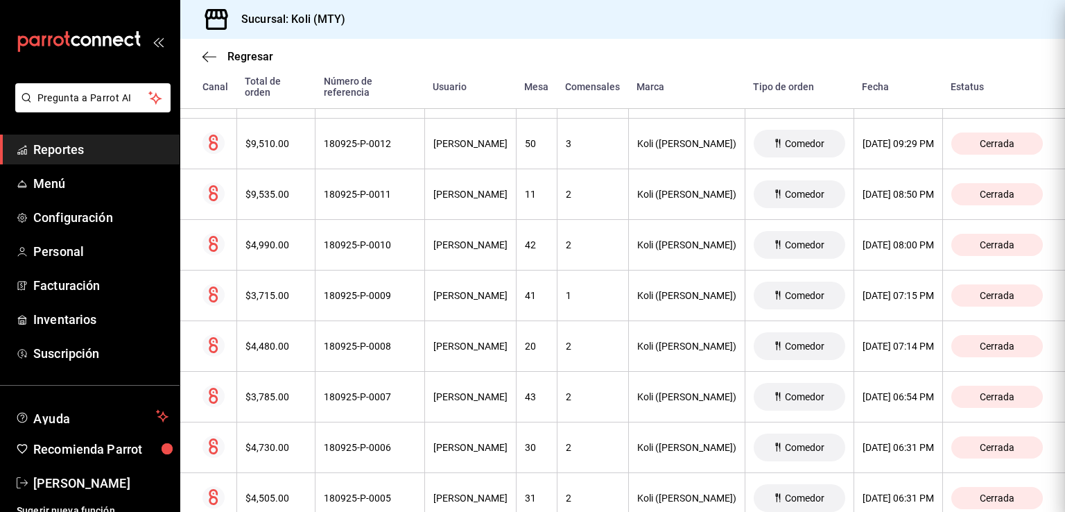
scroll to position [0, 0]
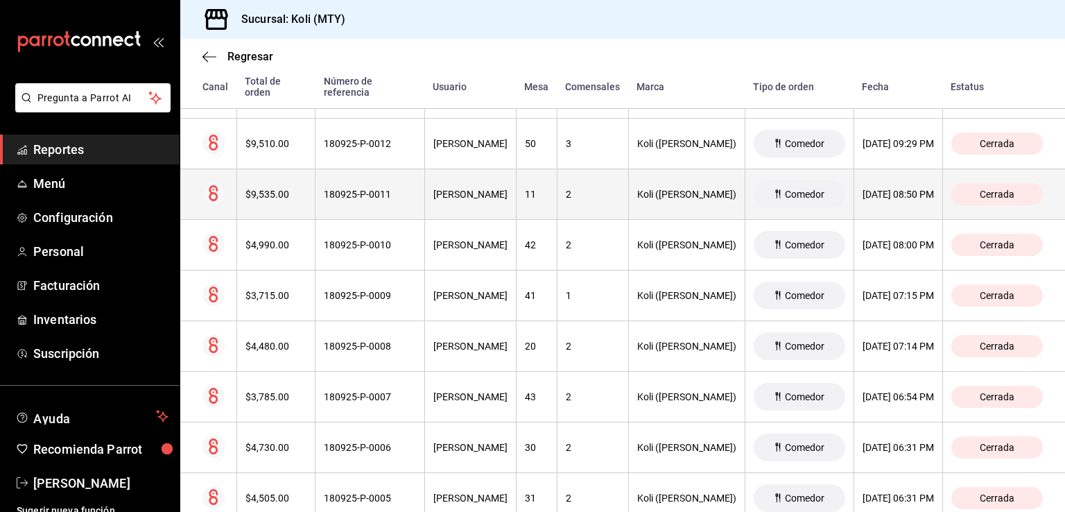
click at [279, 189] on div "$9,535.00" at bounding box center [276, 194] width 62 height 11
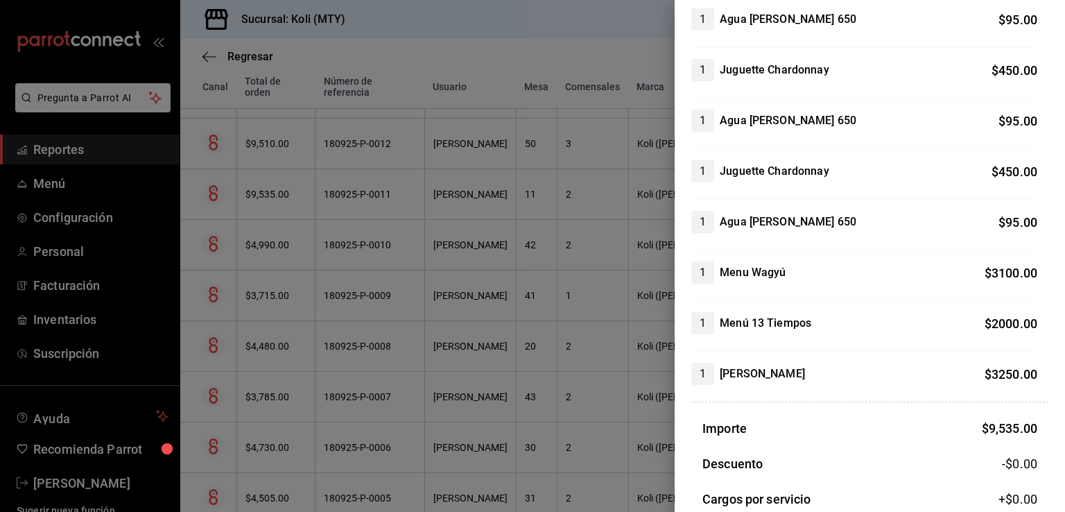
scroll to position [169, 0]
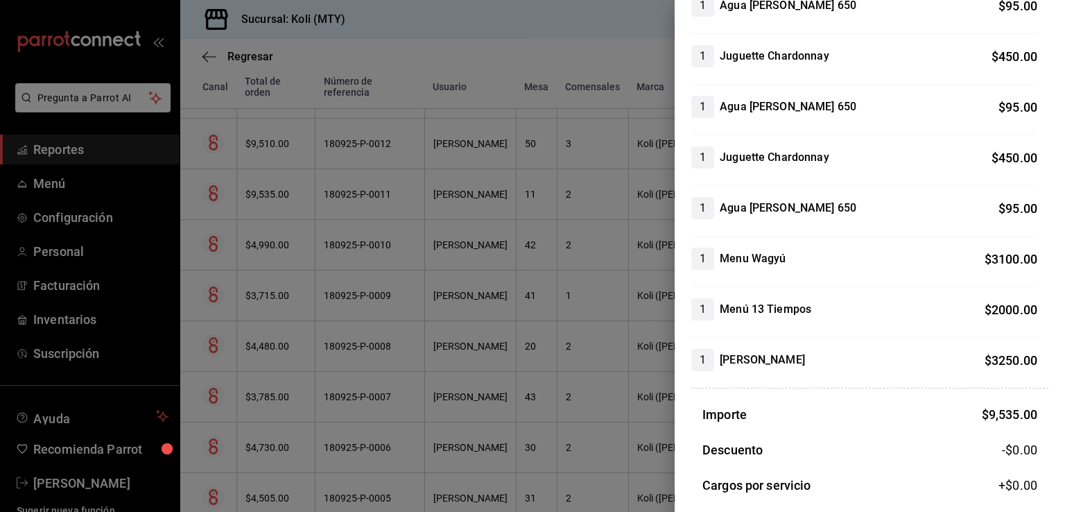
click at [295, 239] on div at bounding box center [532, 256] width 1065 height 512
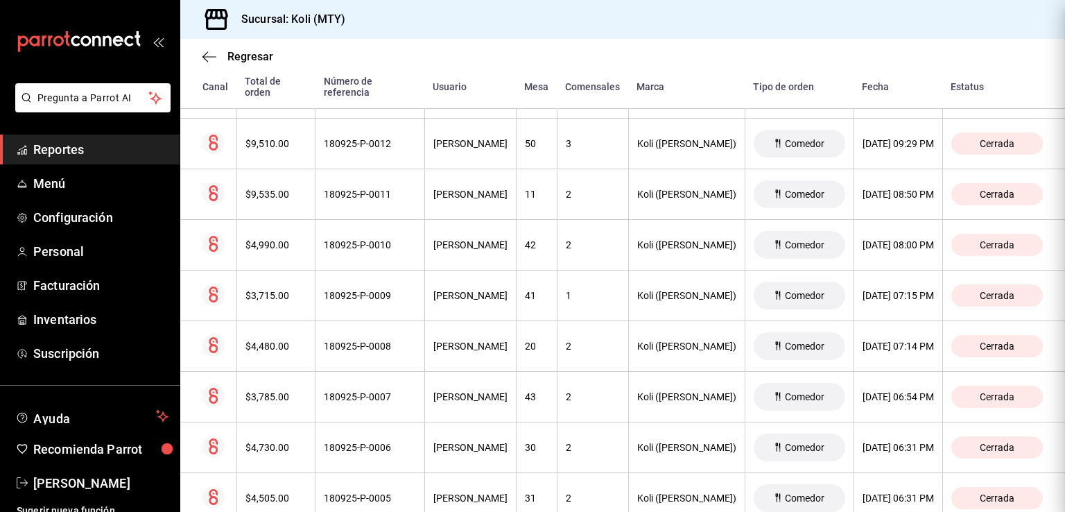
scroll to position [0, 0]
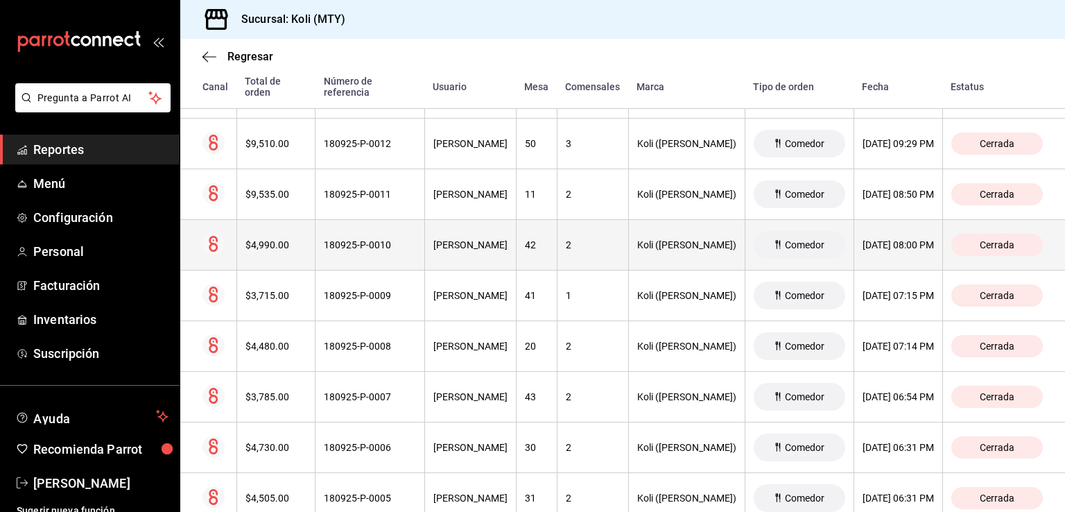
click at [254, 245] on div "$4,990.00" at bounding box center [276, 244] width 62 height 11
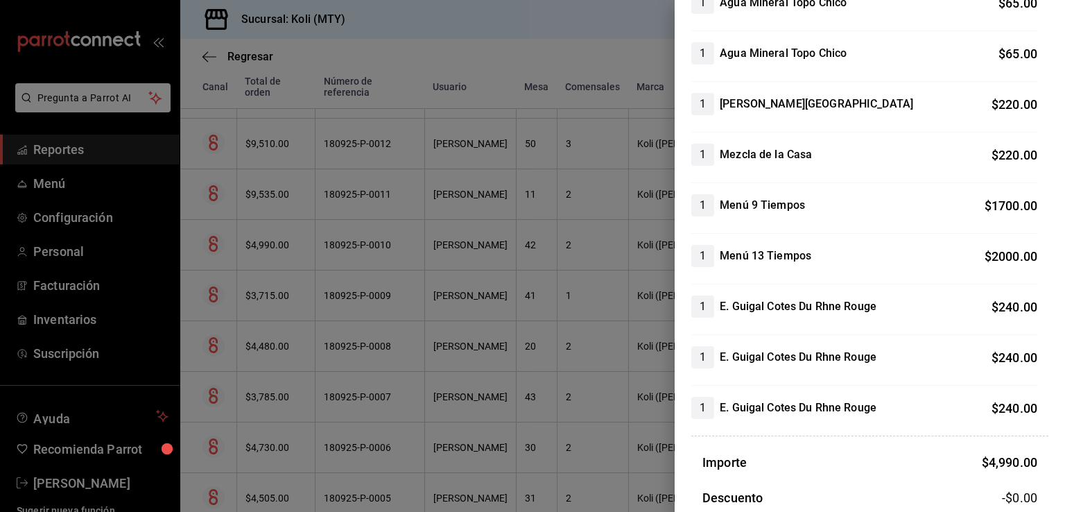
scroll to position [131, 0]
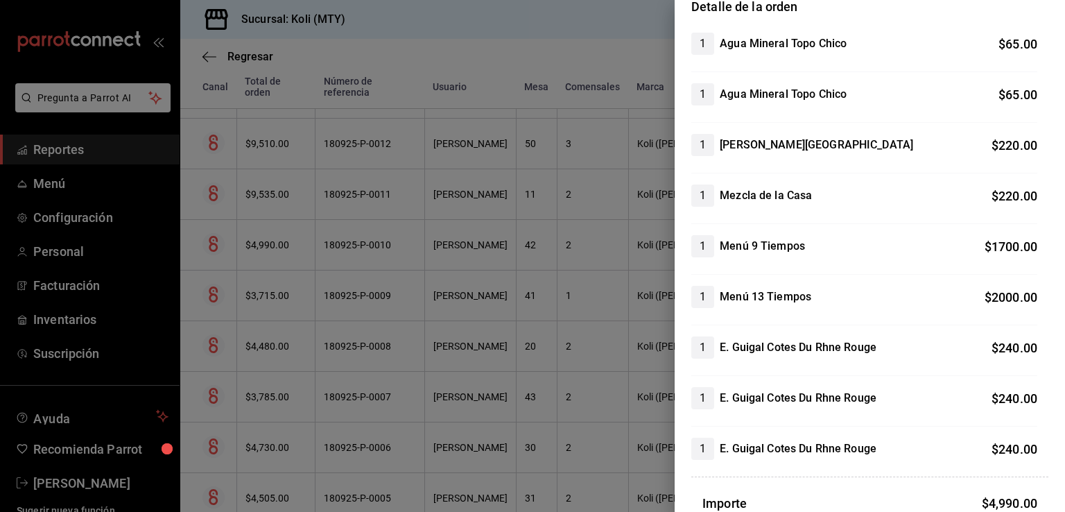
click at [289, 306] on div at bounding box center [532, 256] width 1065 height 512
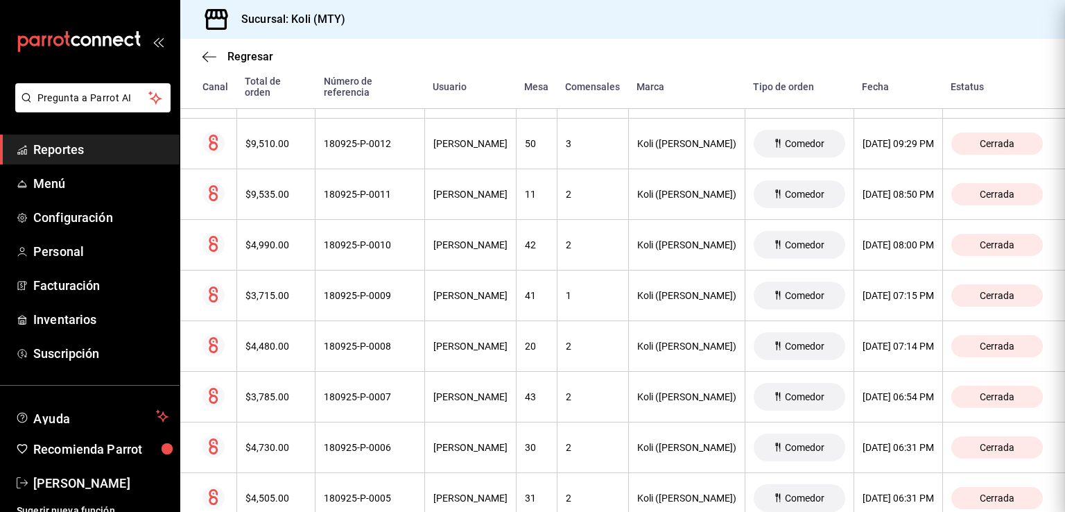
scroll to position [0, 0]
click at [266, 290] on div "$3,715.00" at bounding box center [276, 295] width 62 height 11
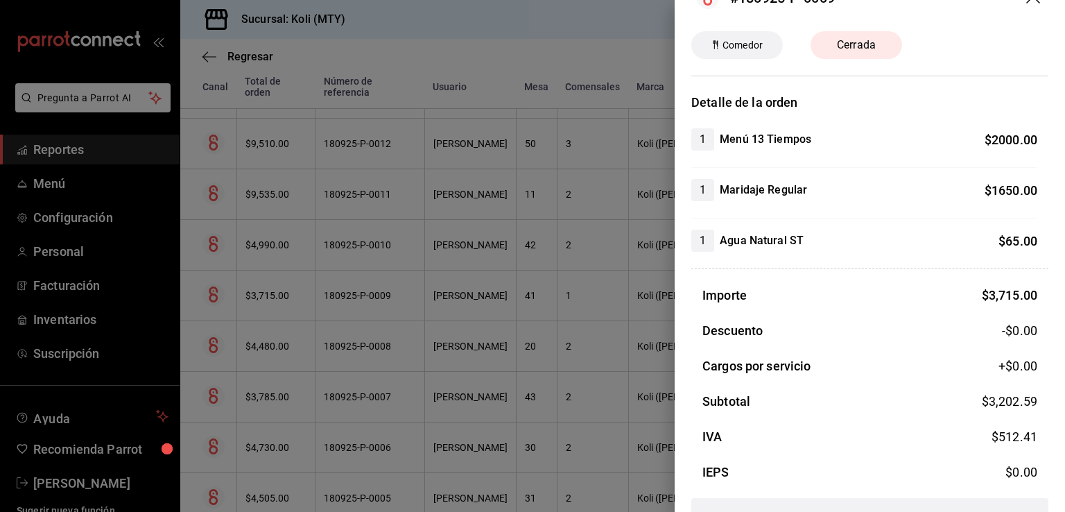
scroll to position [36, 0]
click at [291, 332] on div at bounding box center [532, 256] width 1065 height 512
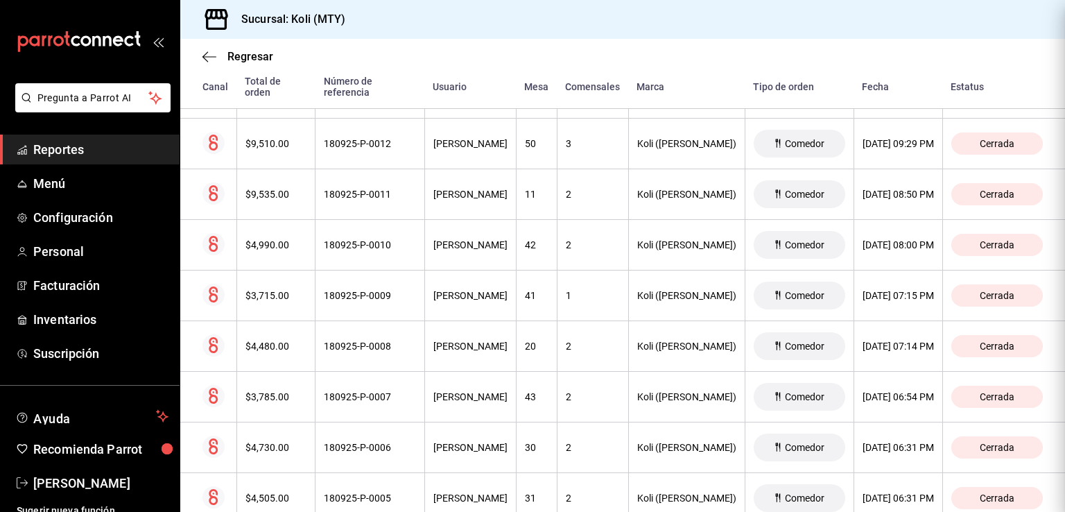
scroll to position [0, 0]
click at [255, 340] on div "$4,480.00" at bounding box center [276, 345] width 62 height 11
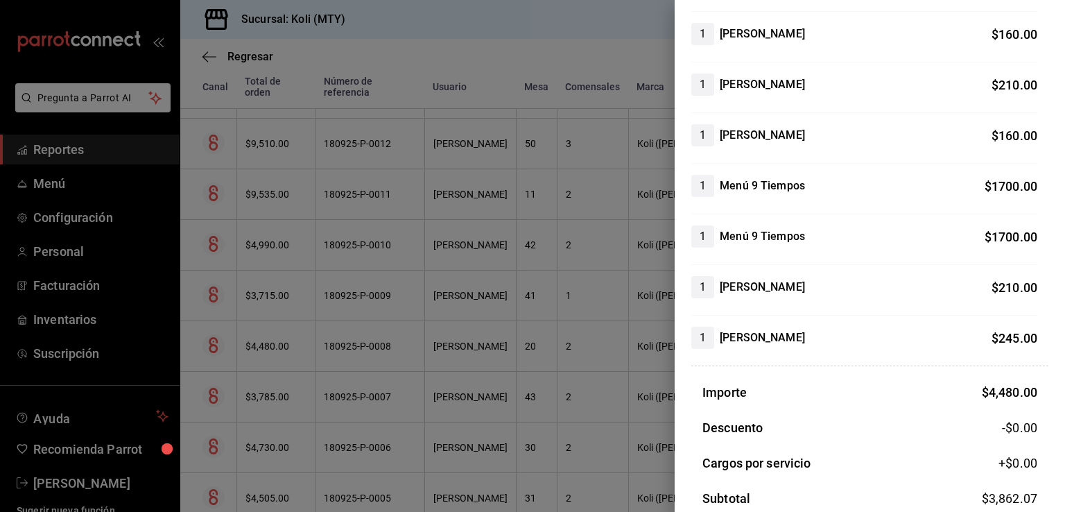
scroll to position [192, 0]
click at [322, 320] on div at bounding box center [532, 256] width 1065 height 512
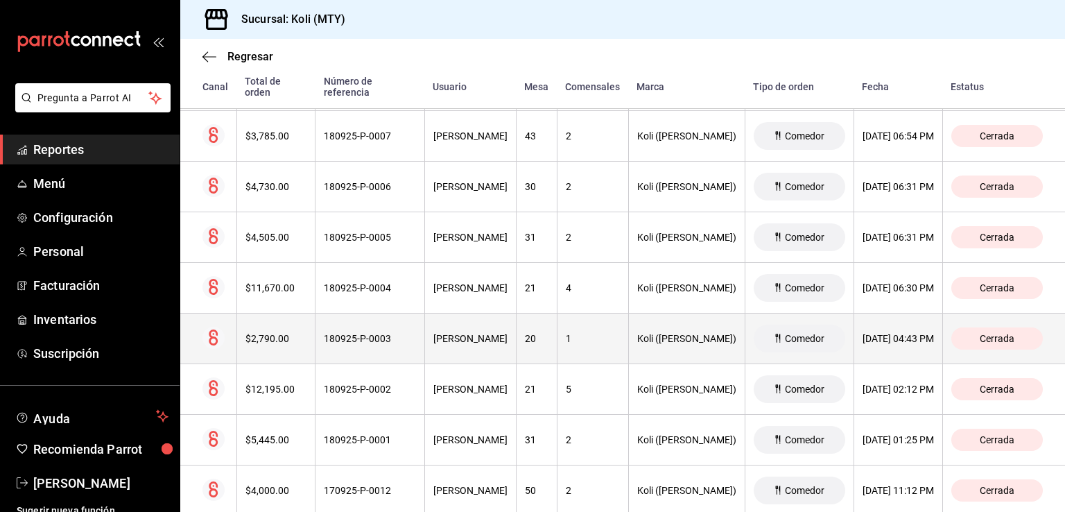
scroll to position [2219, 0]
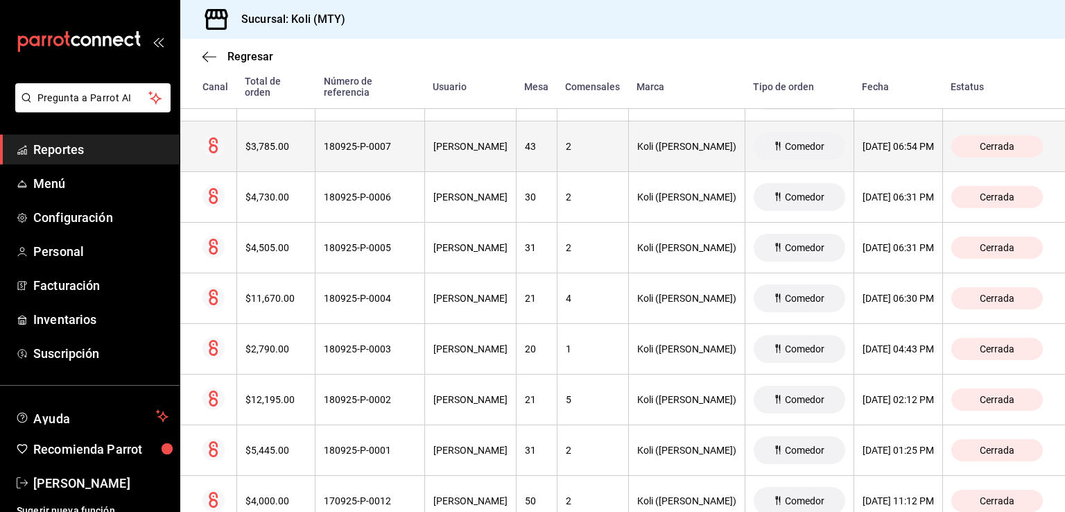
click at [264, 154] on th "$3,785.00" at bounding box center [275, 146] width 79 height 51
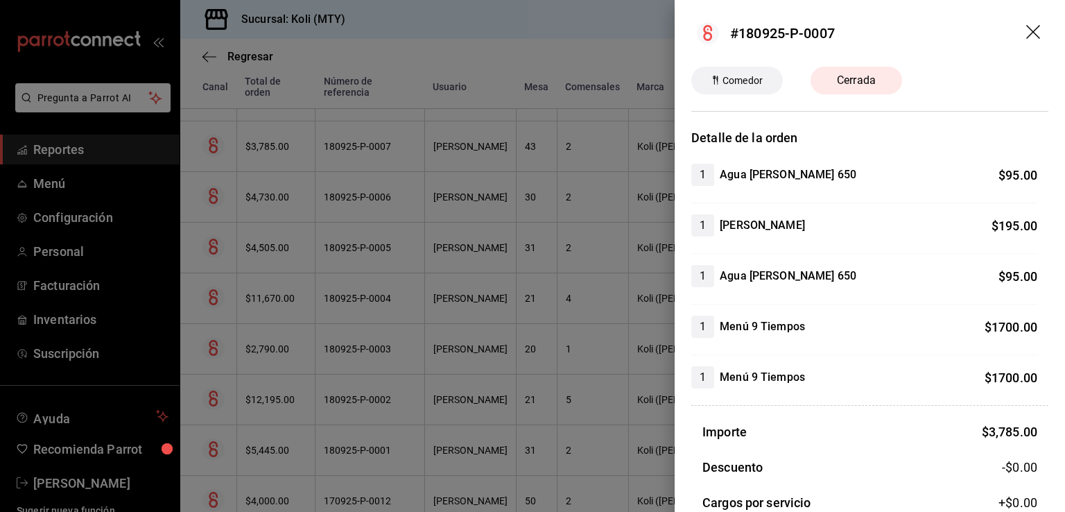
click at [300, 166] on div at bounding box center [532, 256] width 1065 height 512
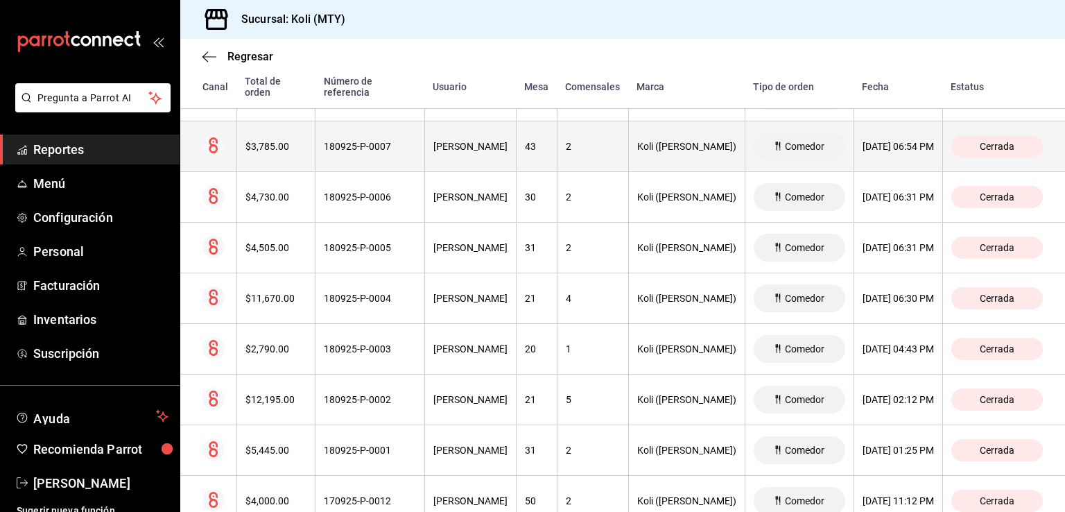
click at [236, 145] on th "$3,785.00" at bounding box center [275, 146] width 79 height 51
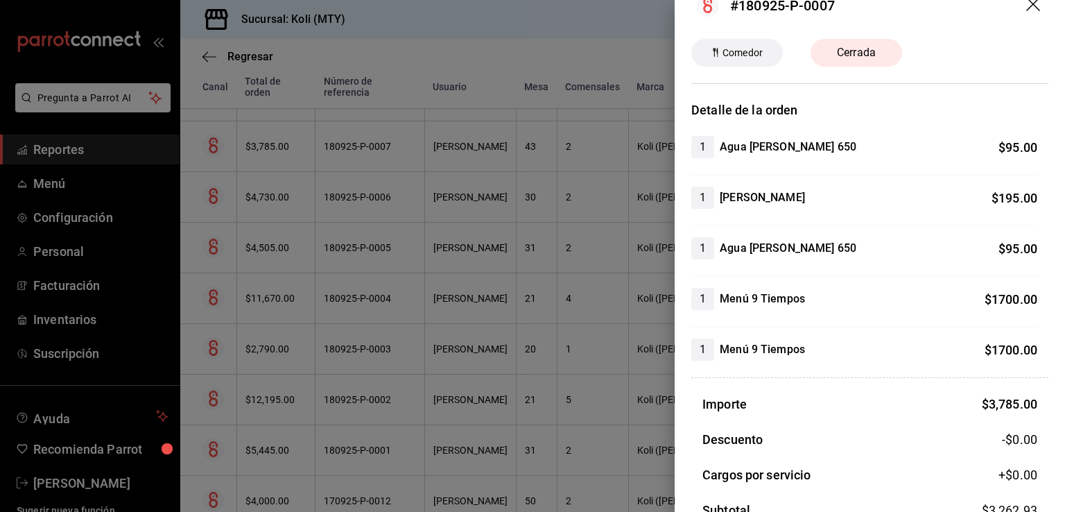
scroll to position [69, 0]
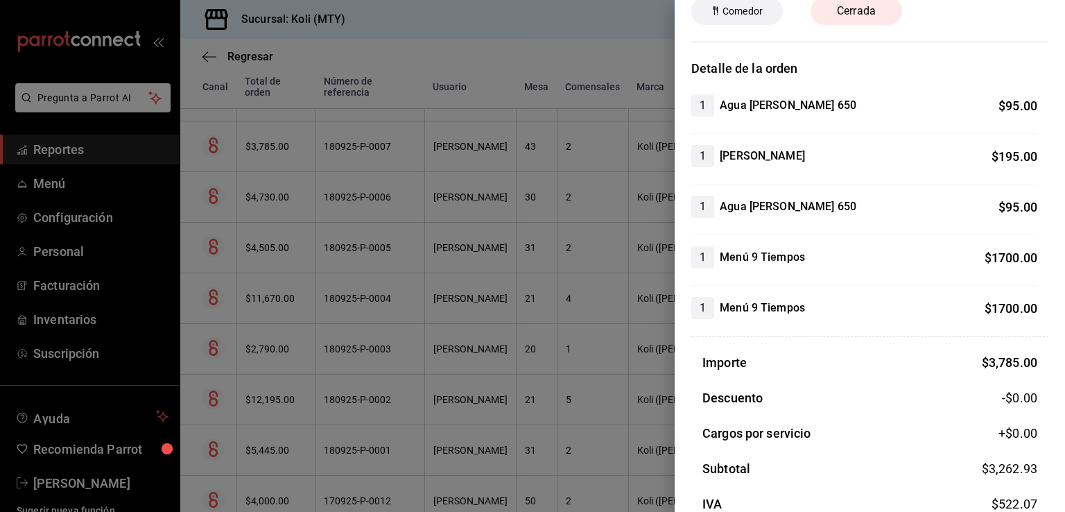
click at [338, 249] on div at bounding box center [532, 256] width 1065 height 512
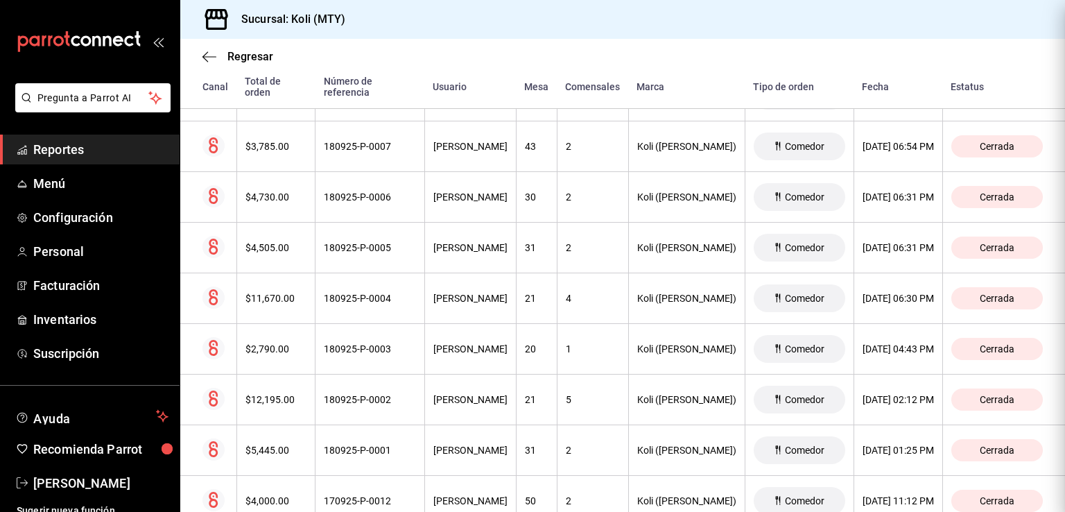
scroll to position [0, 0]
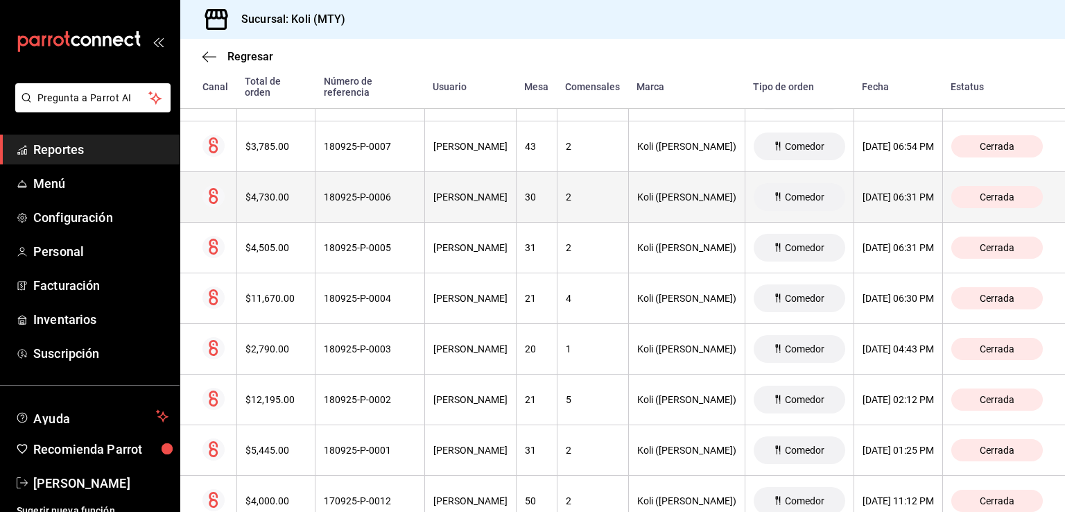
click at [275, 196] on div "$4,730.00" at bounding box center [276, 196] width 62 height 11
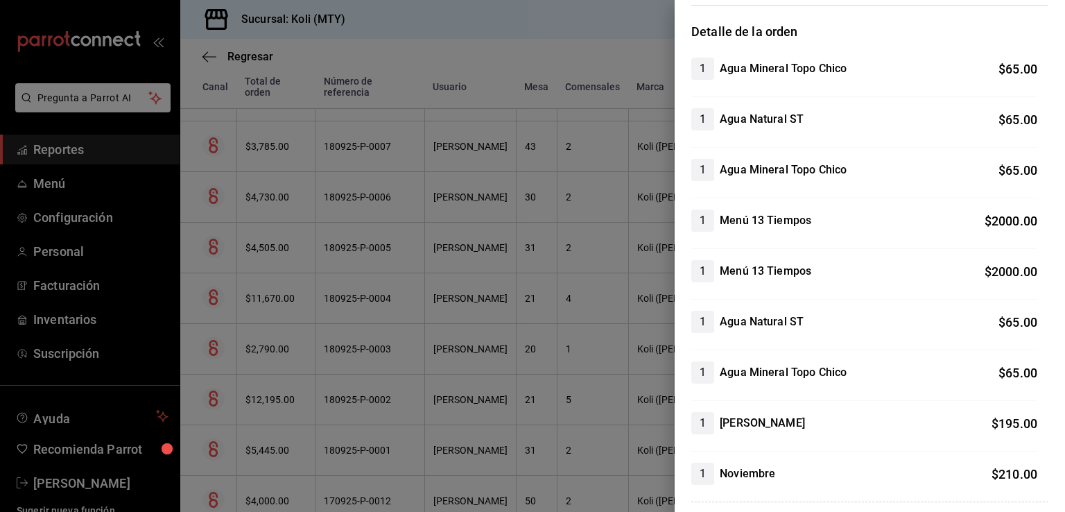
scroll to position [107, 0]
click at [357, 295] on div at bounding box center [532, 256] width 1065 height 512
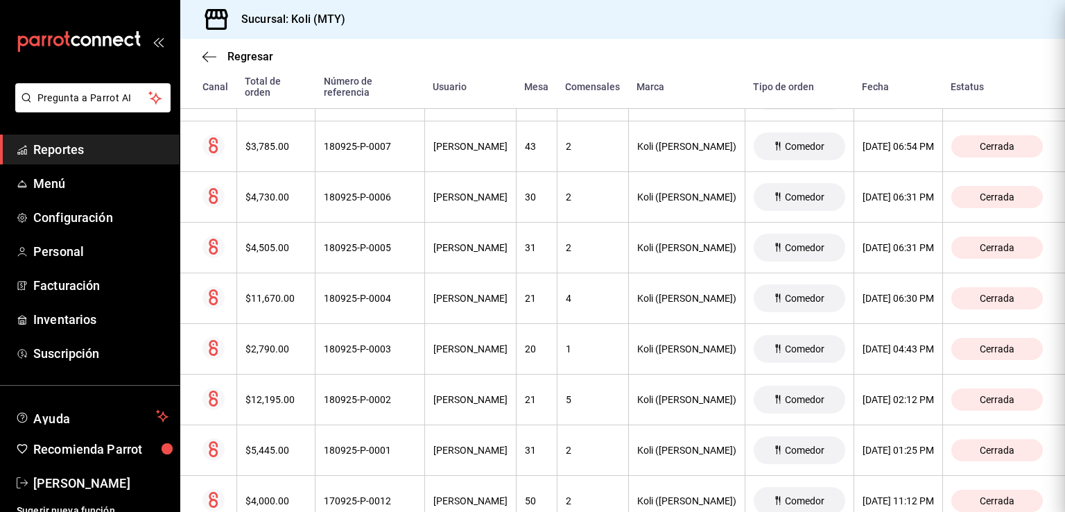
scroll to position [0, 0]
click at [258, 231] on th "$4,505.00" at bounding box center [275, 248] width 79 height 51
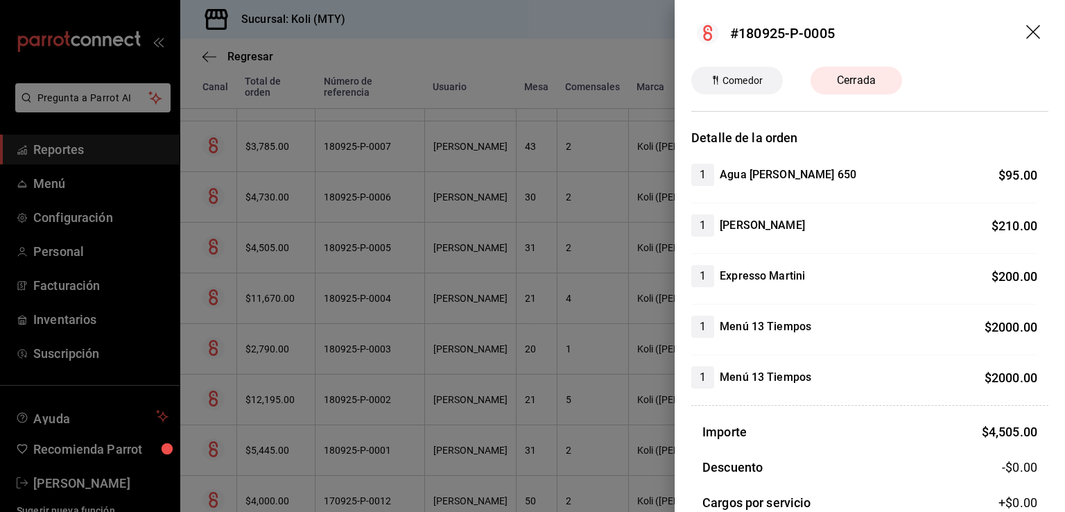
click at [415, 331] on div at bounding box center [532, 256] width 1065 height 512
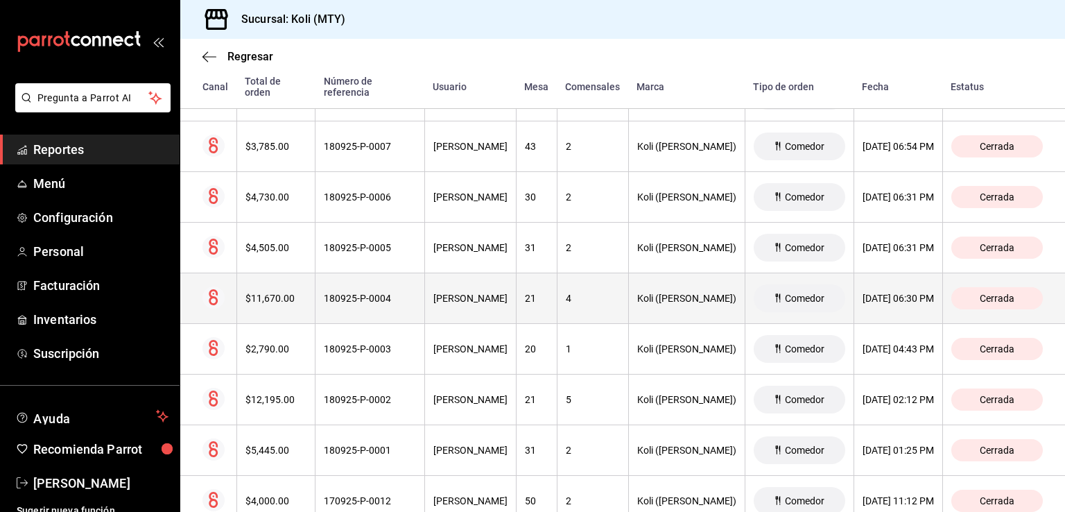
click at [288, 304] on th "$11,670.00" at bounding box center [275, 298] width 79 height 51
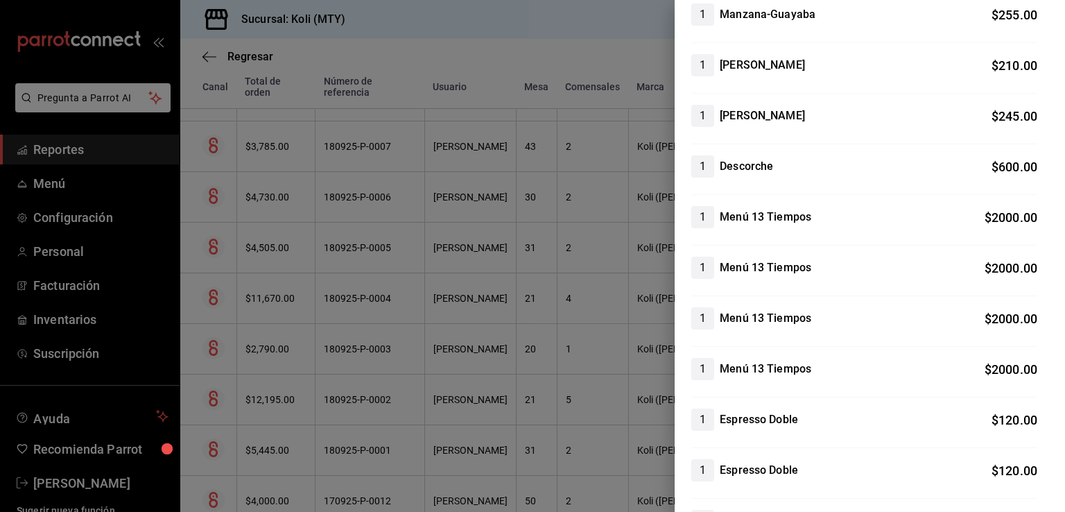
scroll to position [314, 0]
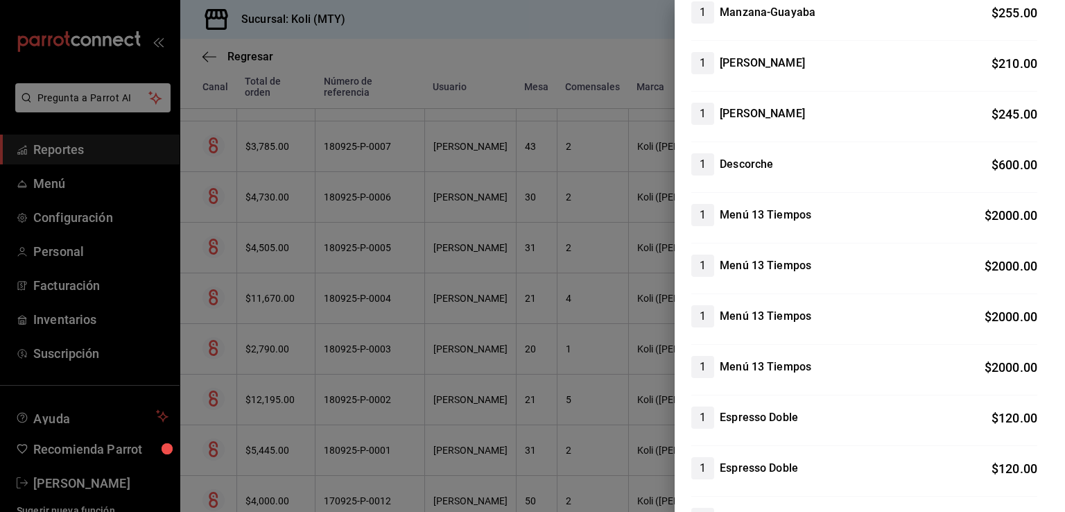
click at [380, 316] on div at bounding box center [532, 256] width 1065 height 512
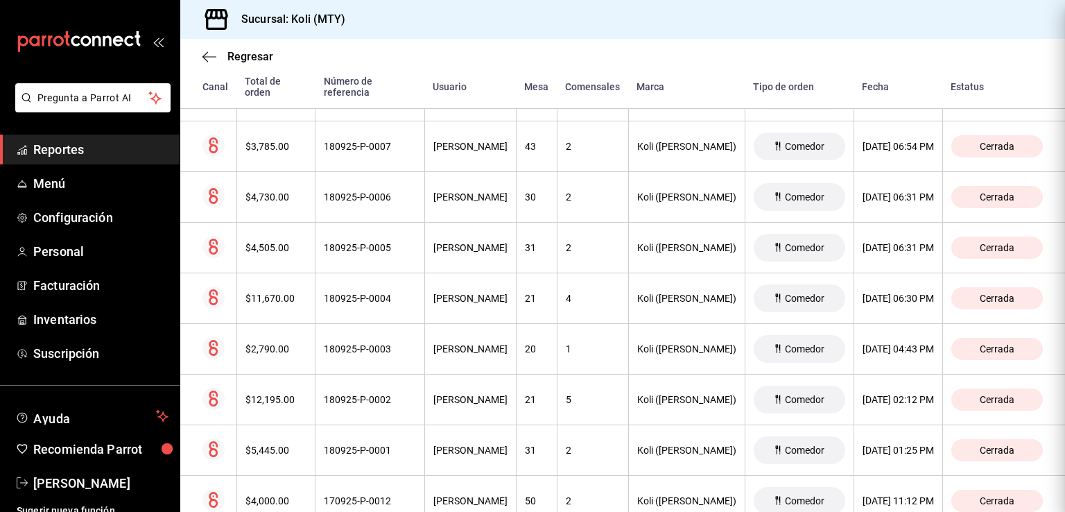
scroll to position [0, 0]
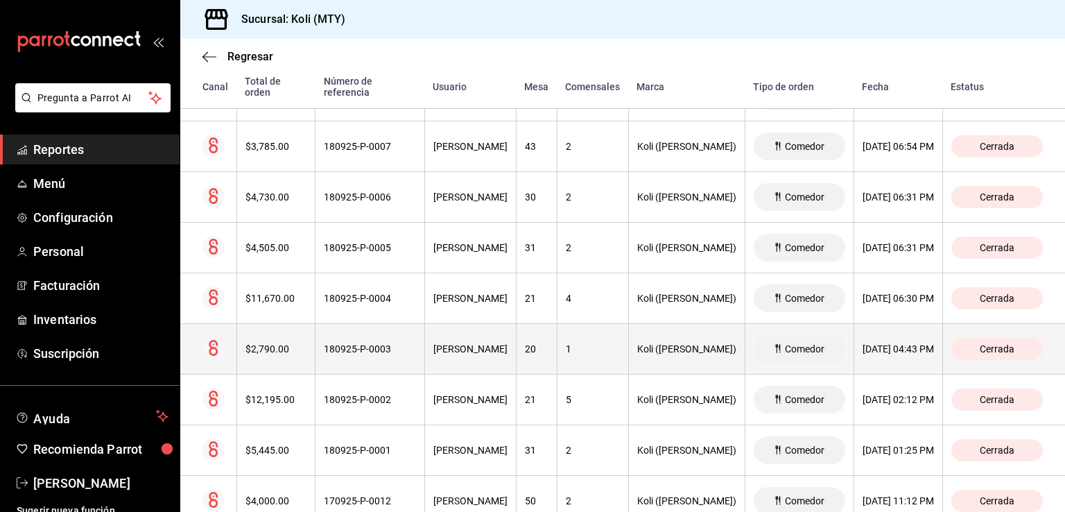
click at [270, 356] on th "$2,790.00" at bounding box center [275, 349] width 79 height 51
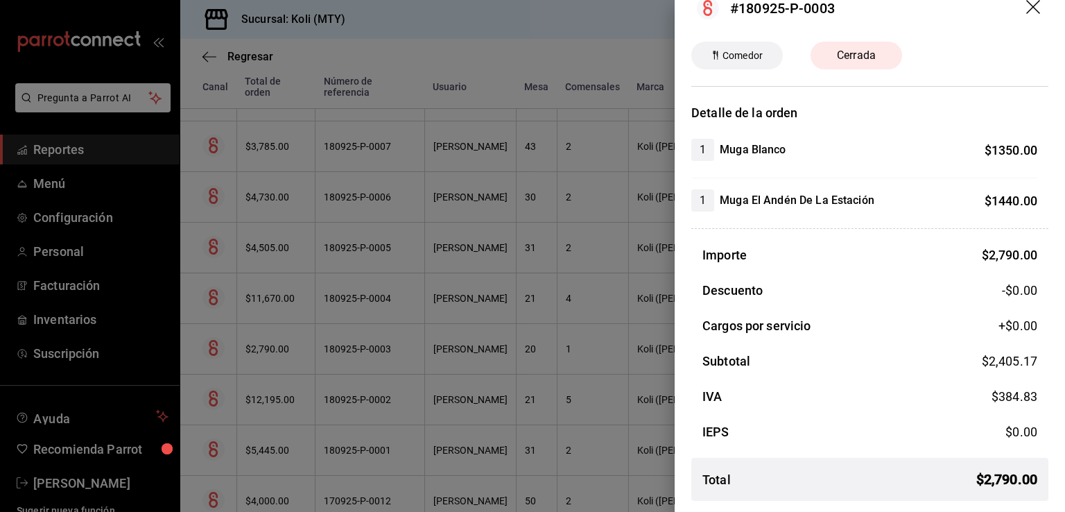
scroll to position [24, 0]
drag, startPoint x: 270, startPoint y: 374, endPoint x: 270, endPoint y: 354, distance: 19.4
click at [270, 374] on div at bounding box center [532, 256] width 1065 height 512
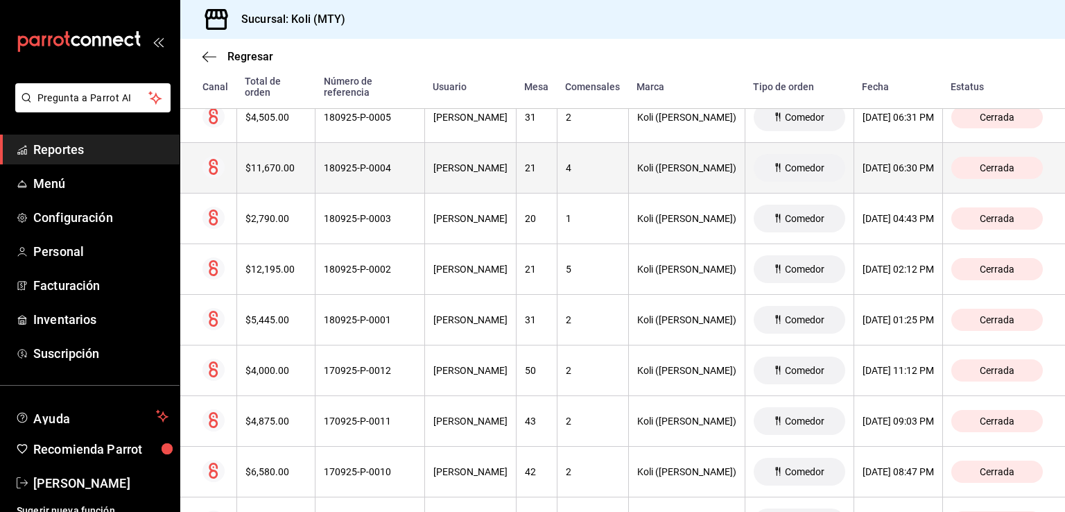
scroll to position [2437, 0]
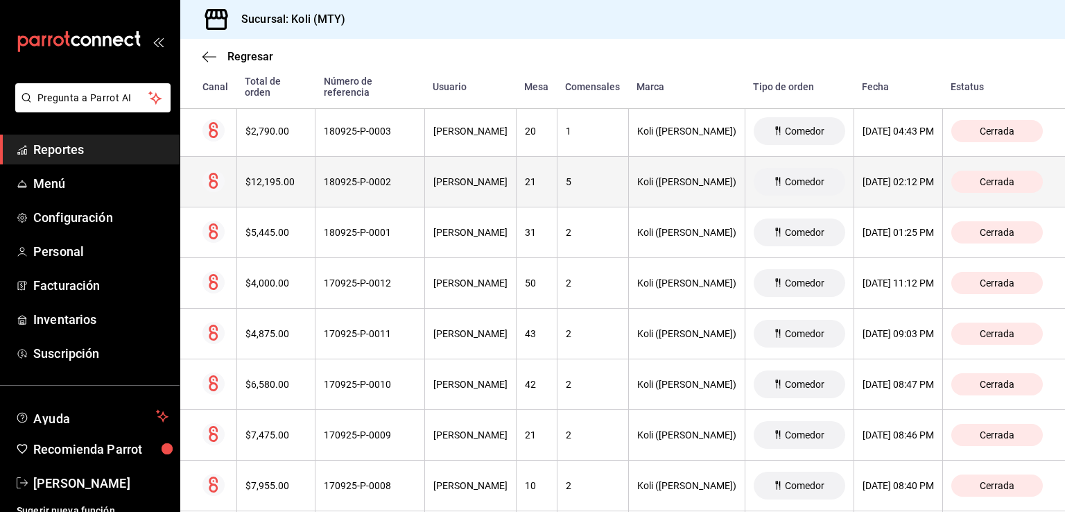
click at [275, 176] on div "$12,195.00" at bounding box center [276, 181] width 62 height 11
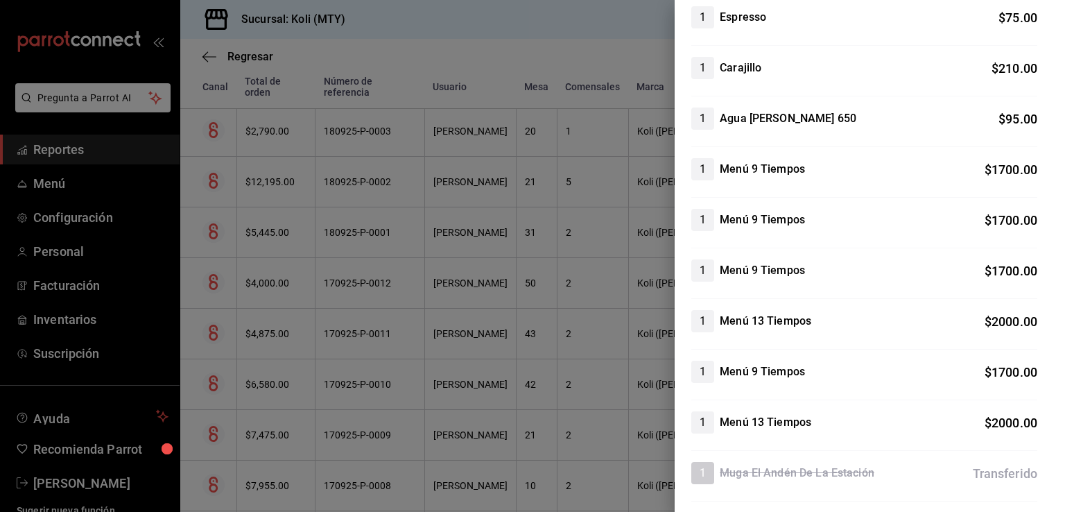
scroll to position [613, 0]
click at [370, 275] on div at bounding box center [532, 256] width 1065 height 512
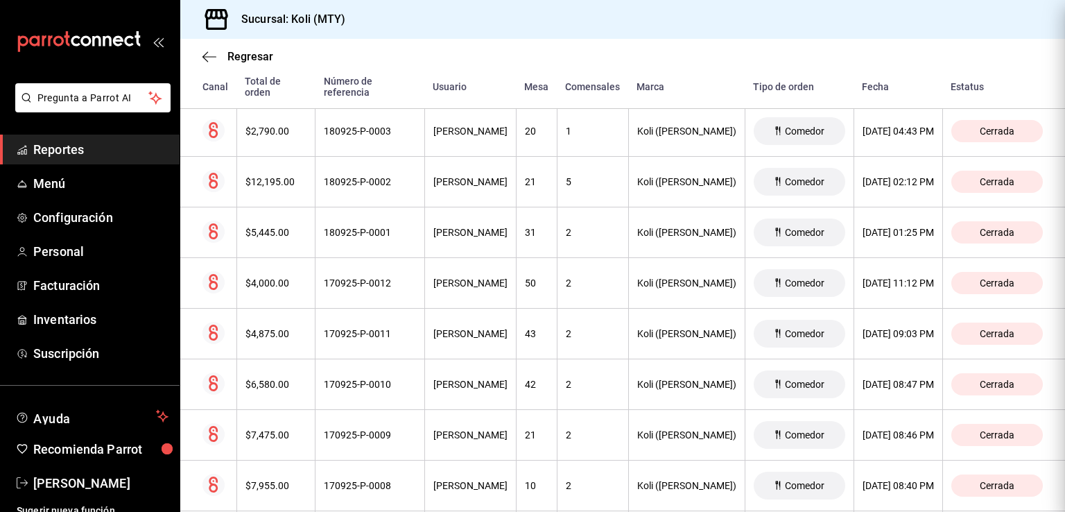
scroll to position [0, 0]
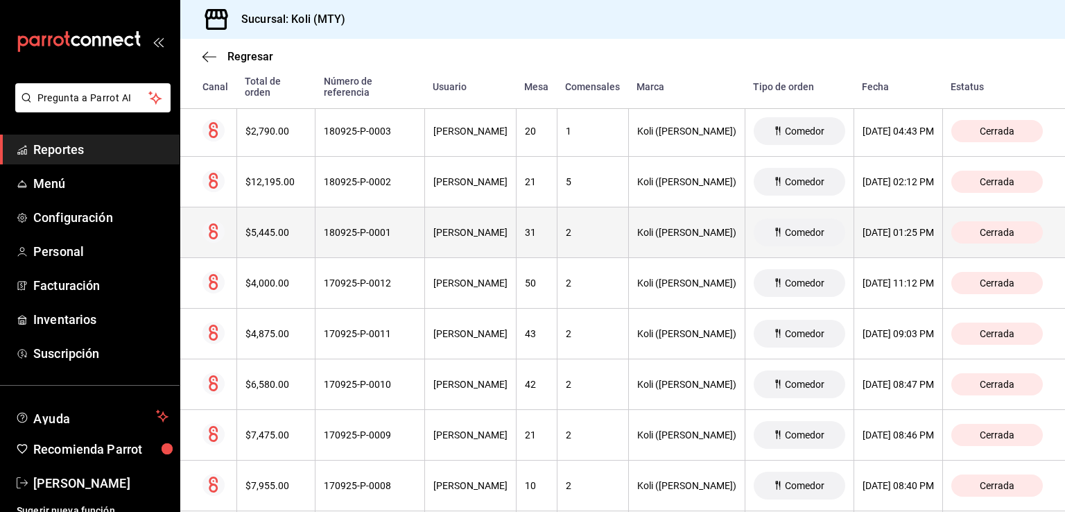
click at [266, 227] on div "$5,445.00" at bounding box center [276, 232] width 62 height 11
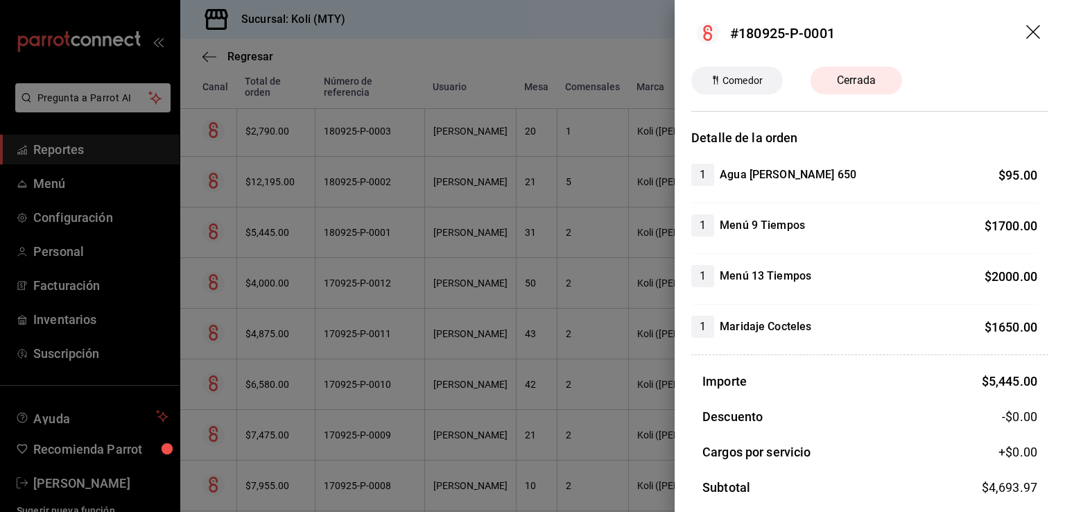
click at [338, 336] on div at bounding box center [532, 256] width 1065 height 512
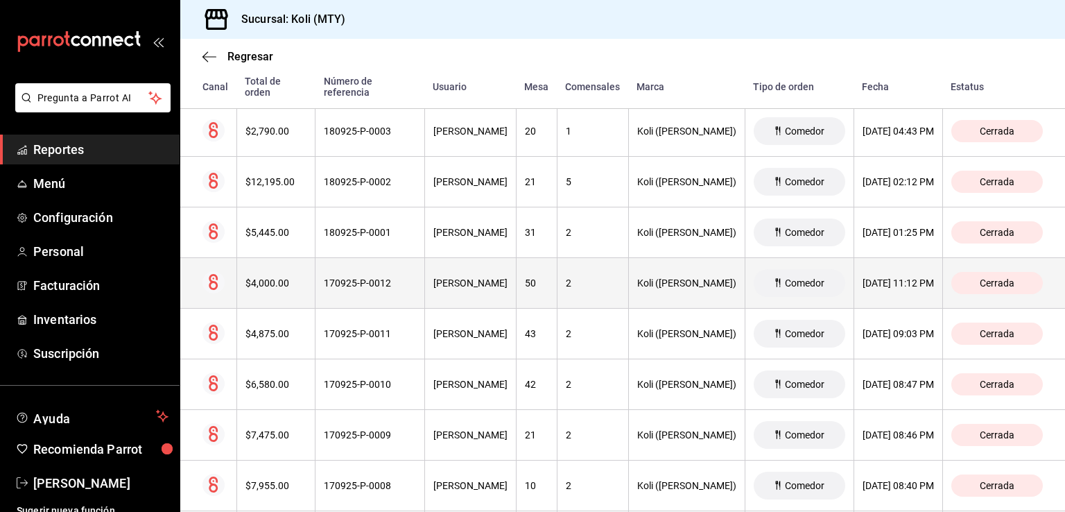
click at [287, 281] on div "$4,000.00" at bounding box center [276, 282] width 62 height 11
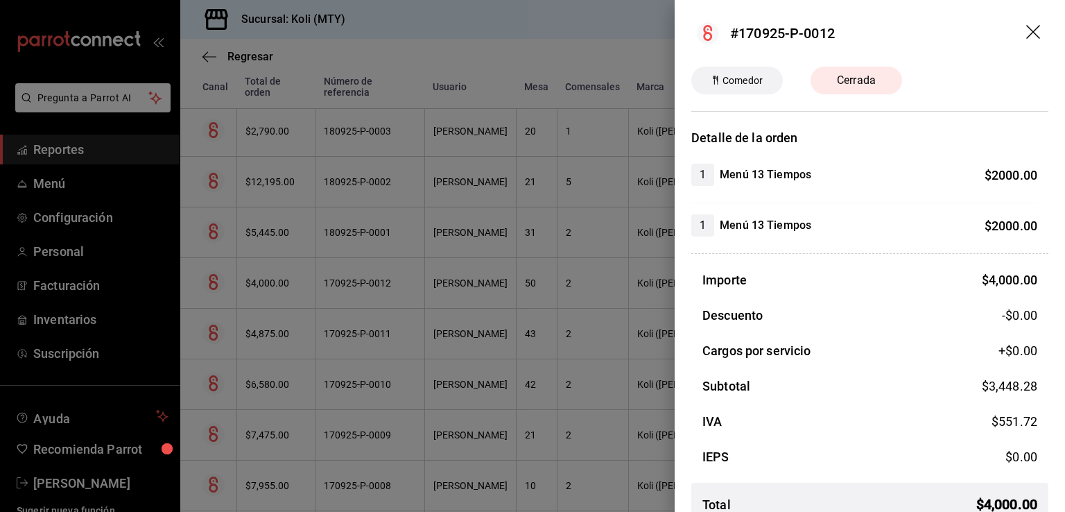
click at [315, 339] on div at bounding box center [532, 256] width 1065 height 512
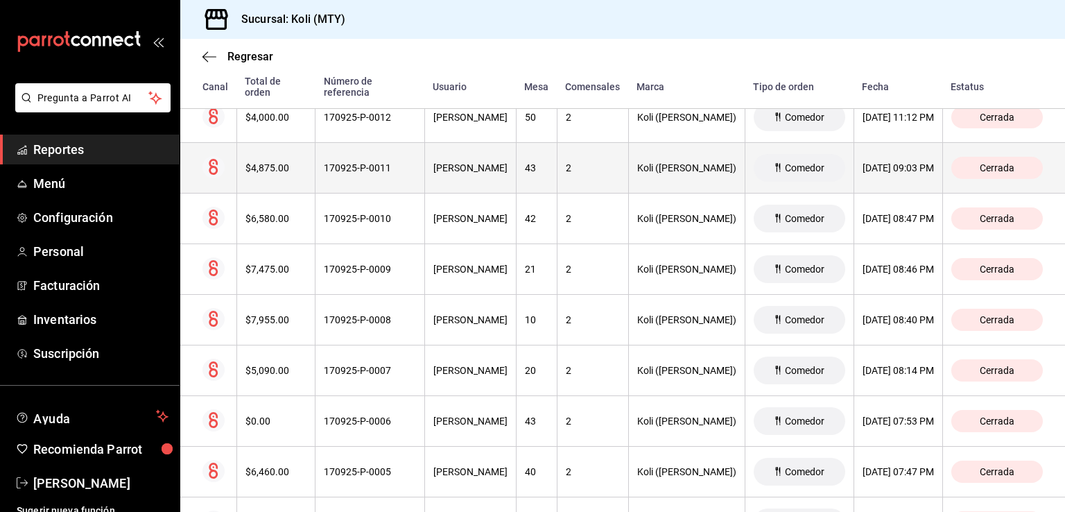
scroll to position [2613, 0]
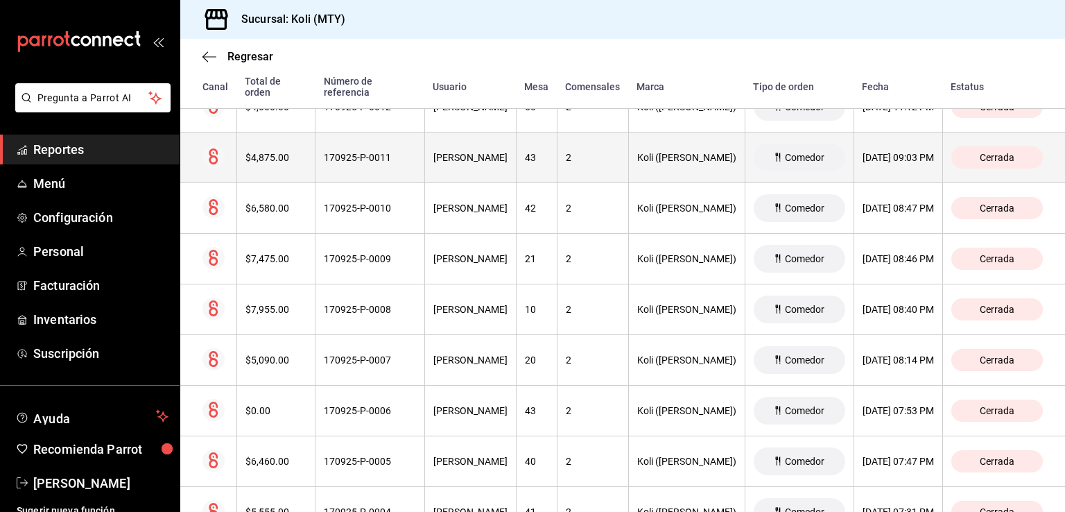
click at [245, 152] on div "$4,875.00" at bounding box center [276, 157] width 62 height 11
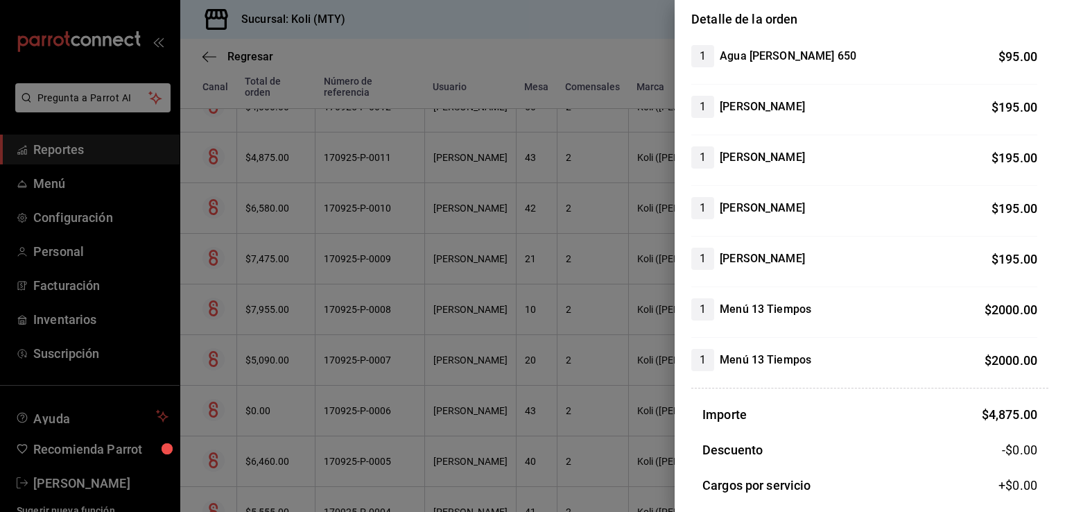
scroll to position [119, 0]
click at [257, 292] on div at bounding box center [532, 256] width 1065 height 512
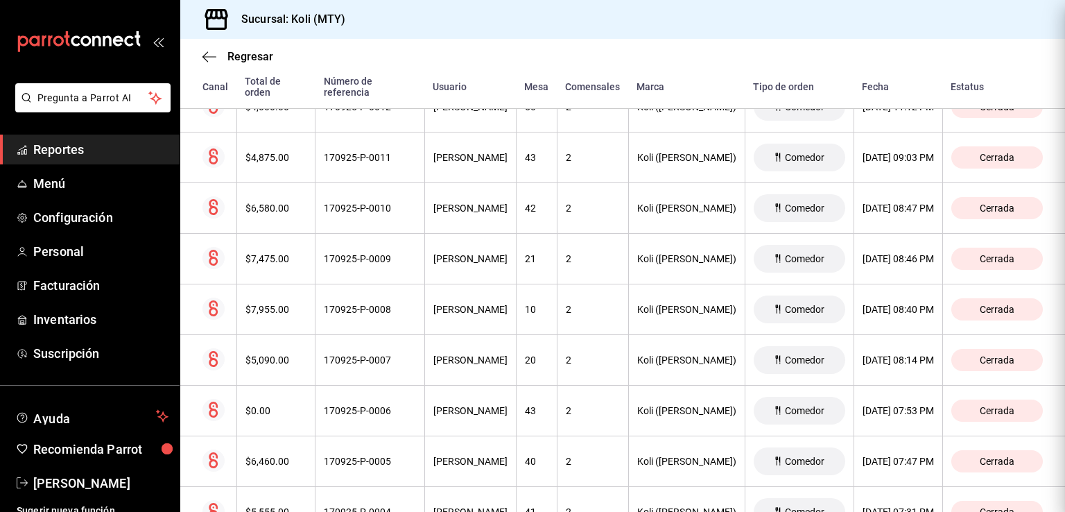
scroll to position [0, 0]
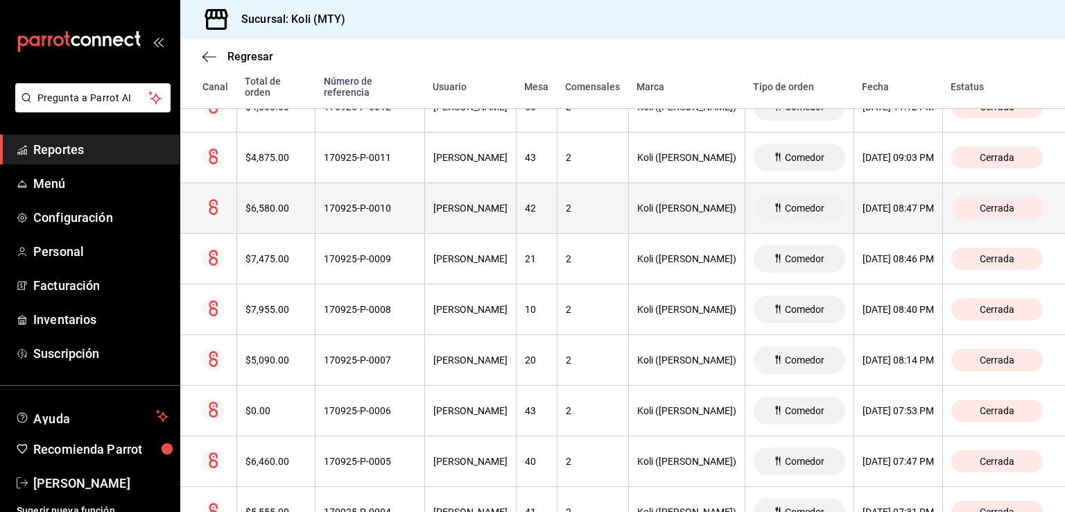
click at [272, 190] on th "$6,580.00" at bounding box center [275, 208] width 79 height 51
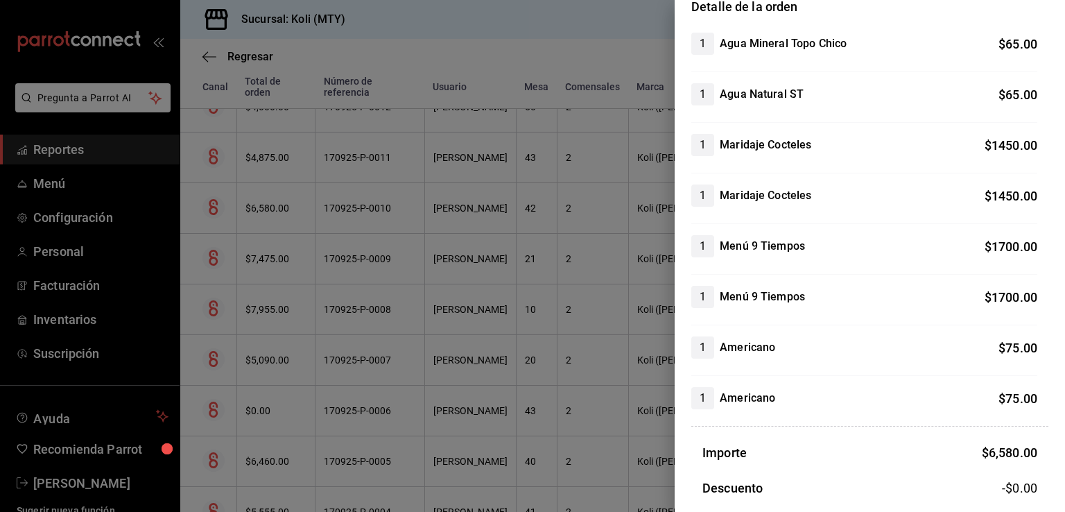
scroll to position [130, 0]
click at [385, 223] on div at bounding box center [532, 256] width 1065 height 512
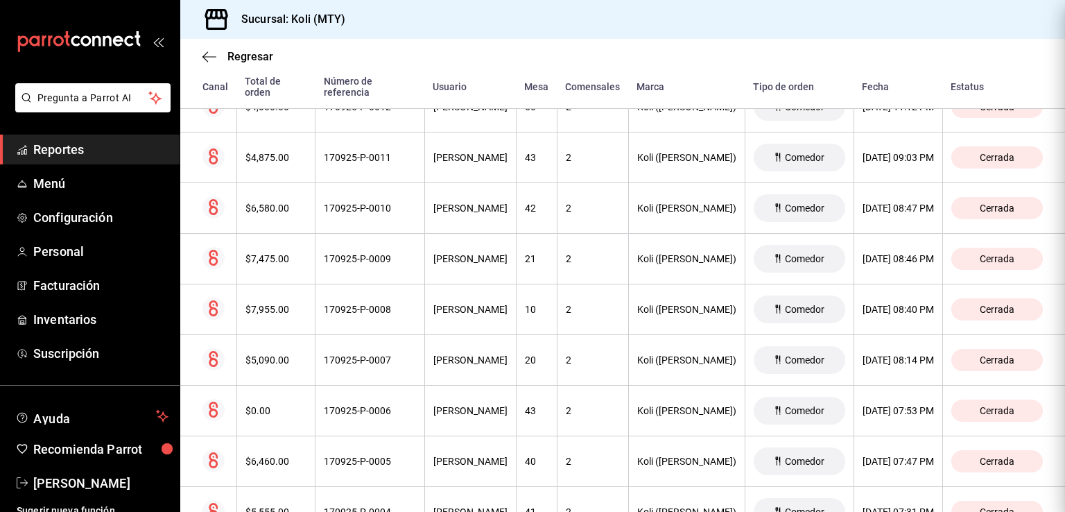
scroll to position [0, 0]
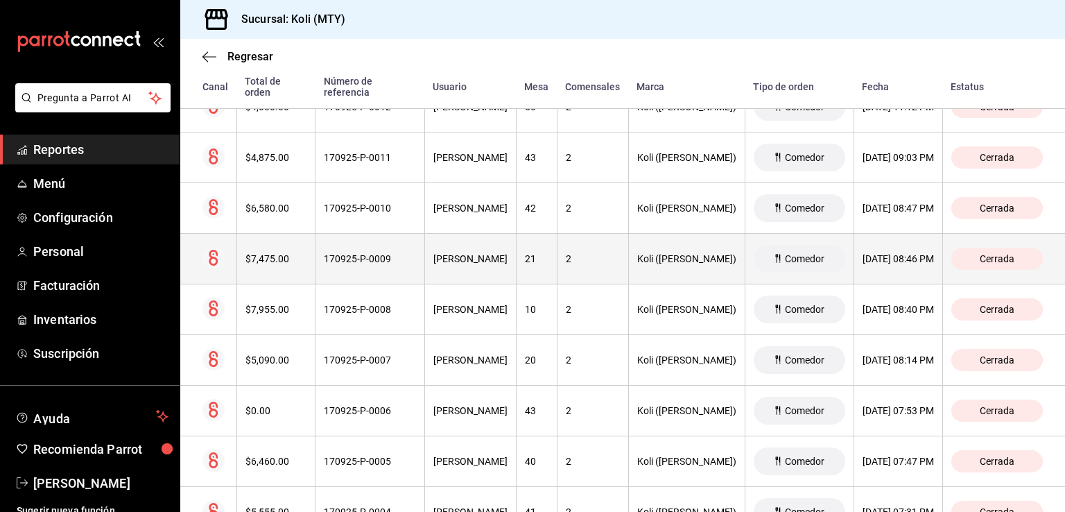
click at [260, 253] on div "$7,475.00" at bounding box center [276, 258] width 62 height 11
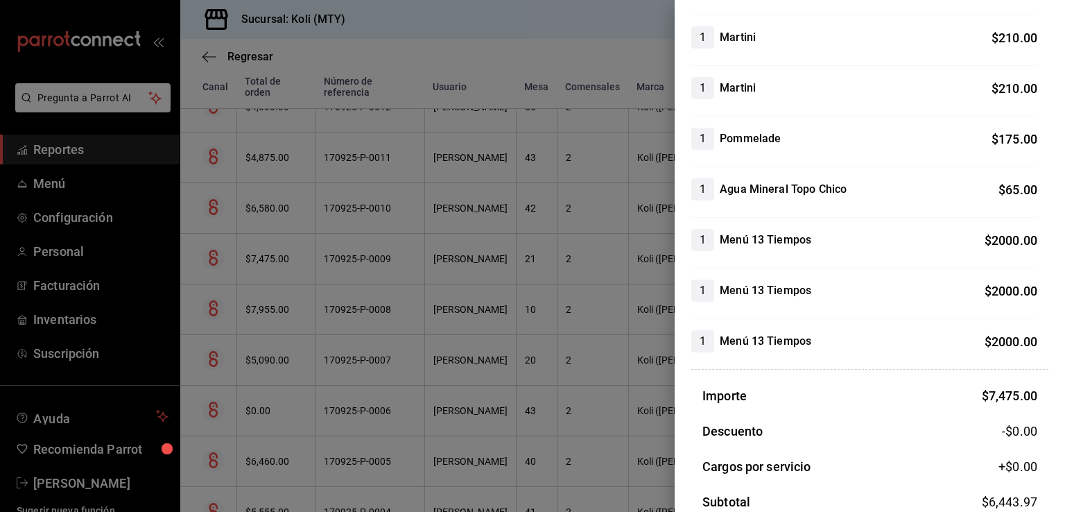
scroll to position [455, 0]
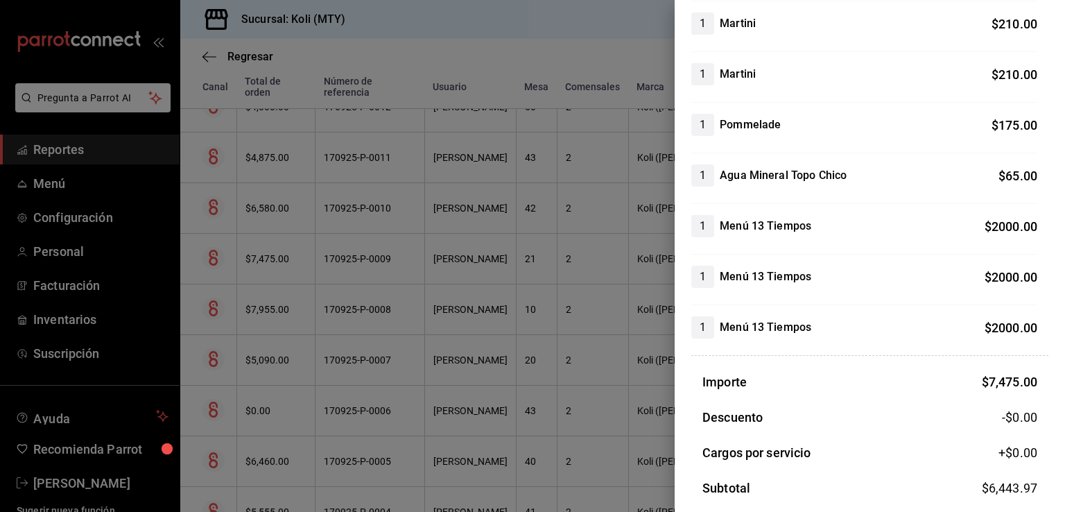
click at [361, 307] on div at bounding box center [532, 256] width 1065 height 512
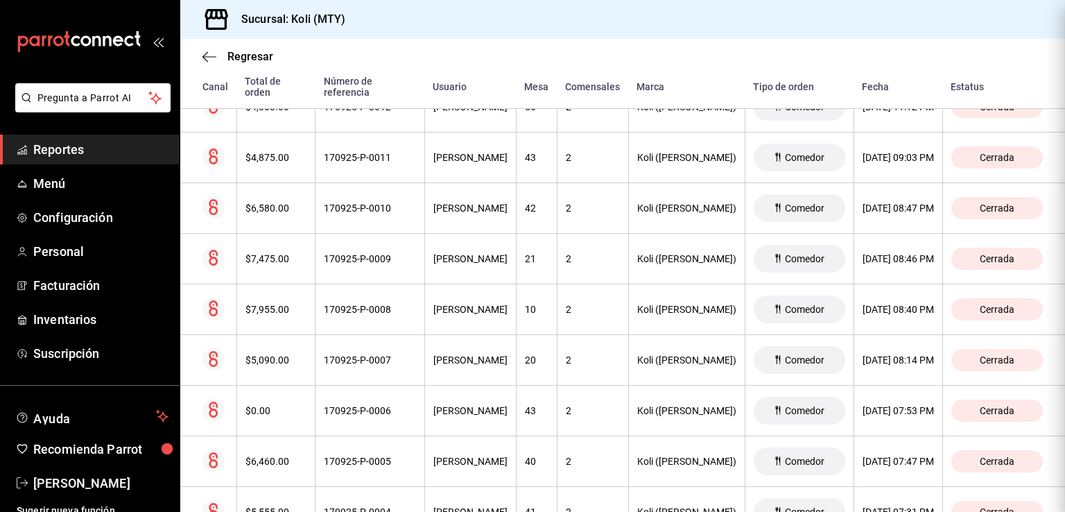
scroll to position [0, 0]
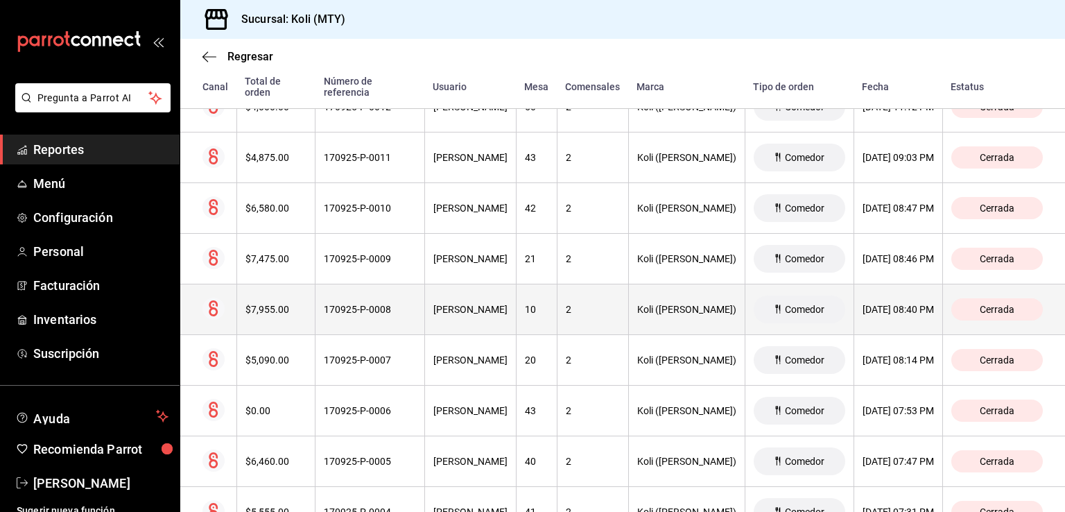
click at [274, 294] on th "$7,955.00" at bounding box center [275, 309] width 79 height 51
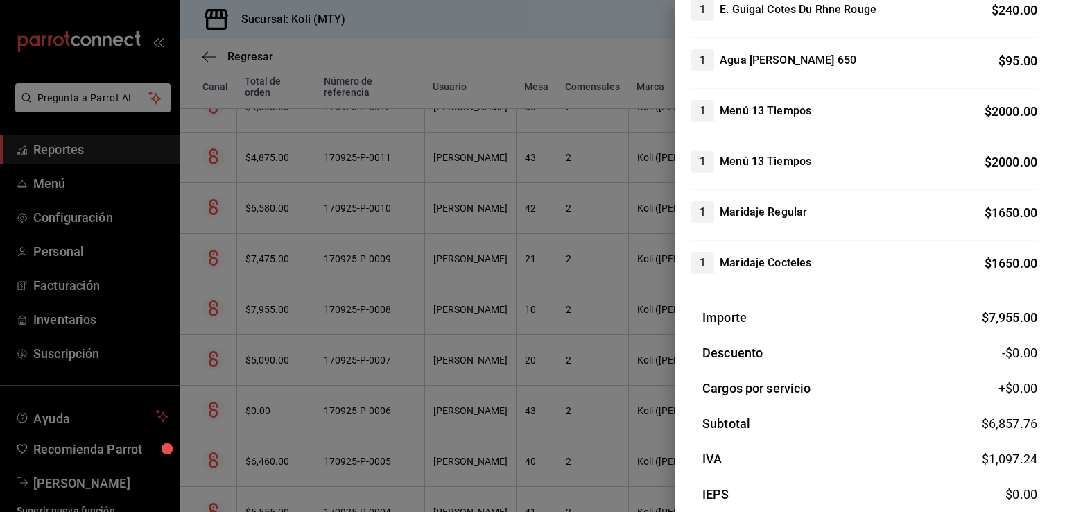
scroll to position [269, 0]
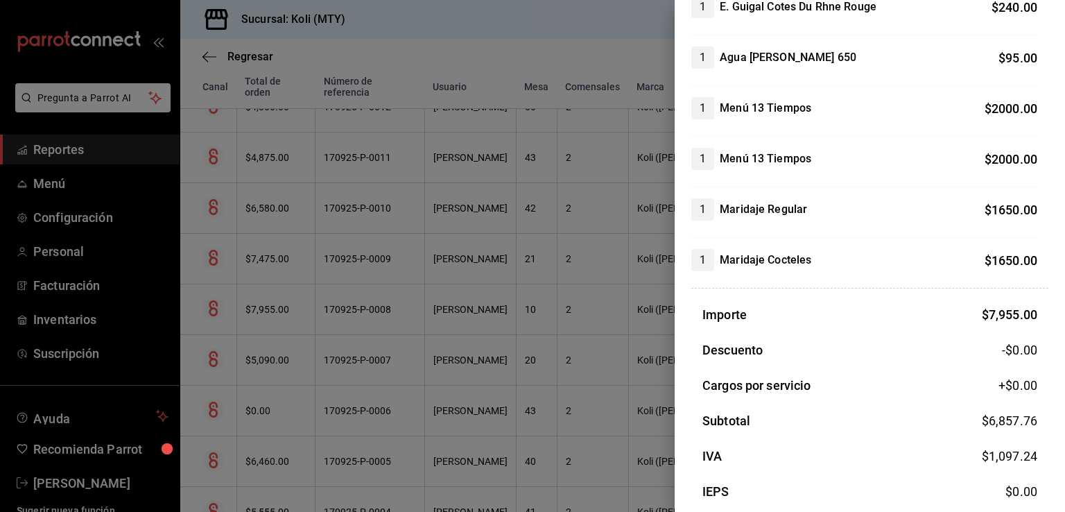
click at [351, 321] on div at bounding box center [532, 256] width 1065 height 512
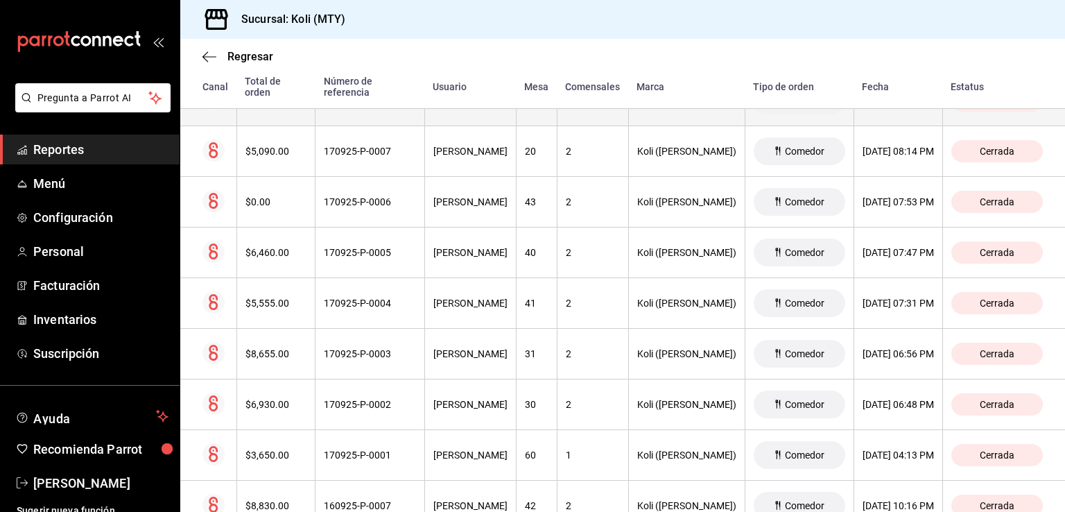
scroll to position [2824, 0]
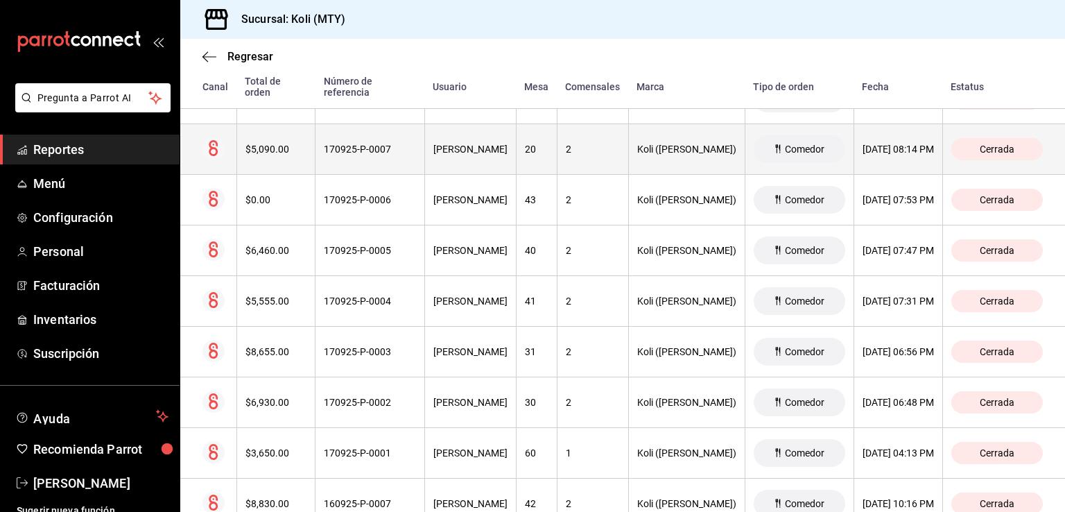
click at [283, 136] on th "$5,090.00" at bounding box center [275, 149] width 79 height 51
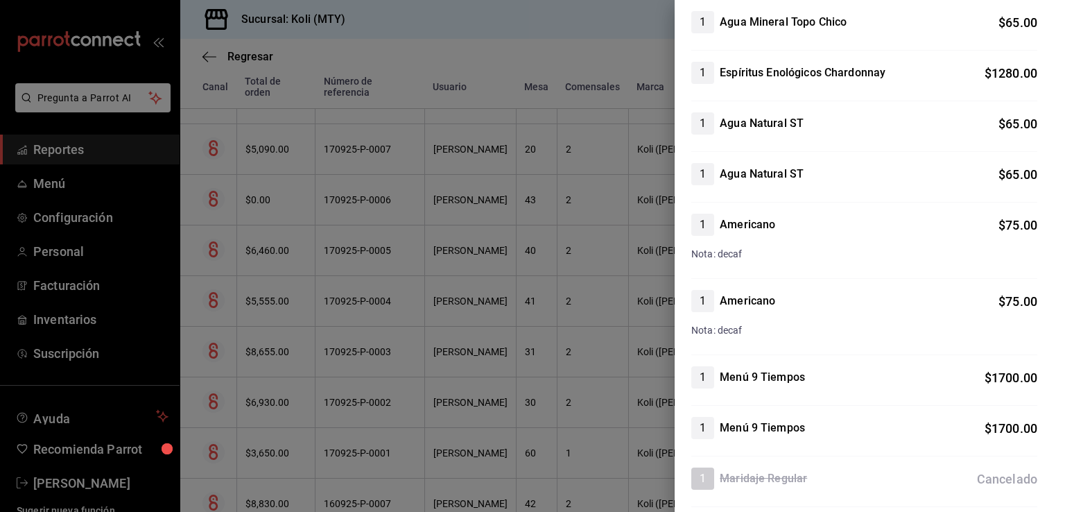
scroll to position [204, 0]
drag, startPoint x: 286, startPoint y: 257, endPoint x: 270, endPoint y: 249, distance: 17.7
click at [286, 257] on div at bounding box center [532, 256] width 1065 height 512
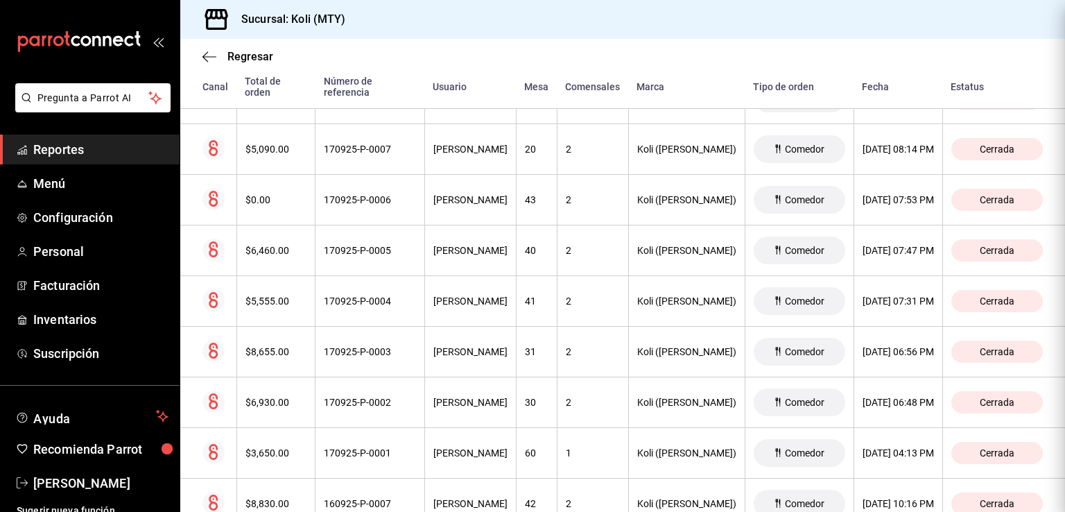
scroll to position [0, 0]
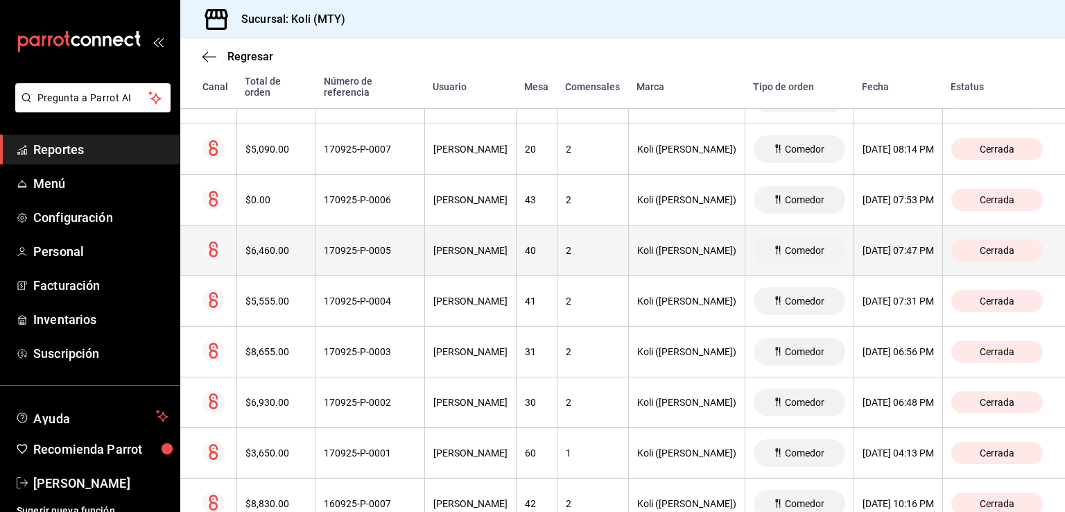
click at [269, 248] on div "$6,460.00" at bounding box center [276, 250] width 62 height 11
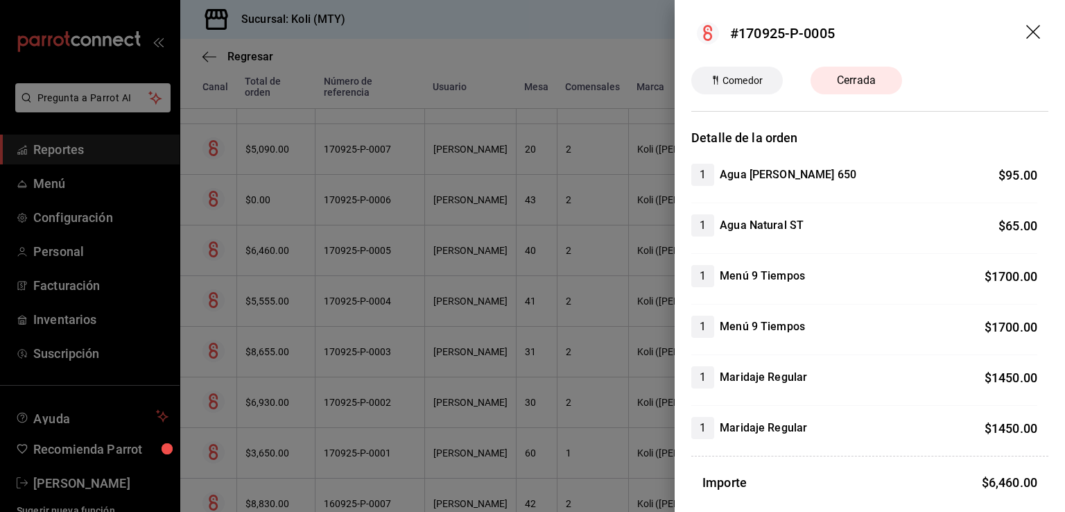
click at [281, 358] on div at bounding box center [532, 256] width 1065 height 512
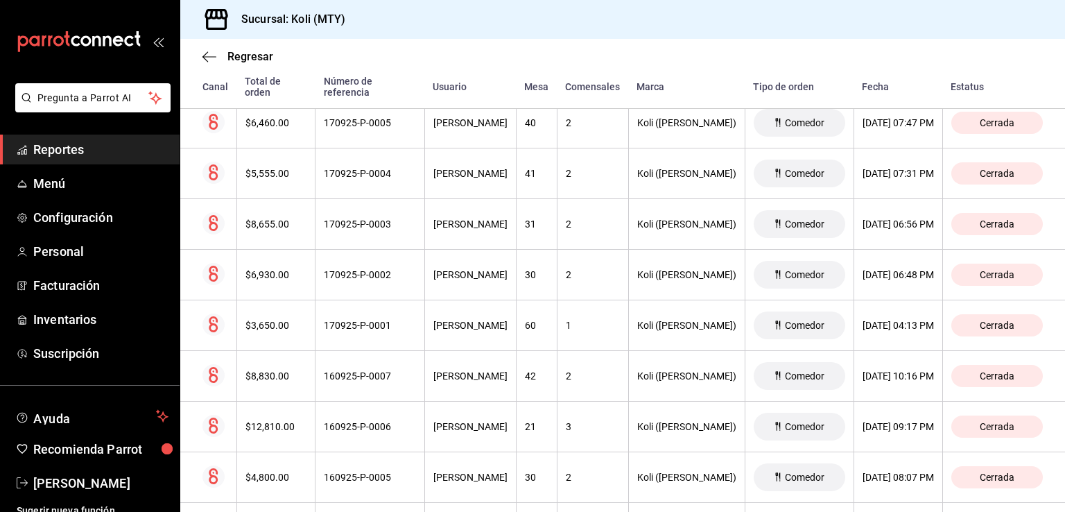
scroll to position [2957, 0]
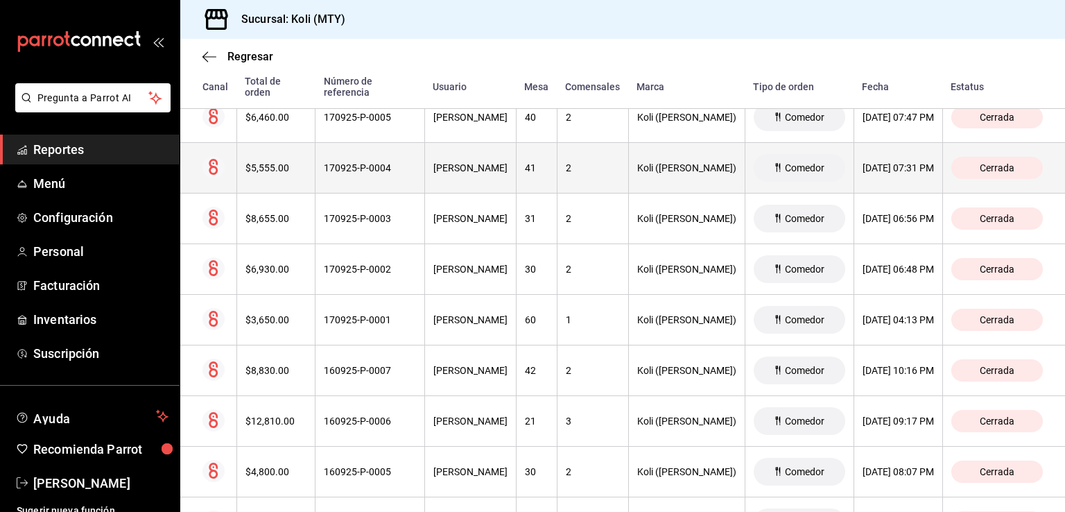
click at [248, 151] on th "$5,555.00" at bounding box center [275, 168] width 79 height 51
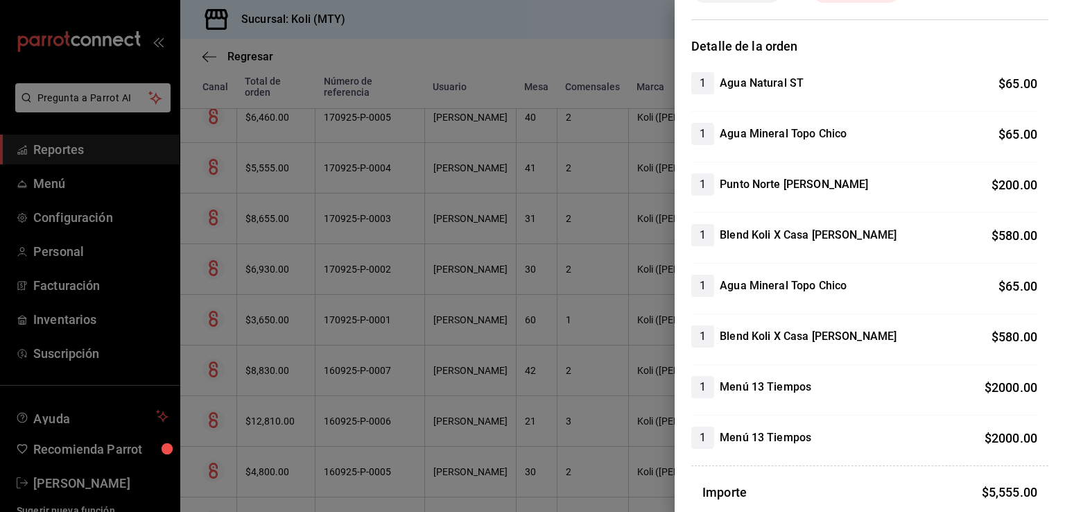
scroll to position [91, 0]
click at [308, 352] on div at bounding box center [532, 256] width 1065 height 512
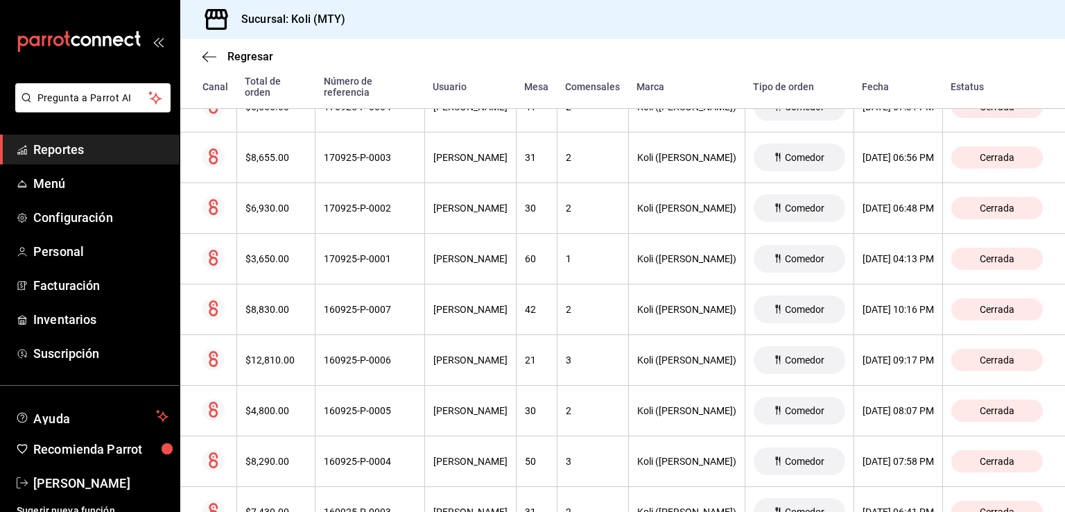
scroll to position [3040, 0]
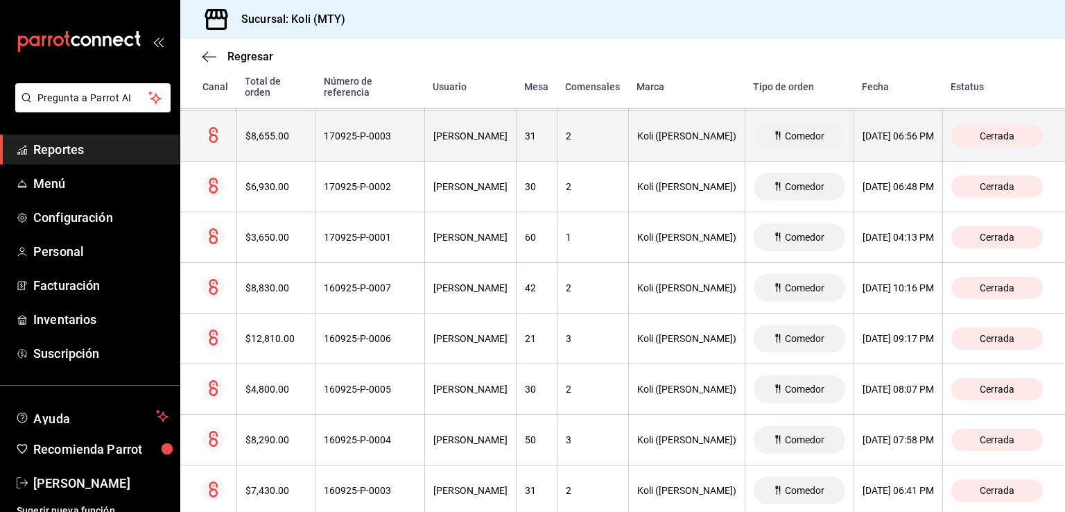
click at [257, 134] on div "$8,655.00" at bounding box center [276, 135] width 62 height 11
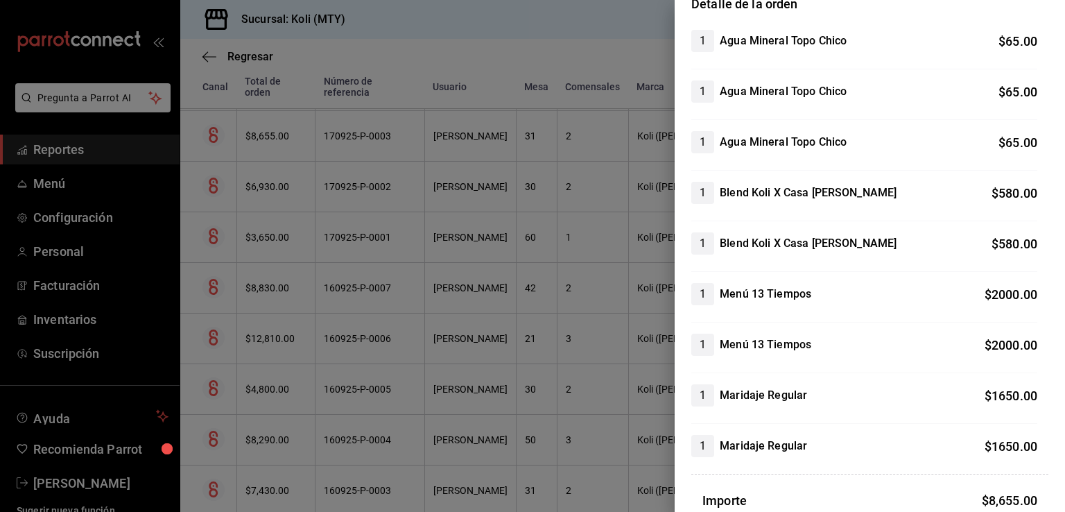
scroll to position [135, 0]
click at [291, 279] on div at bounding box center [532, 256] width 1065 height 512
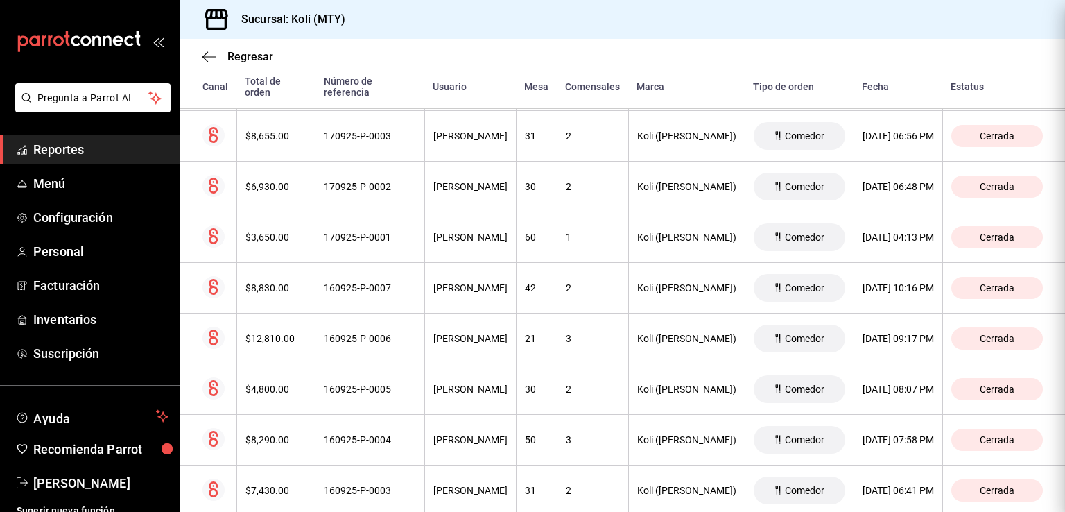
scroll to position [0, 0]
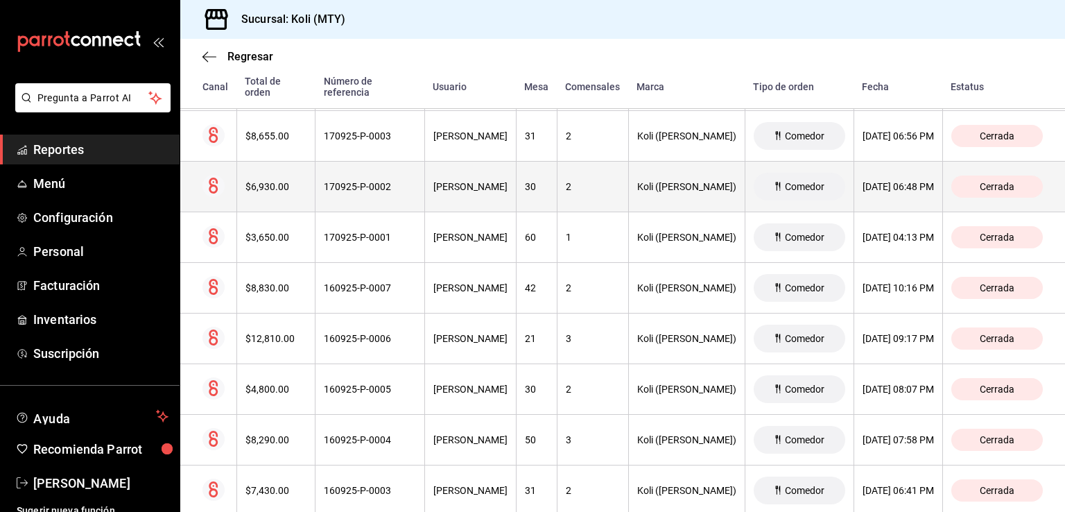
click at [273, 187] on th "$6,930.00" at bounding box center [275, 187] width 79 height 51
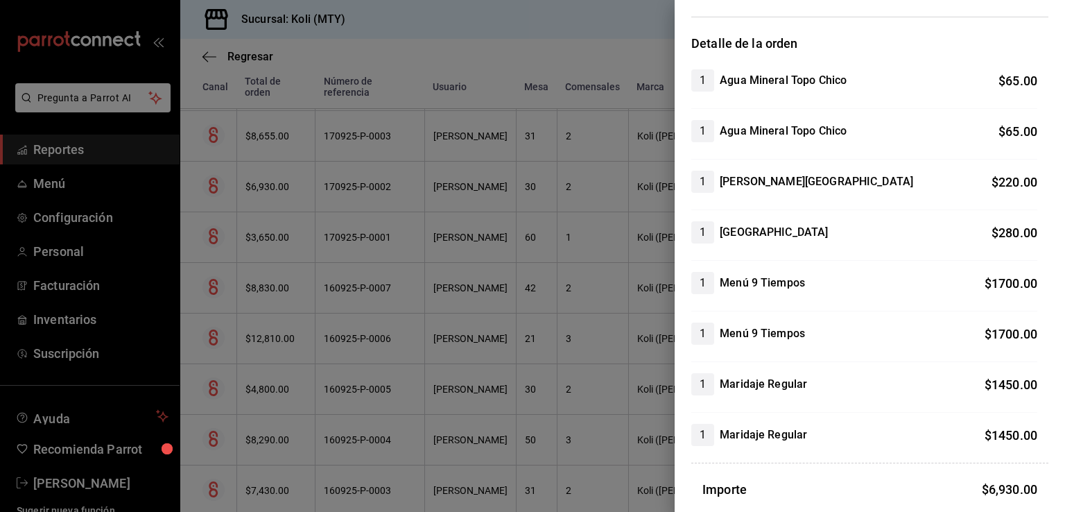
scroll to position [94, 0]
click at [372, 353] on div at bounding box center [532, 256] width 1065 height 512
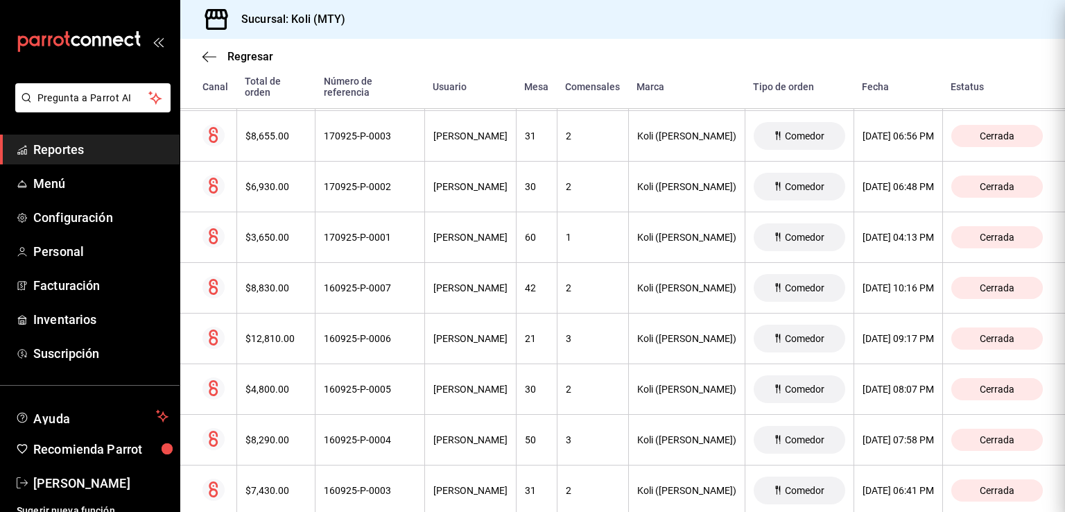
scroll to position [0, 0]
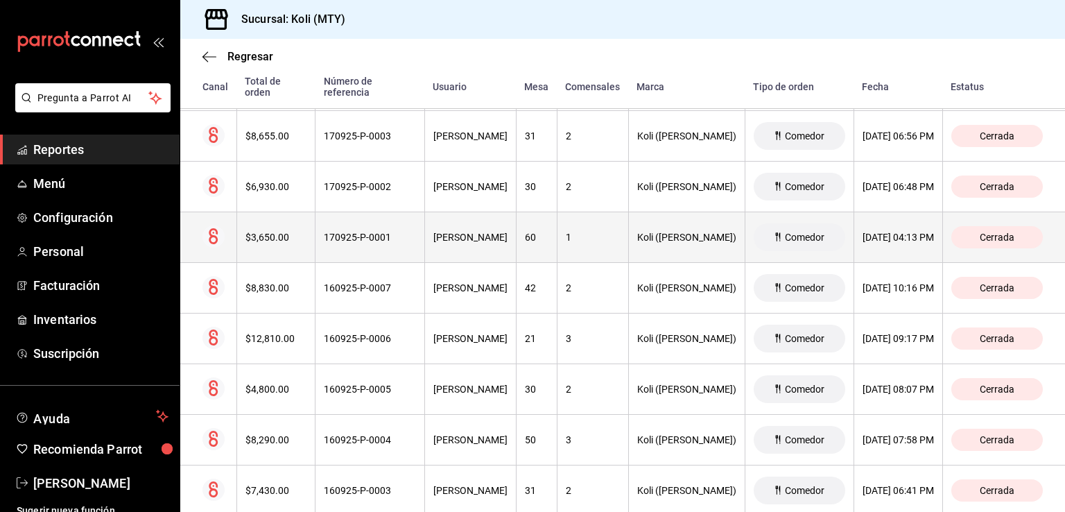
click at [292, 232] on div "$3,650.00" at bounding box center [276, 237] width 62 height 11
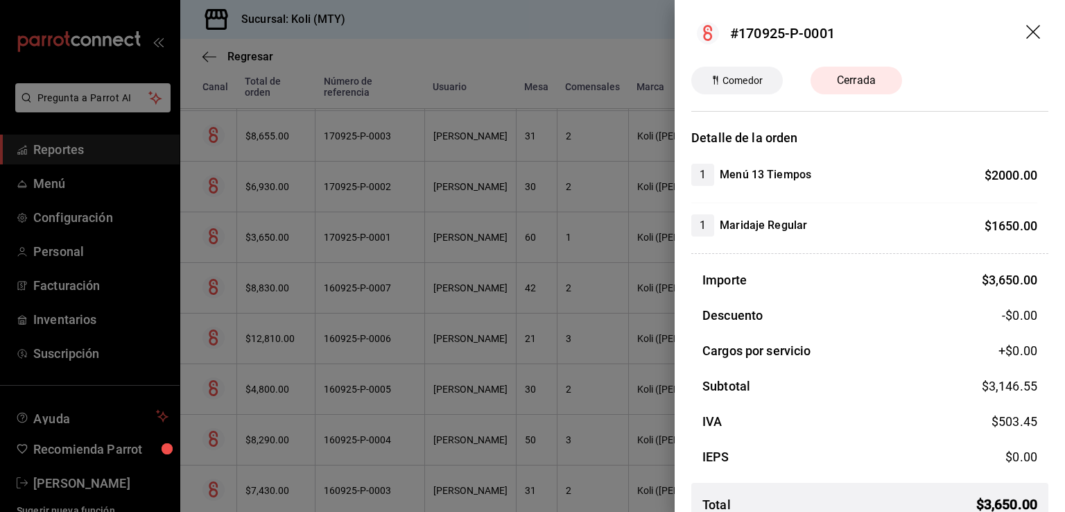
click at [343, 347] on div at bounding box center [532, 256] width 1065 height 512
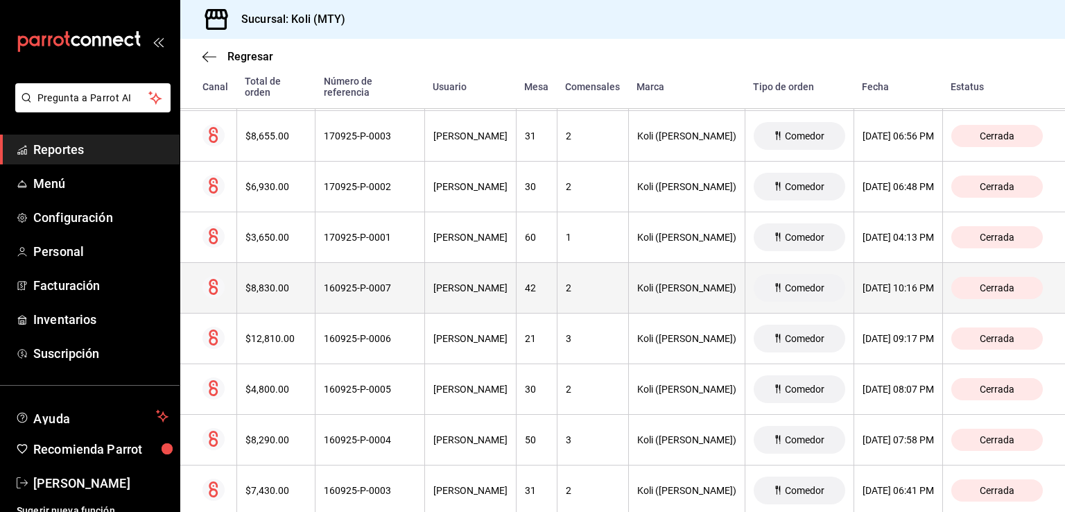
click at [275, 288] on th "$8,830.00" at bounding box center [275, 288] width 79 height 51
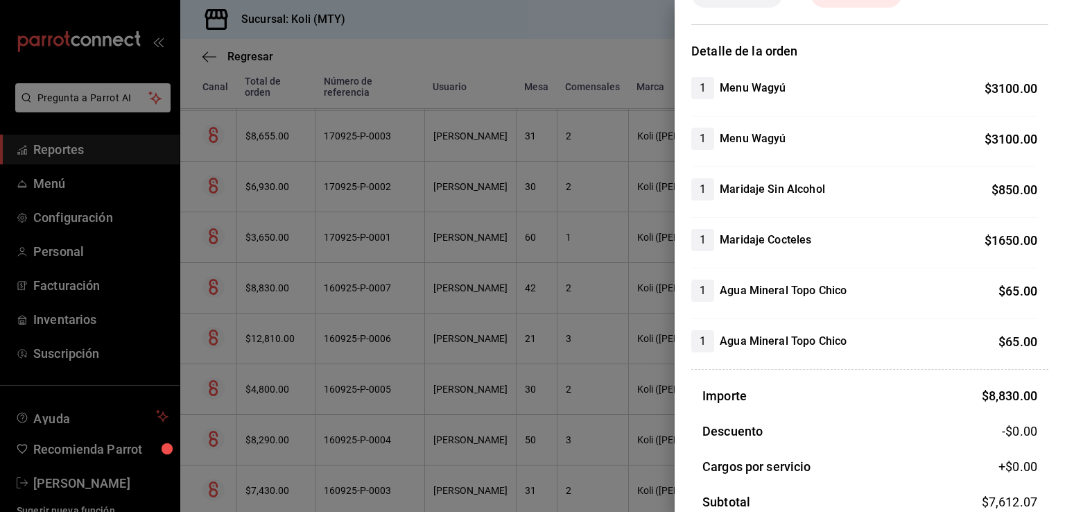
scroll to position [87, 0]
click at [444, 406] on div at bounding box center [532, 256] width 1065 height 512
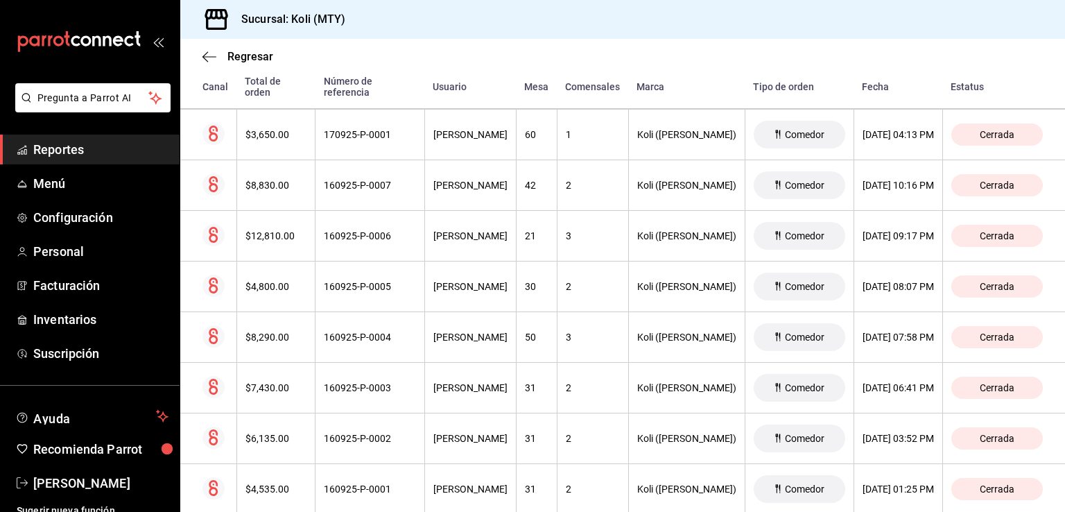
scroll to position [3165, 0]
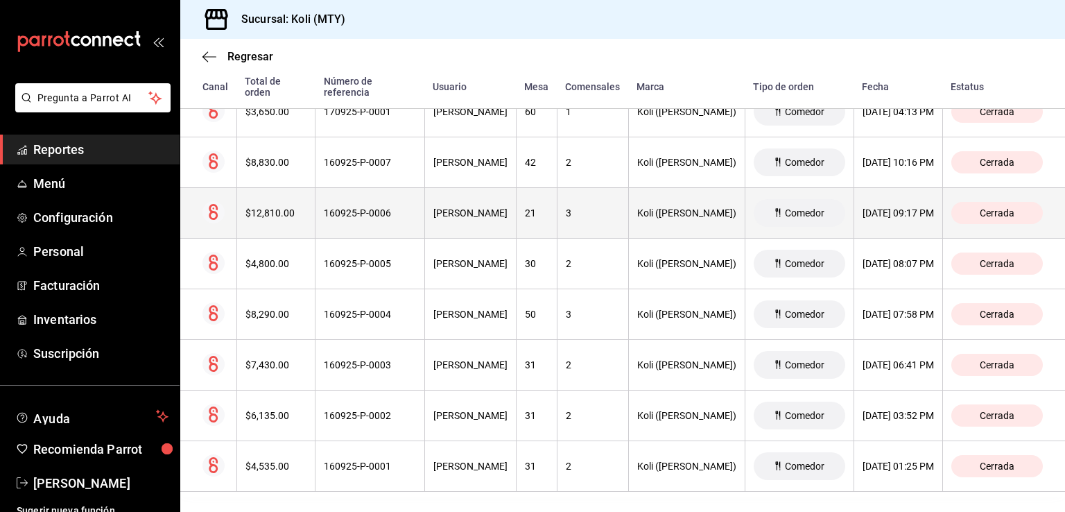
click at [280, 220] on th "$12,810.00" at bounding box center [275, 213] width 79 height 51
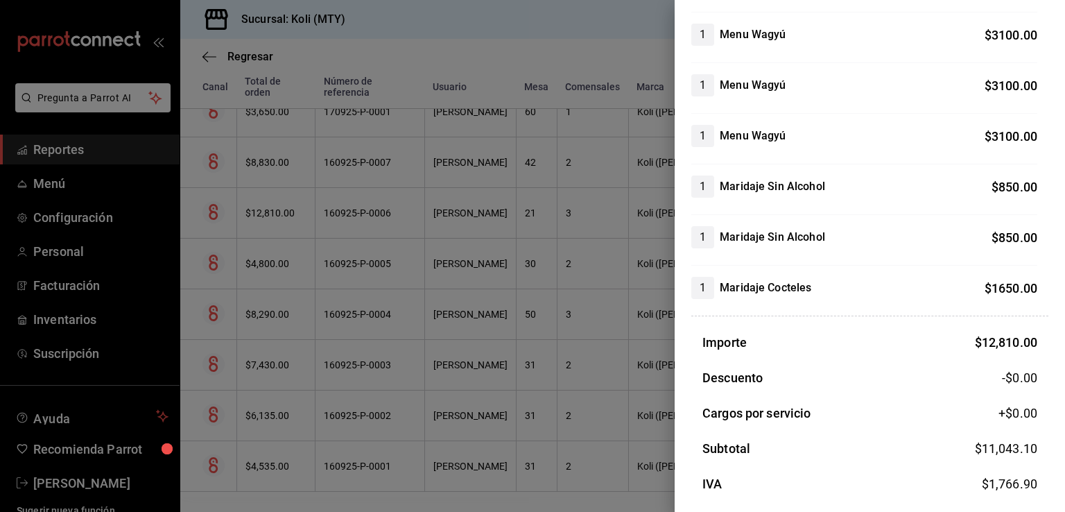
scroll to position [241, 0]
click at [338, 352] on div at bounding box center [532, 256] width 1065 height 512
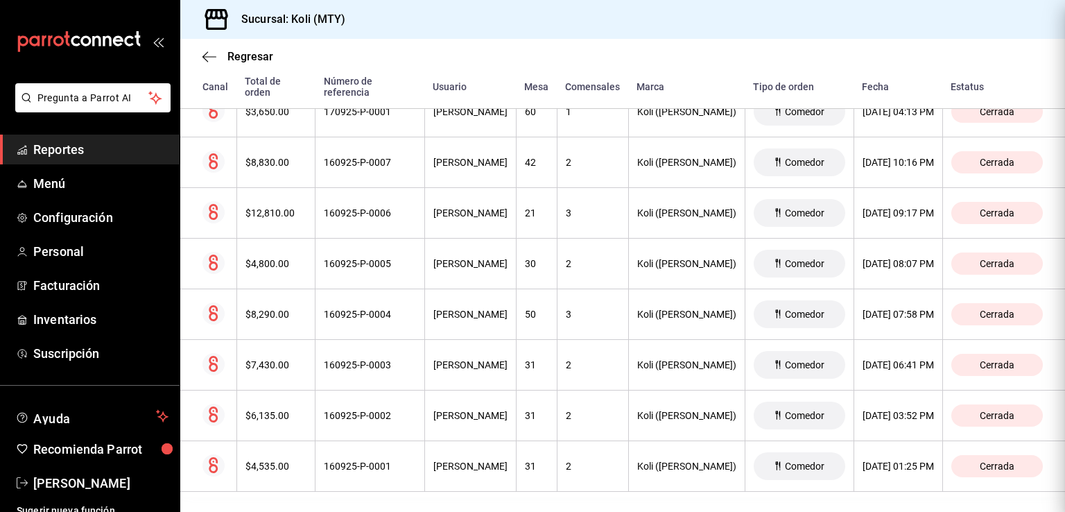
scroll to position [0, 0]
click at [276, 258] on div "$4,800.00" at bounding box center [276, 263] width 62 height 11
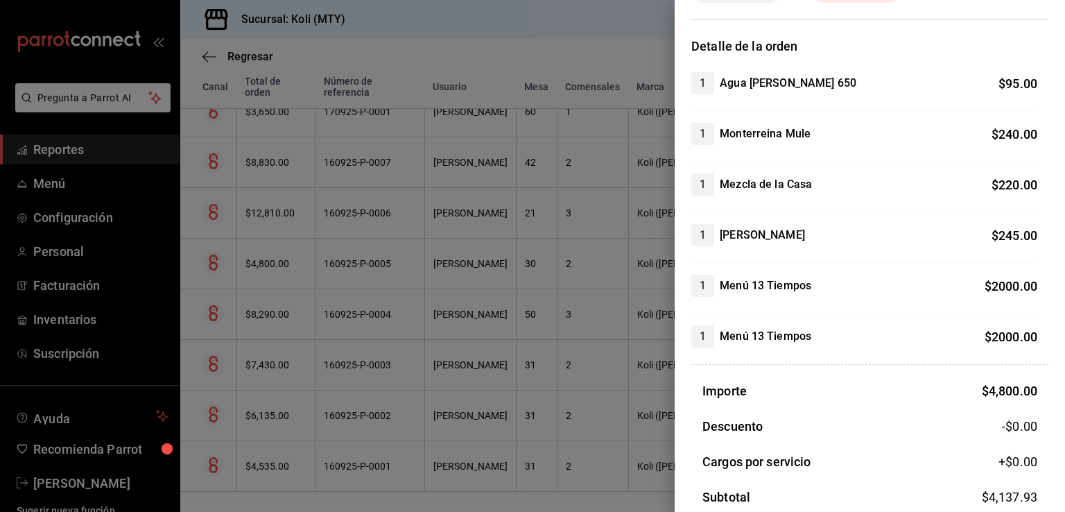
scroll to position [113, 0]
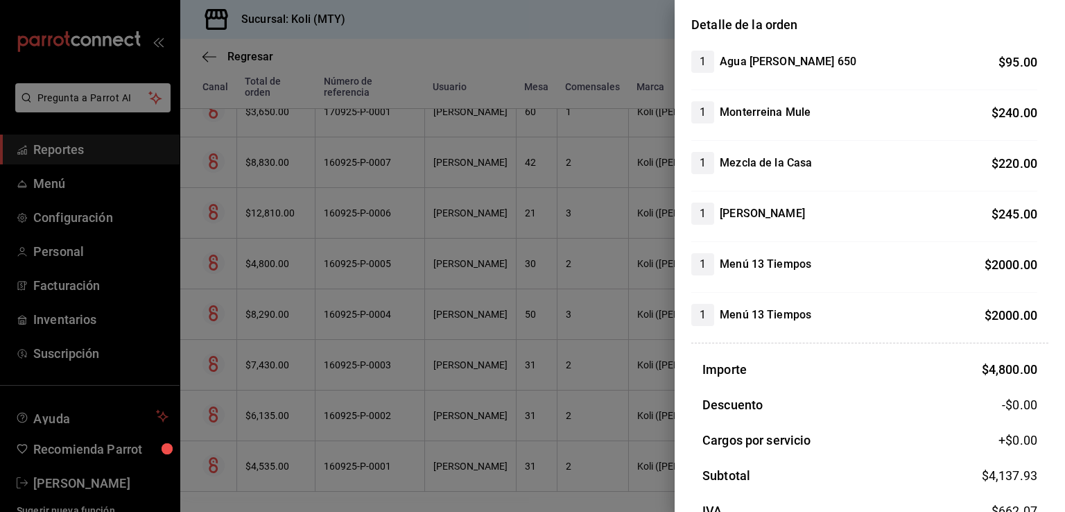
click at [269, 370] on div at bounding box center [532, 256] width 1065 height 512
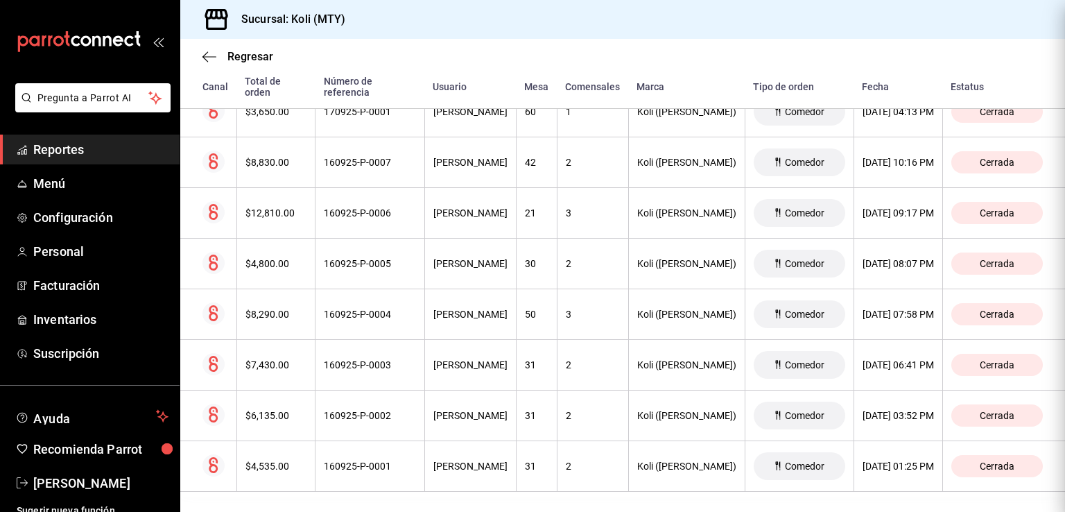
scroll to position [0, 0]
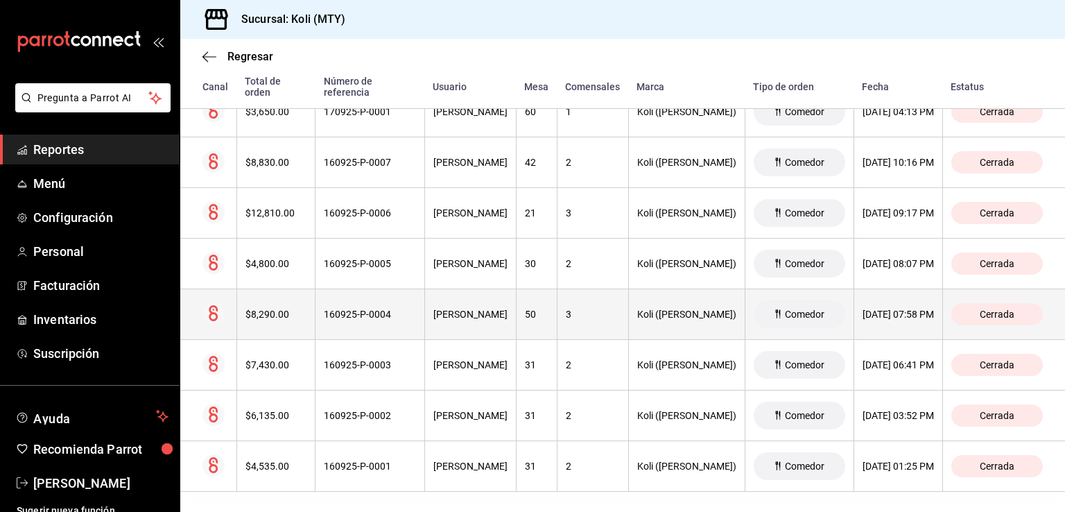
click at [261, 317] on th "$8,290.00" at bounding box center [275, 314] width 79 height 51
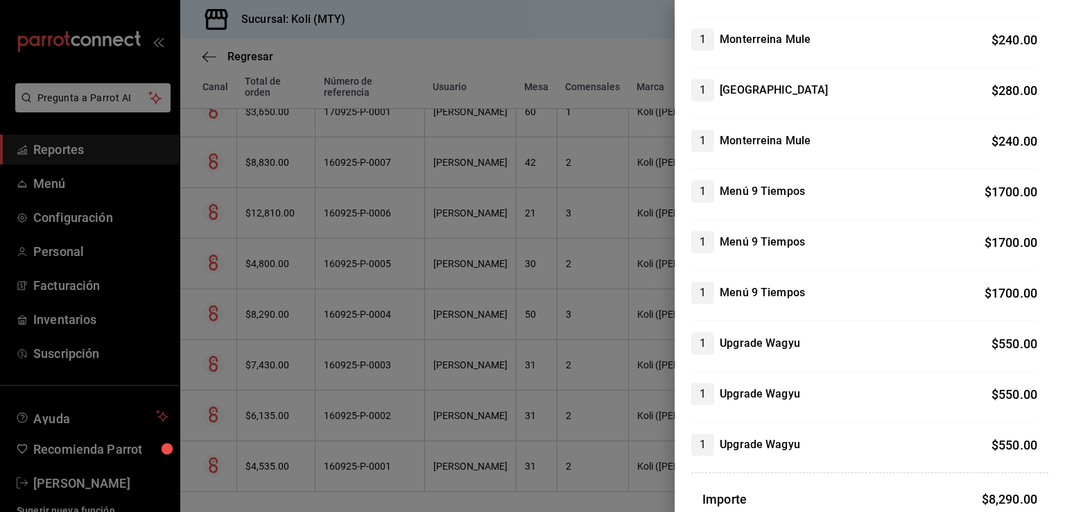
scroll to position [338, 0]
click at [390, 478] on div at bounding box center [532, 256] width 1065 height 512
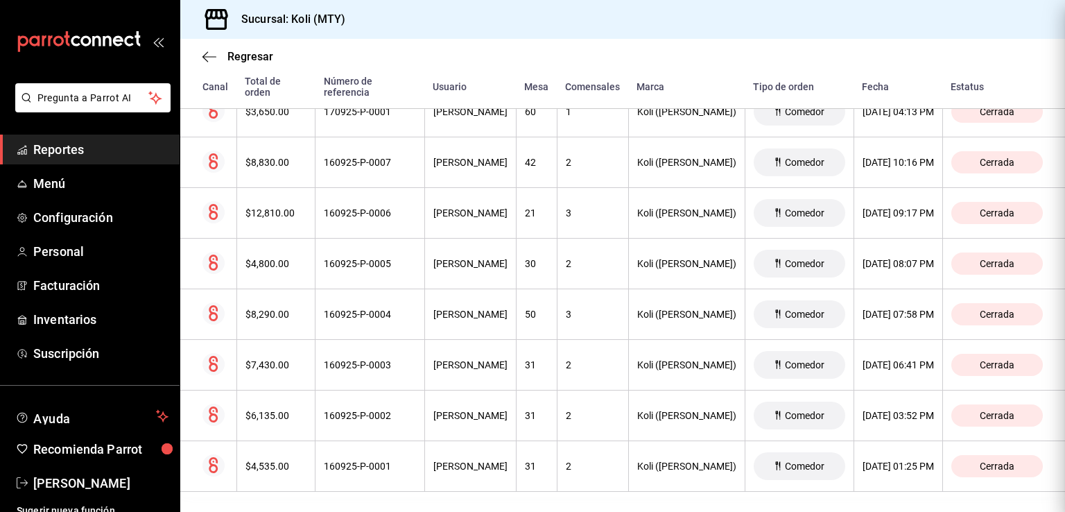
scroll to position [0, 0]
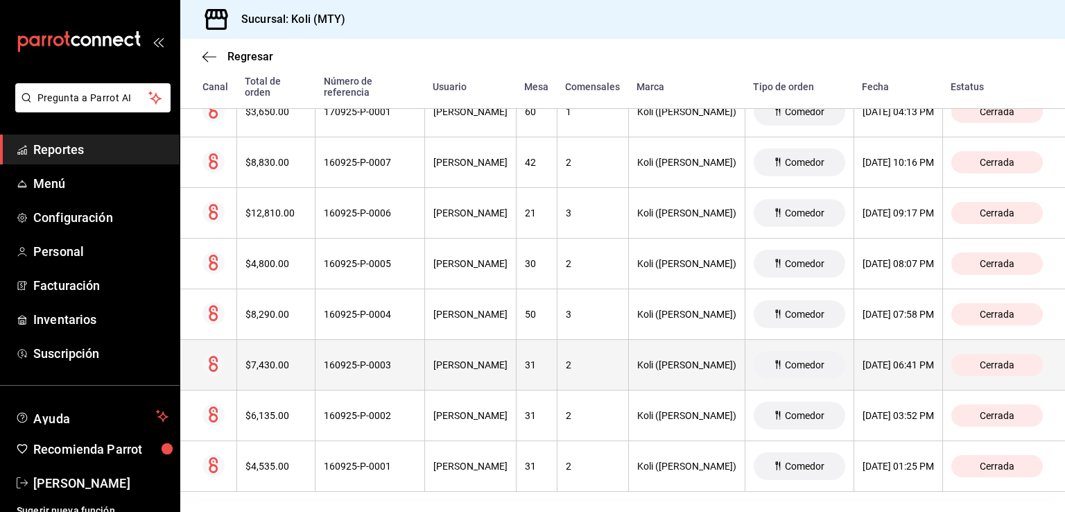
click at [265, 345] on th "$7,430.00" at bounding box center [275, 365] width 79 height 51
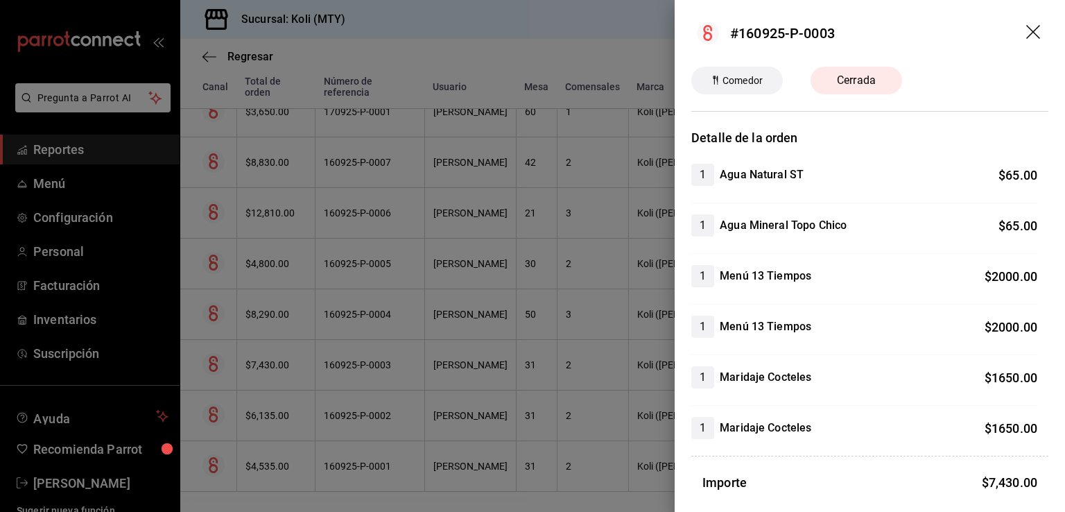
click at [397, 392] on div at bounding box center [532, 256] width 1065 height 512
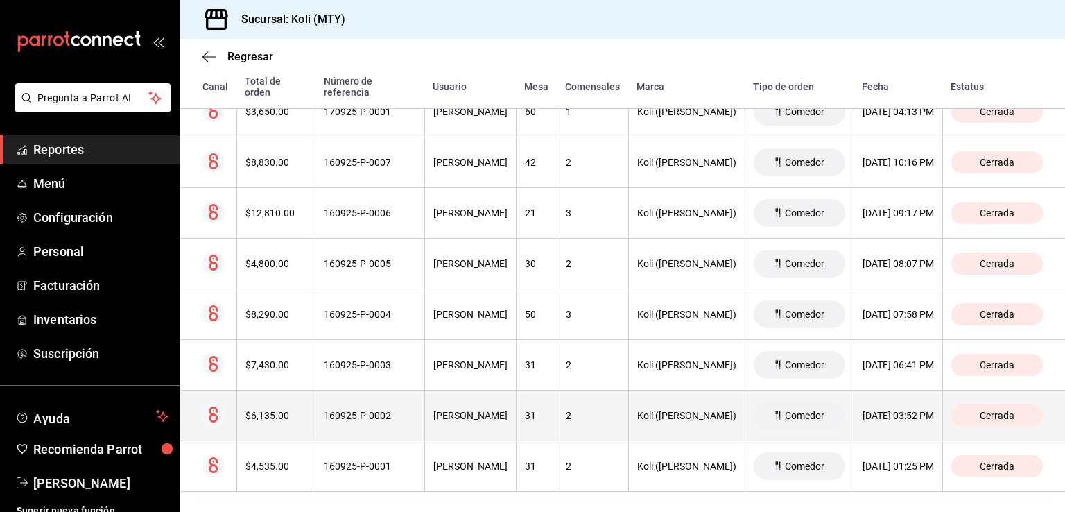
click at [286, 410] on div "$6,135.00" at bounding box center [276, 415] width 62 height 11
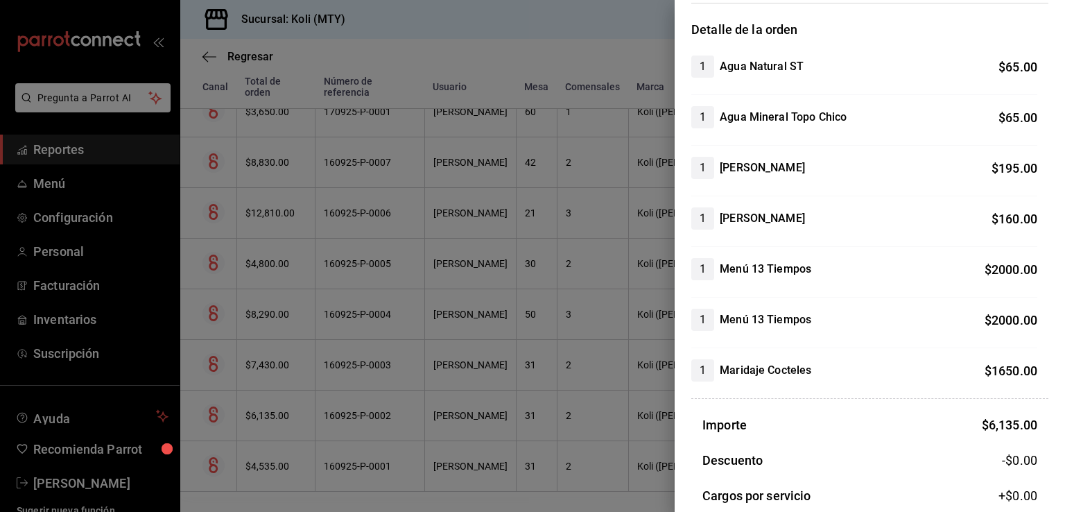
scroll to position [109, 0]
click at [403, 393] on div at bounding box center [532, 256] width 1065 height 512
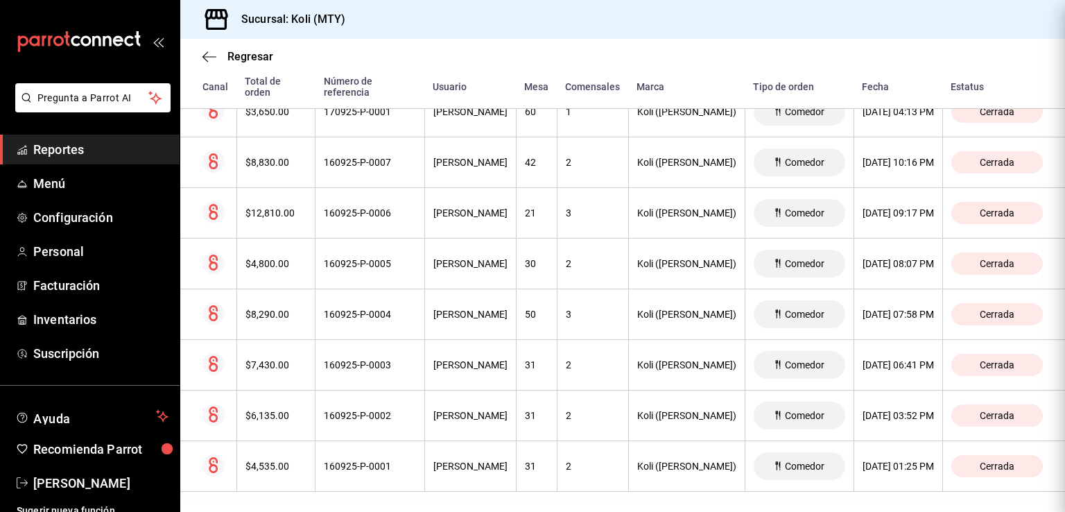
scroll to position [0, 0]
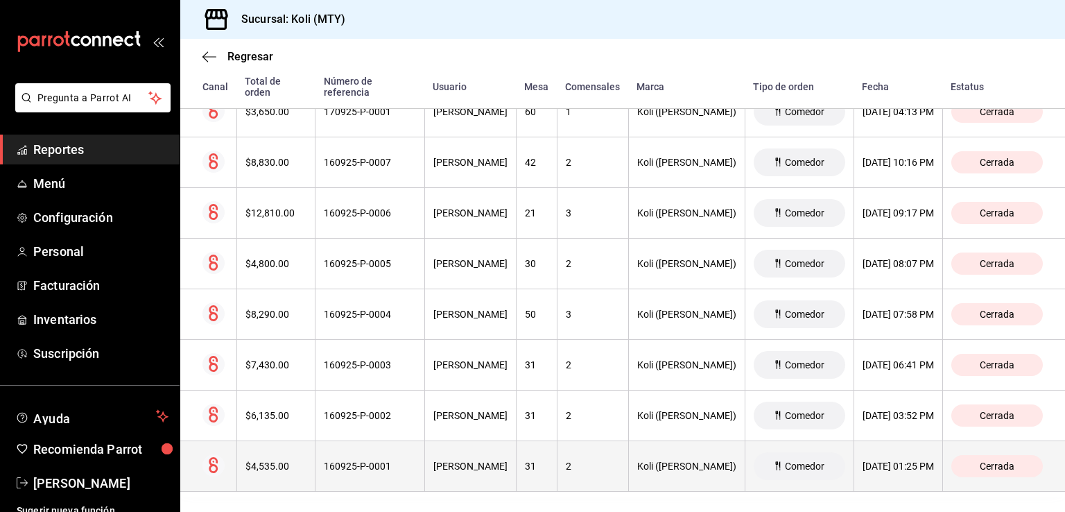
click at [279, 441] on th "$4,535.00" at bounding box center [275, 466] width 79 height 51
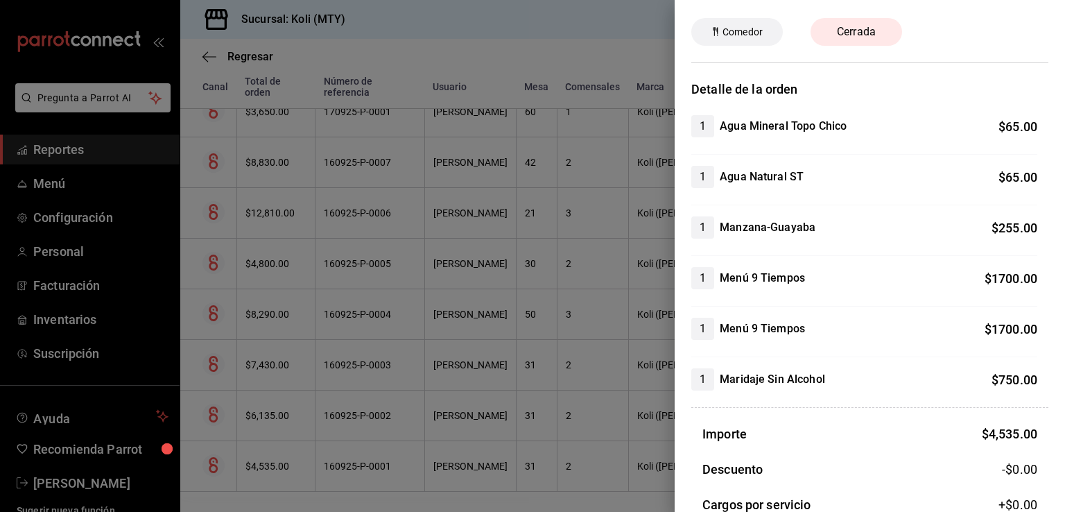
scroll to position [74, 0]
